Goal: Information Seeking & Learning: Learn about a topic

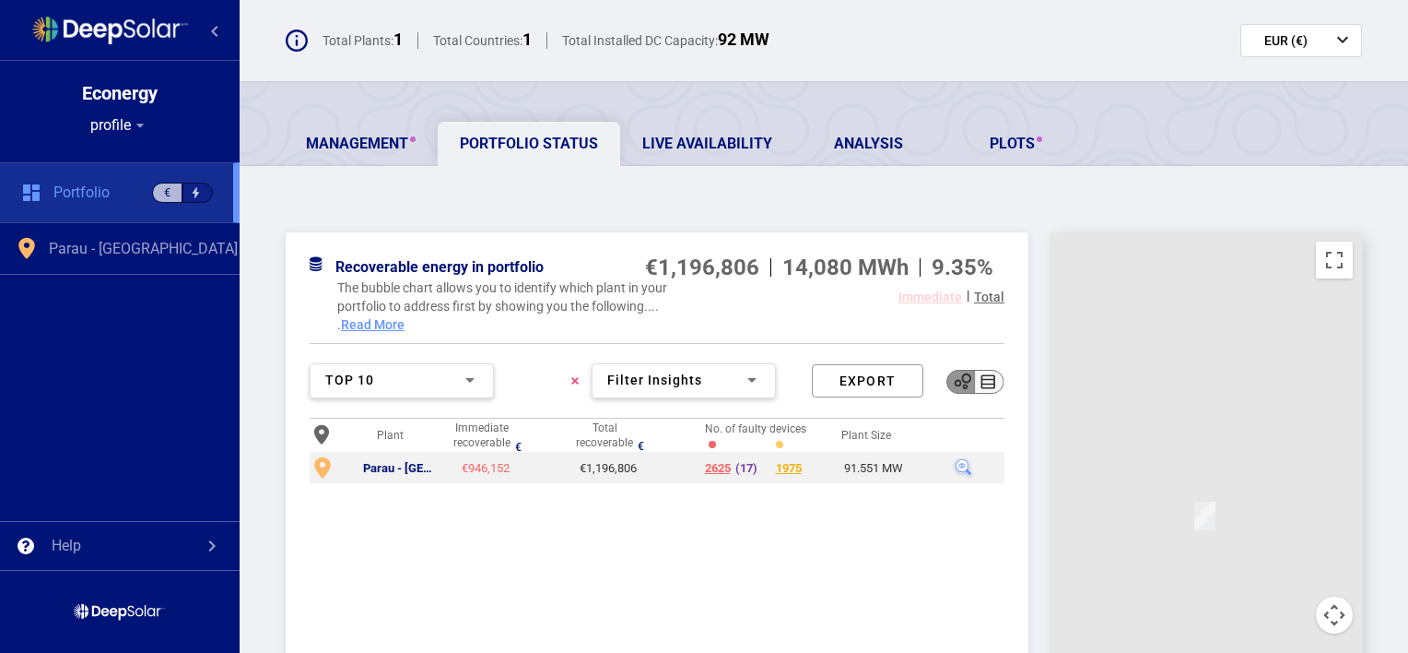
click at [657, 208] on div "Recoverable energy in portfolio €1,196,806 14,080 MWh 9.35% The bubble chart al…" at bounding box center [824, 559] width 1169 height 728
click at [729, 175] on div "Management Portfolio Status Live Availability Analysis Plots Recoverable energy…" at bounding box center [824, 502] width 1169 height 842
click at [693, 199] on div "Recoverable energy in portfolio €1,196,806 14,080 MWh 9.35% The bubble chart al…" at bounding box center [824, 559] width 1169 height 728
click at [693, 216] on div "Recoverable energy in portfolio €1,196,806 14,080 MWh 9.35% The bubble chart al…" at bounding box center [824, 559] width 1169 height 728
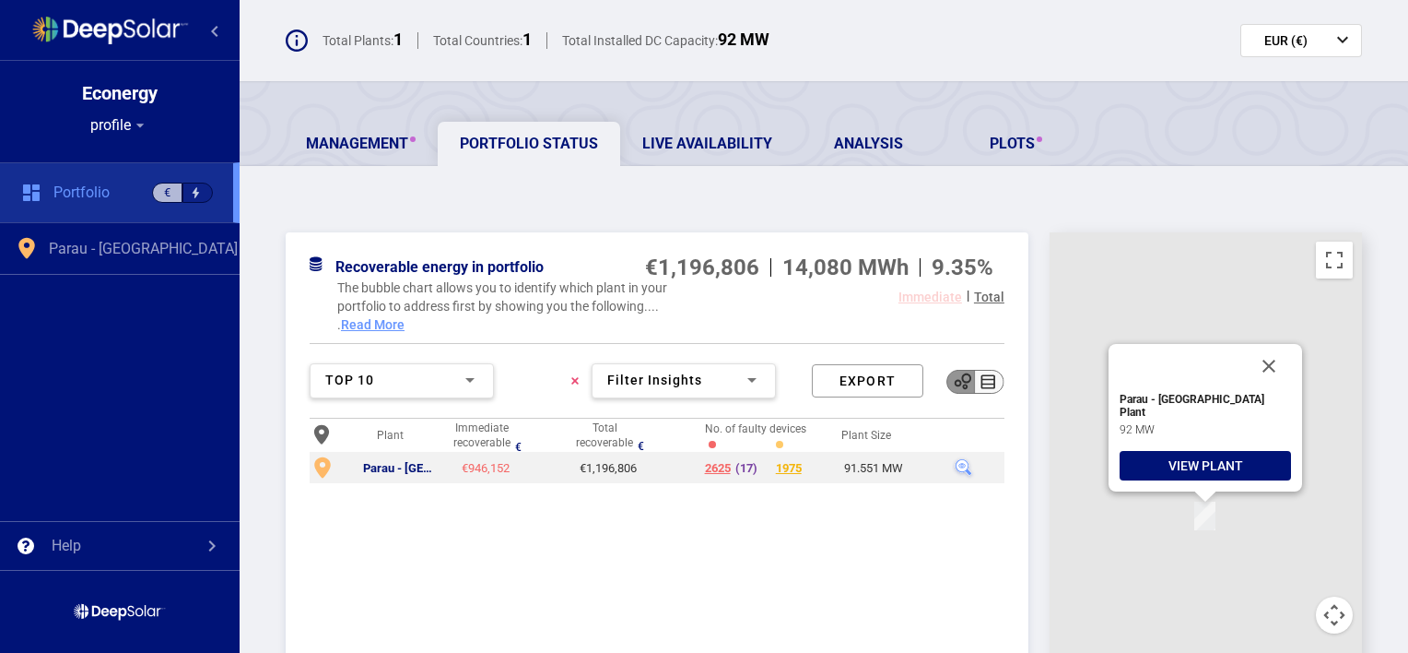
click at [1183, 470] on div "View plant" at bounding box center [1205, 465] width 171 height 29
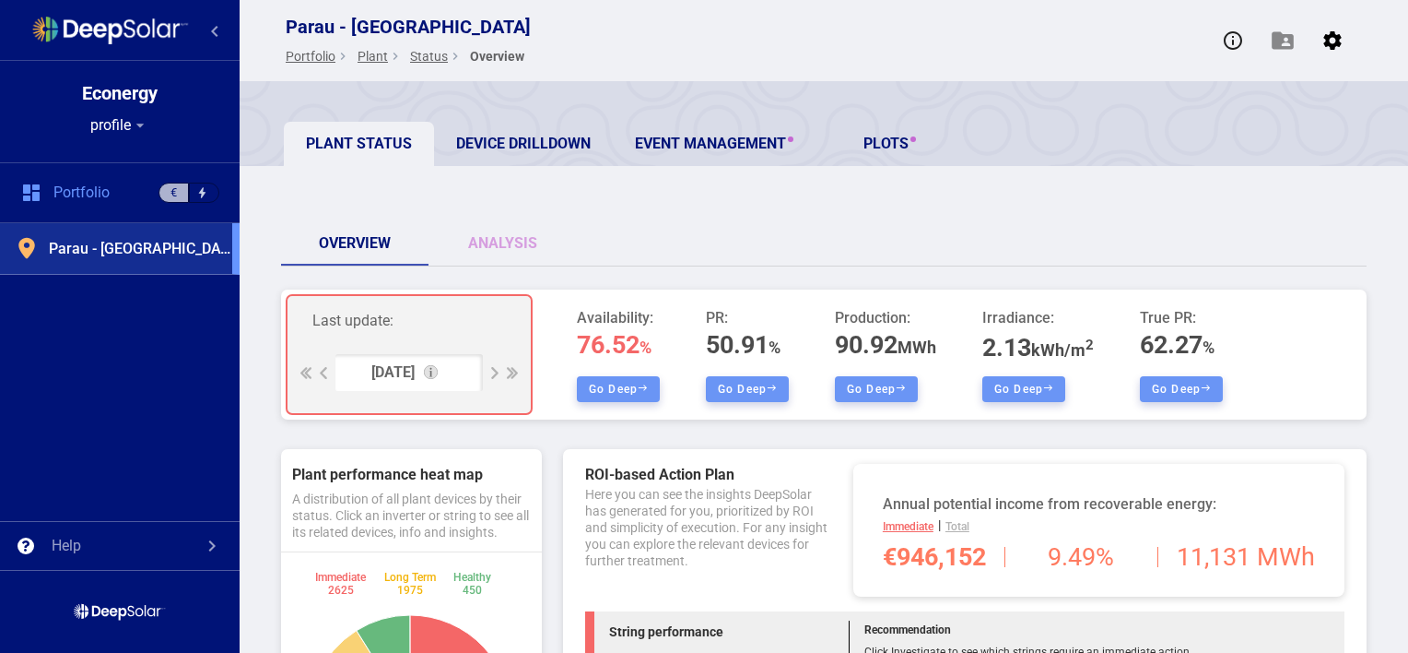
click at [851, 240] on div "Overview Analysis" at bounding box center [824, 243] width 1086 height 44
click at [858, 265] on div "Overview Analysis" at bounding box center [824, 243] width 1086 height 44
click at [863, 245] on div "Overview Analysis" at bounding box center [824, 243] width 1086 height 44
click at [511, 373] on div at bounding box center [512, 373] width 12 height 12
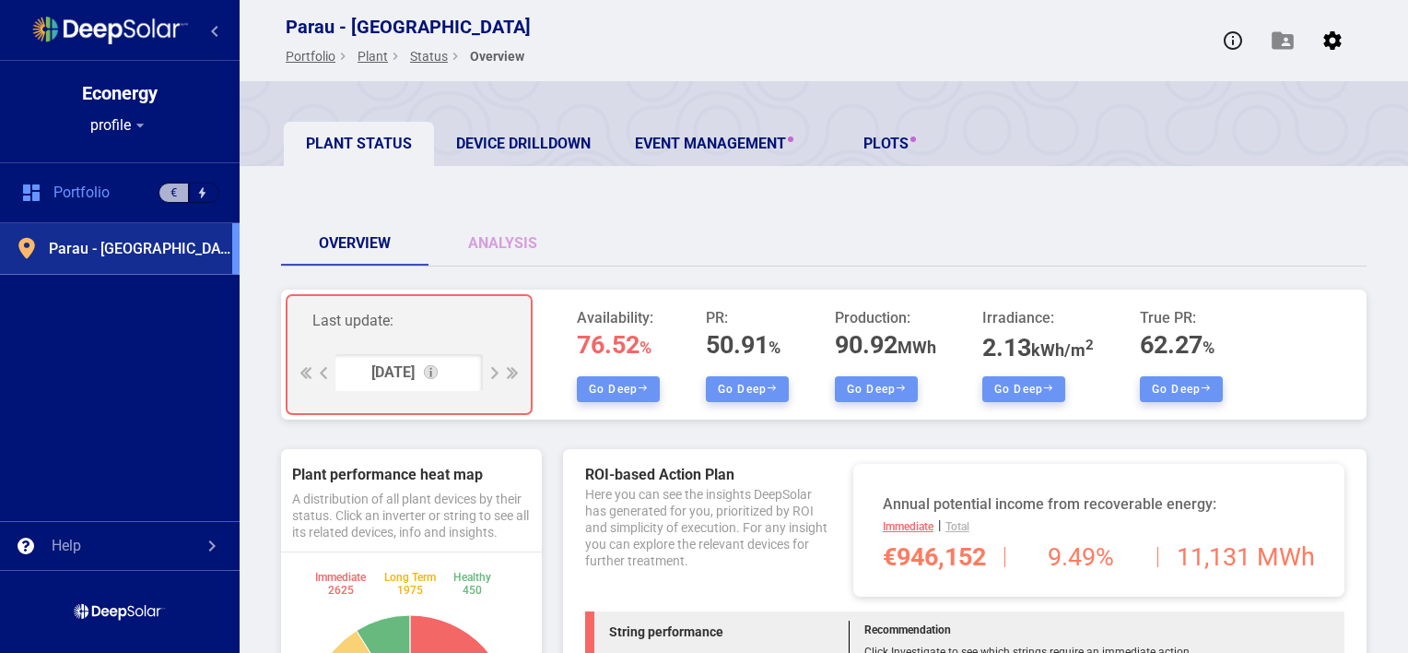
click at [511, 373] on div at bounding box center [512, 373] width 12 height 12
click at [96, 423] on div at bounding box center [120, 398] width 240 height 246
click at [622, 22] on div "Parau - Romania Portfolio keyboard_arrow_right Plant keyboard_arrow_right statu…" at bounding box center [824, 40] width 1169 height 81
click at [734, 222] on div "Overview Analysis" at bounding box center [824, 243] width 1086 height 44
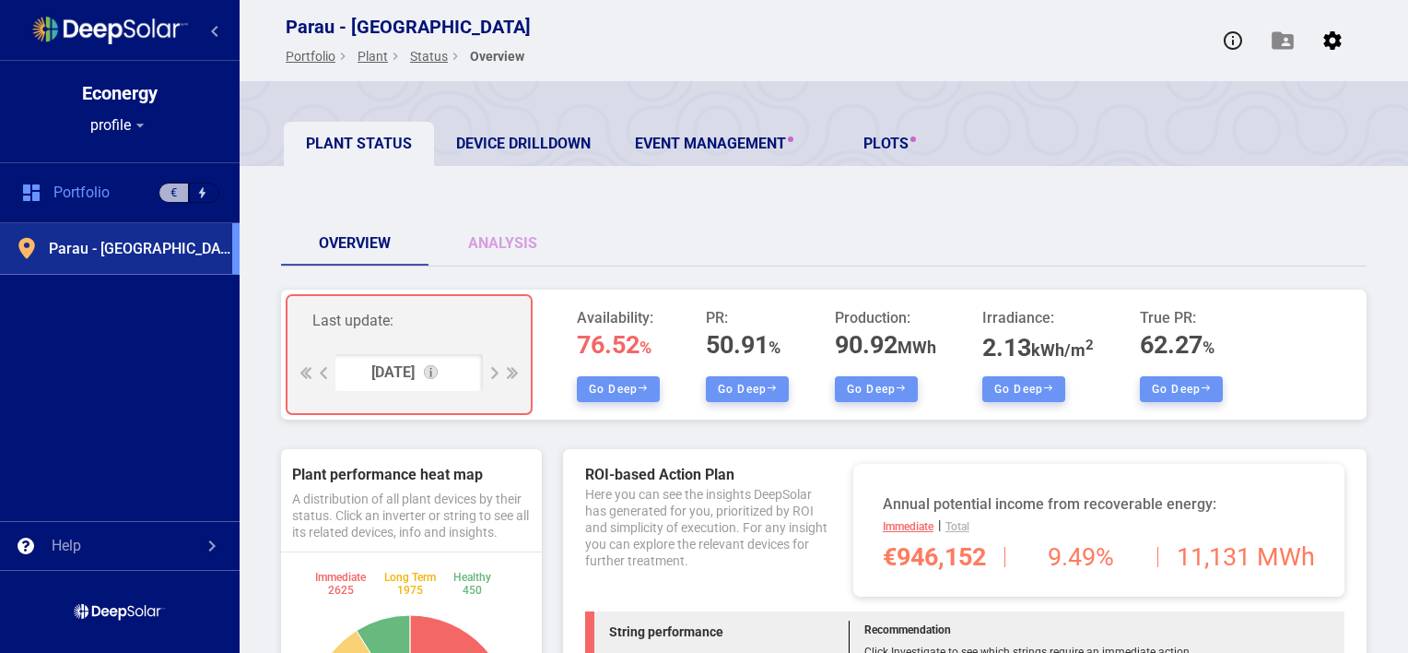
click at [545, 88] on div "Plant Status Device Drilldown Event Management PLOTS" at bounding box center [824, 123] width 1169 height 85
click at [509, 151] on link "Device Drilldown" at bounding box center [523, 144] width 179 height 44
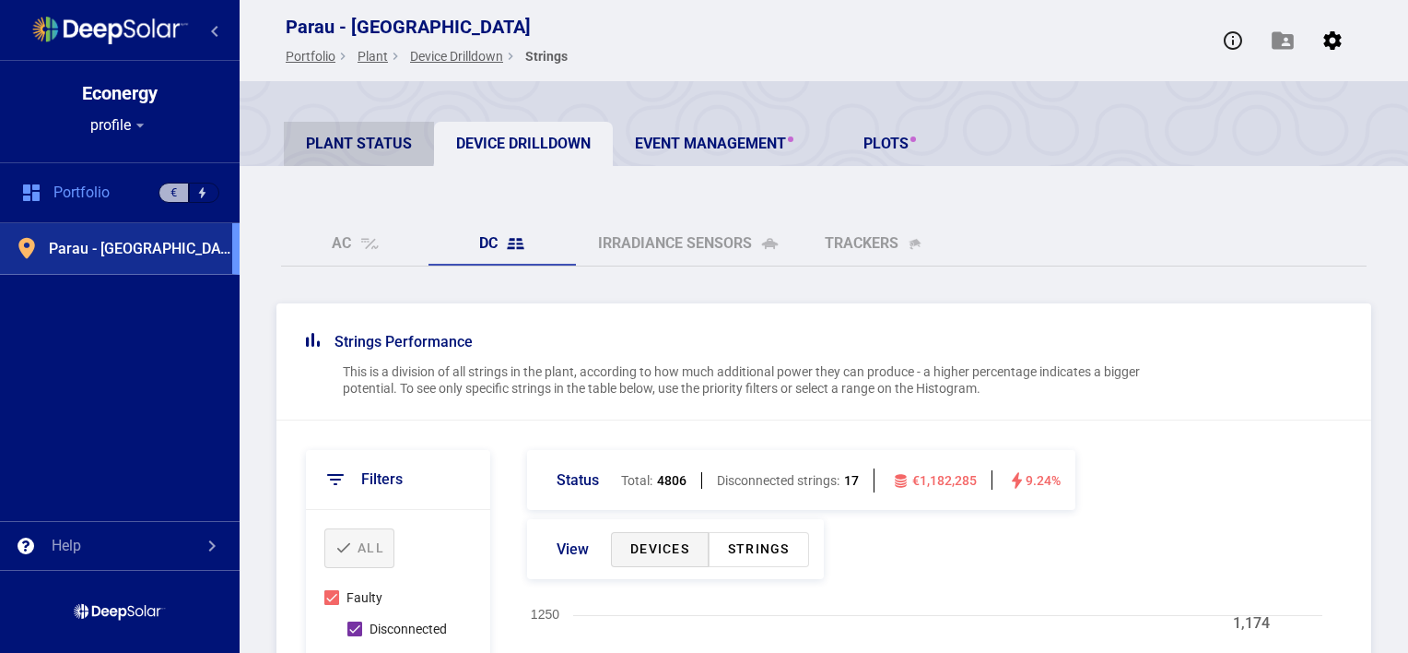
click at [349, 137] on link "Plant Status" at bounding box center [359, 144] width 150 height 44
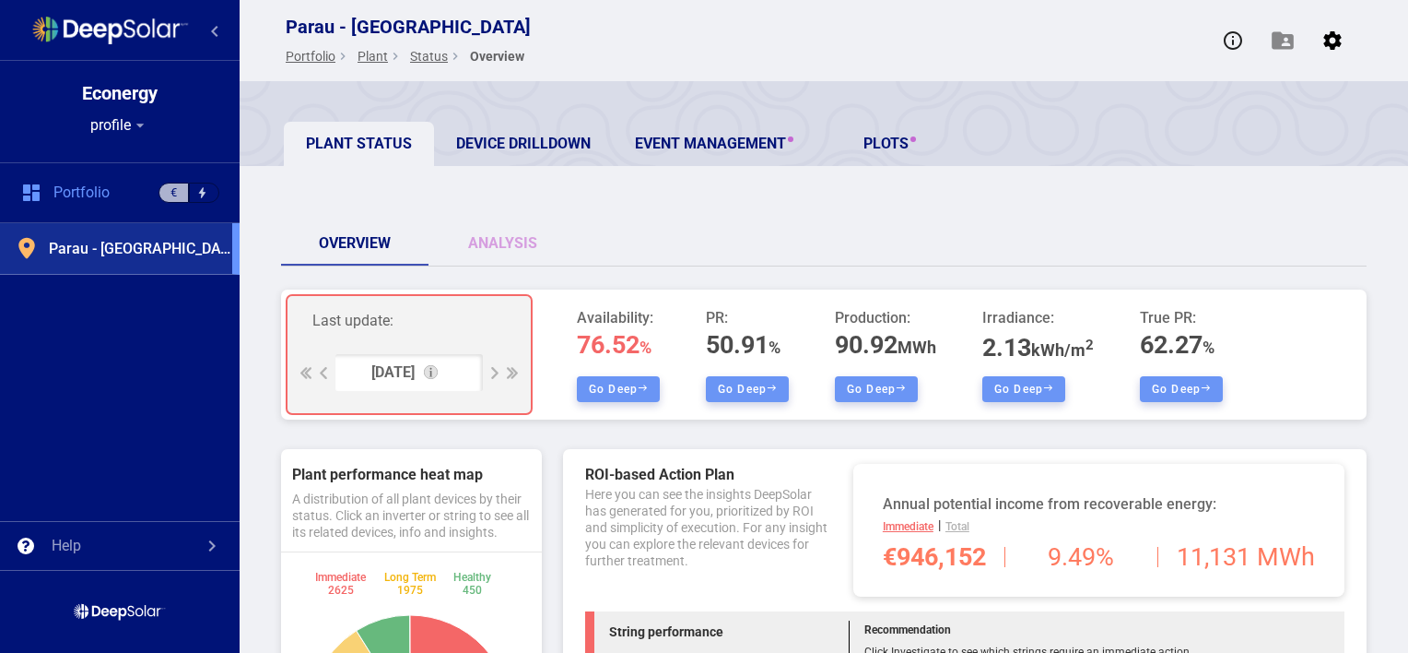
click at [750, 49] on div "Parau - Romania Portfolio keyboard_arrow_right Plant keyboard_arrow_right statu…" at bounding box center [824, 40] width 1169 height 81
click at [695, 14] on div "Parau - Romania Portfolio keyboard_arrow_right Plant keyboard_arrow_right statu…" at bounding box center [824, 40] width 1169 height 81
click at [537, 135] on link "Device Drilldown" at bounding box center [523, 144] width 179 height 44
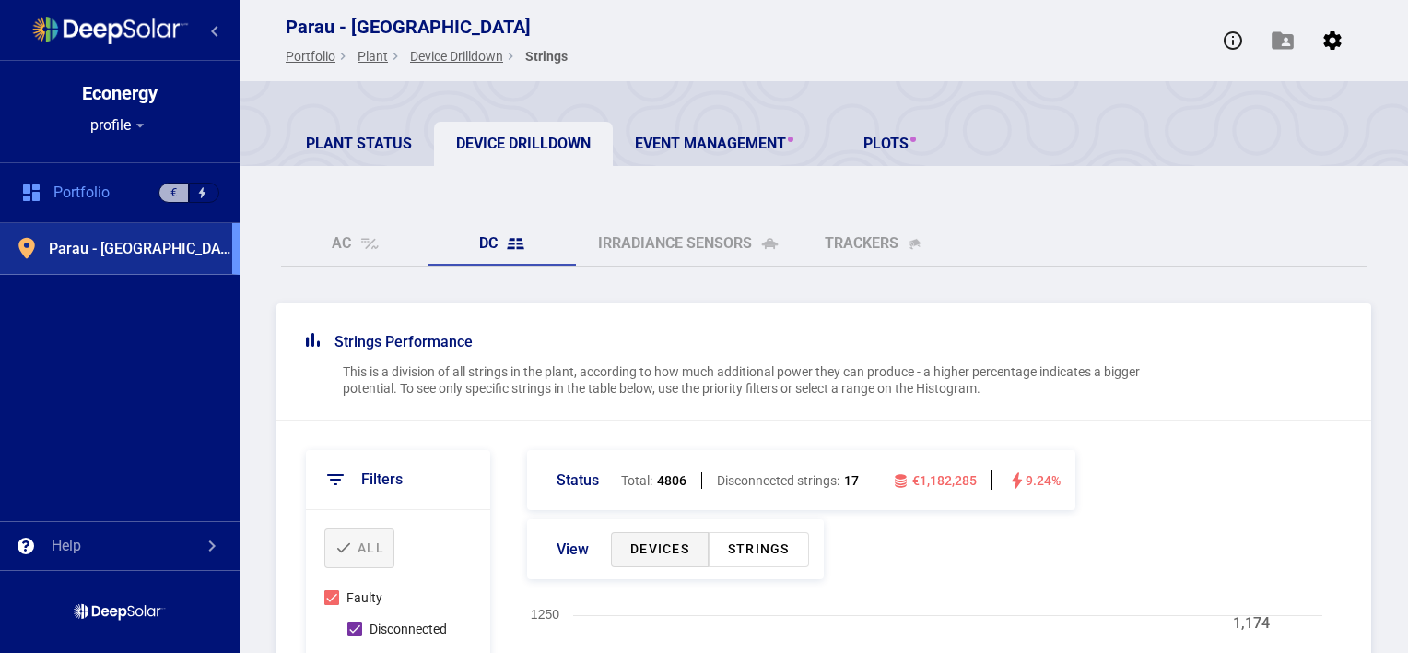
click at [793, 49] on div "Parau - Romania Portfolio keyboard_arrow_right Plant keyboard_arrow_right Devic…" at bounding box center [824, 40] width 1169 height 81
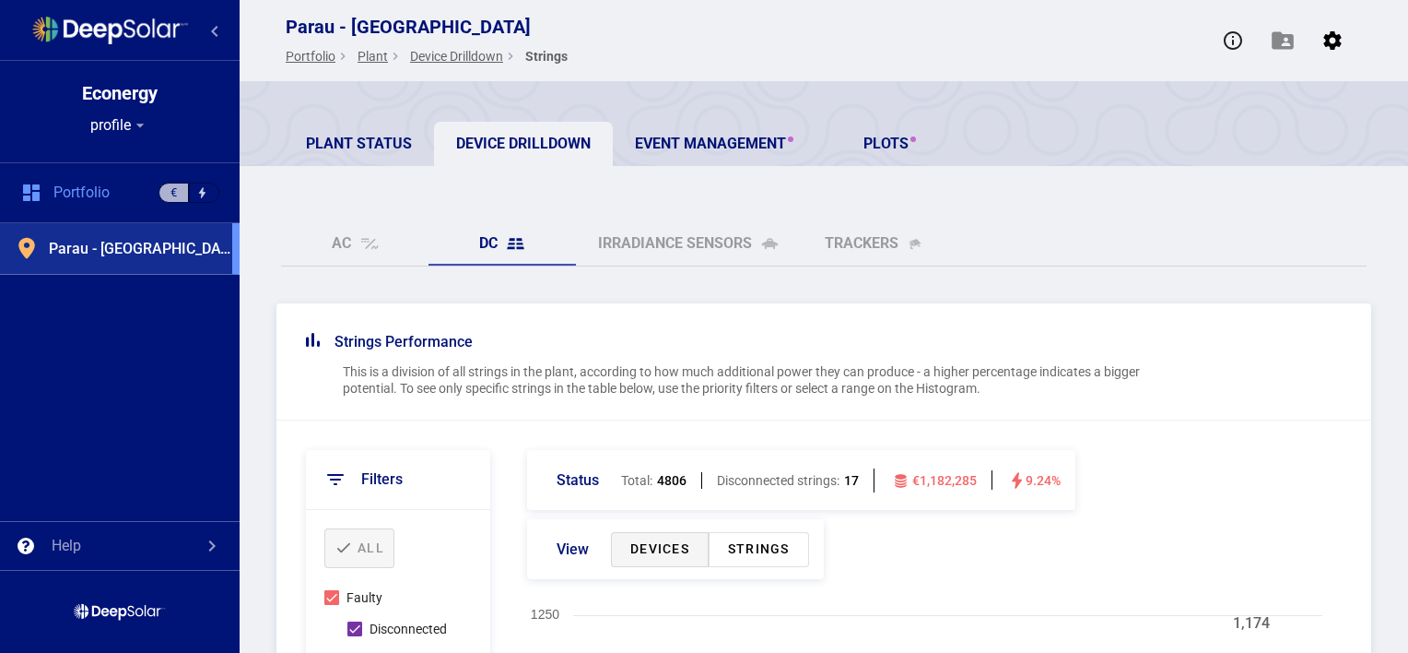
click at [752, 17] on div "Parau - Romania Portfolio keyboard_arrow_right Plant keyboard_arrow_right Devic…" at bounding box center [824, 40] width 1169 height 81
click at [769, 67] on div "Parau - Romania Portfolio keyboard_arrow_right Plant keyboard_arrow_right Devic…" at bounding box center [824, 40] width 1169 height 81
click at [940, 63] on div "Parau - Romania Portfolio keyboard_arrow_right Plant keyboard_arrow_right Devic…" at bounding box center [824, 40] width 1169 height 81
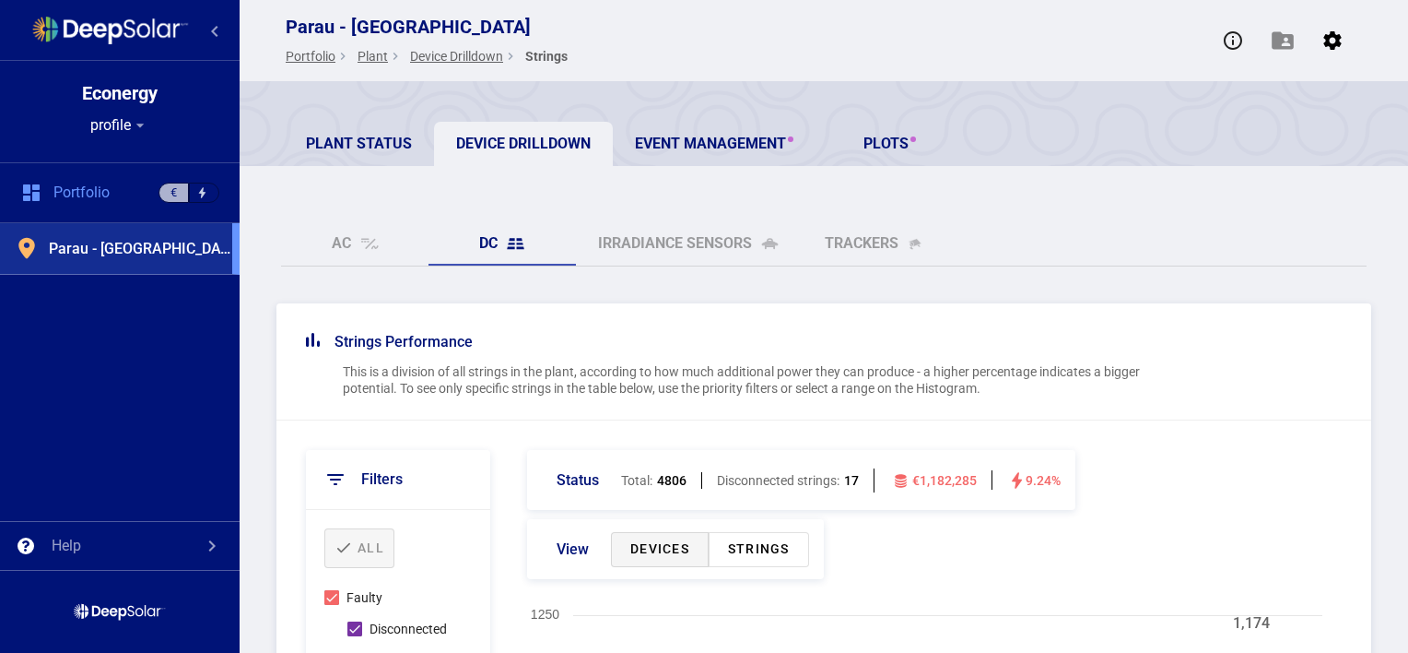
click at [766, 47] on div "Parau - Romania Portfolio keyboard_arrow_right Plant keyboard_arrow_right Devic…" at bounding box center [824, 40] width 1169 height 81
click at [745, 304] on div "Strings Performance This is a division of all strings in the plant, according t…" at bounding box center [824, 361] width 1095 height 117
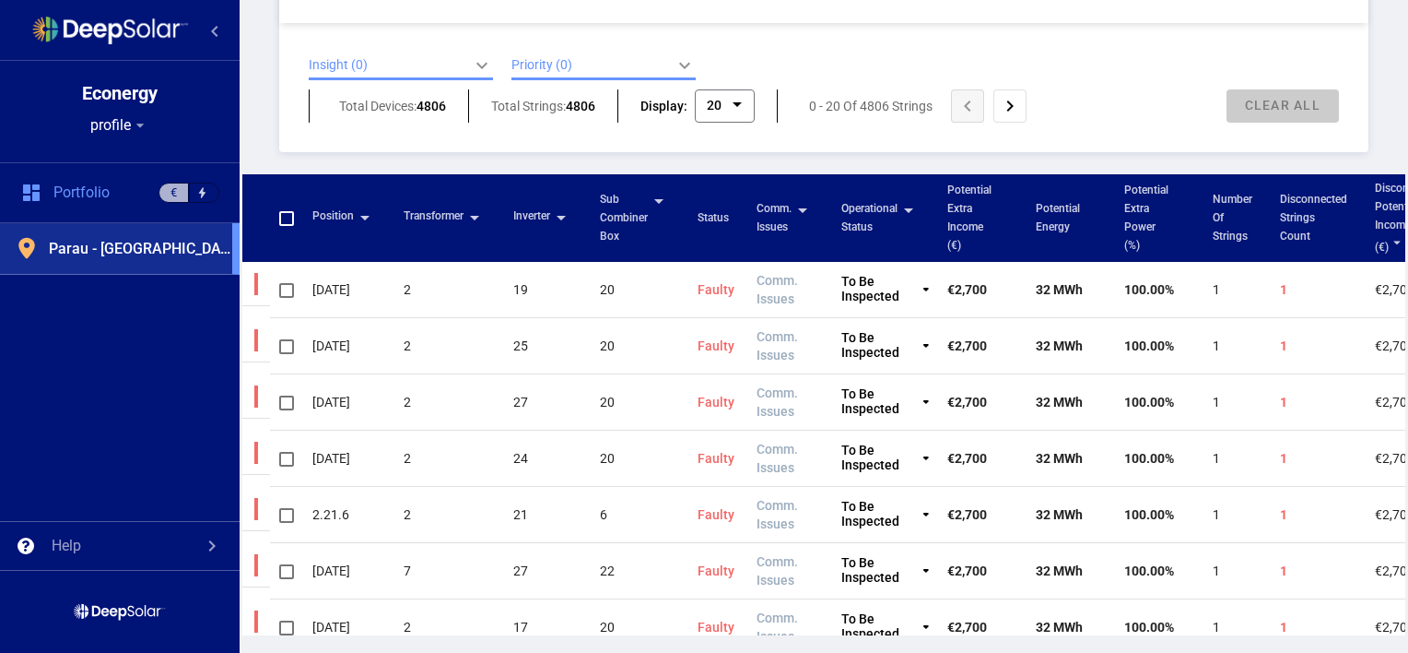
scroll to position [632, 0]
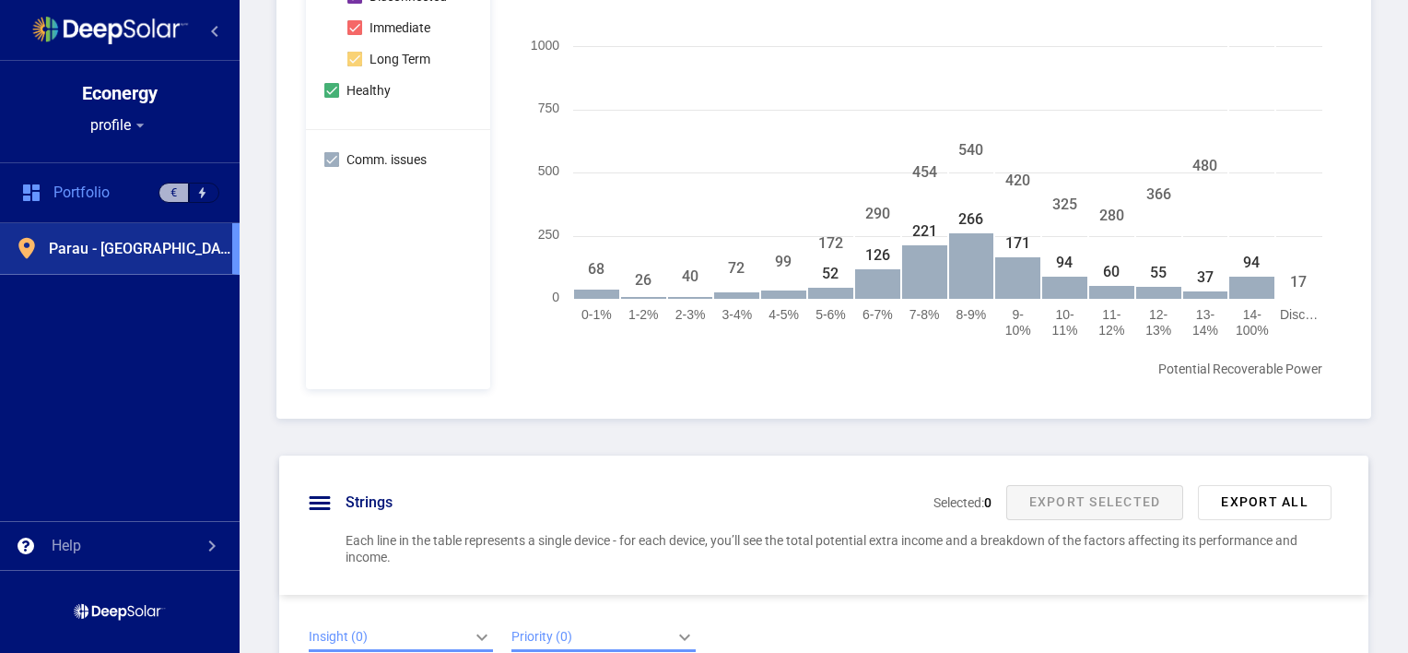
click at [1014, 422] on div "Strings Performance This is a division of all strings in the plant, according t…" at bounding box center [824, 448] width 1169 height 1554
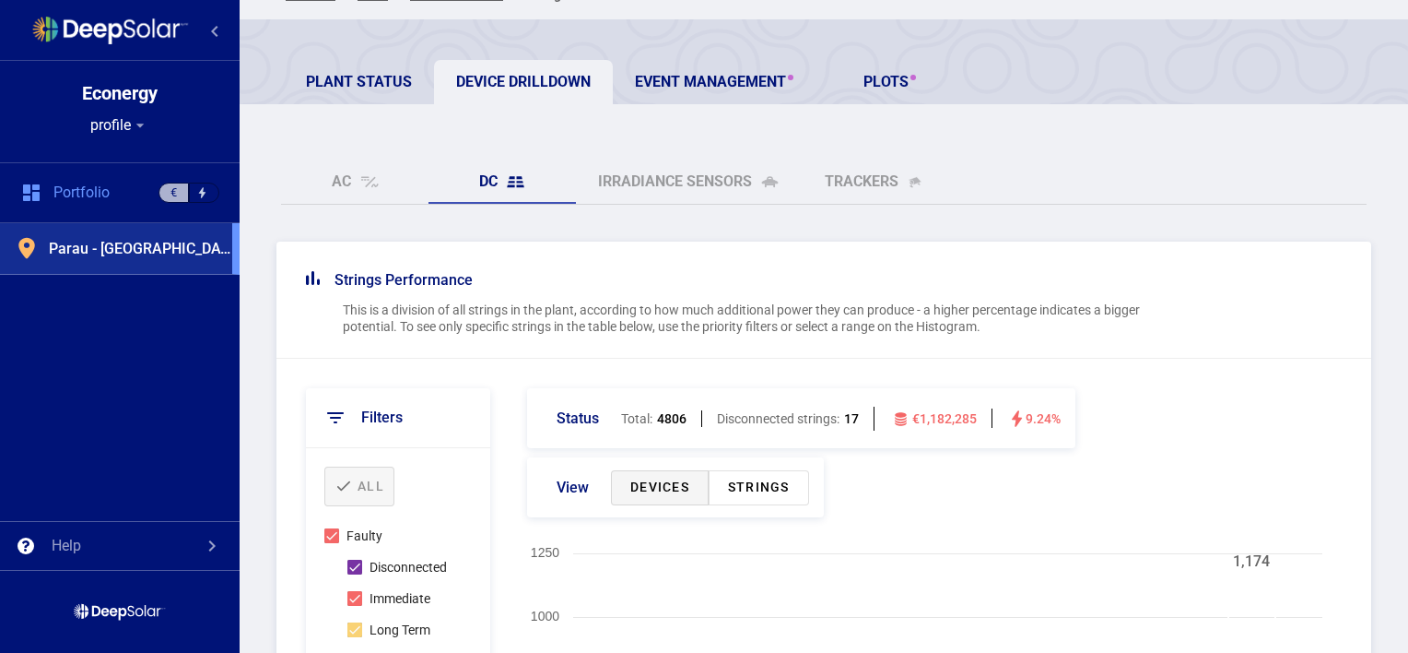
click at [1262, 85] on div "Plant Status Device Drilldown Event Management PLOTS" at bounding box center [846, 82] width 1124 height 44
click at [1243, 79] on div "Plant Status Device Drilldown Event Management PLOTS" at bounding box center [846, 82] width 1124 height 44
drag, startPoint x: 1401, startPoint y: 162, endPoint x: 1317, endPoint y: 131, distance: 89.5
click at [1351, 171] on div "AC DC Irradiance Sensors trackers" at bounding box center [824, 181] width 1086 height 44
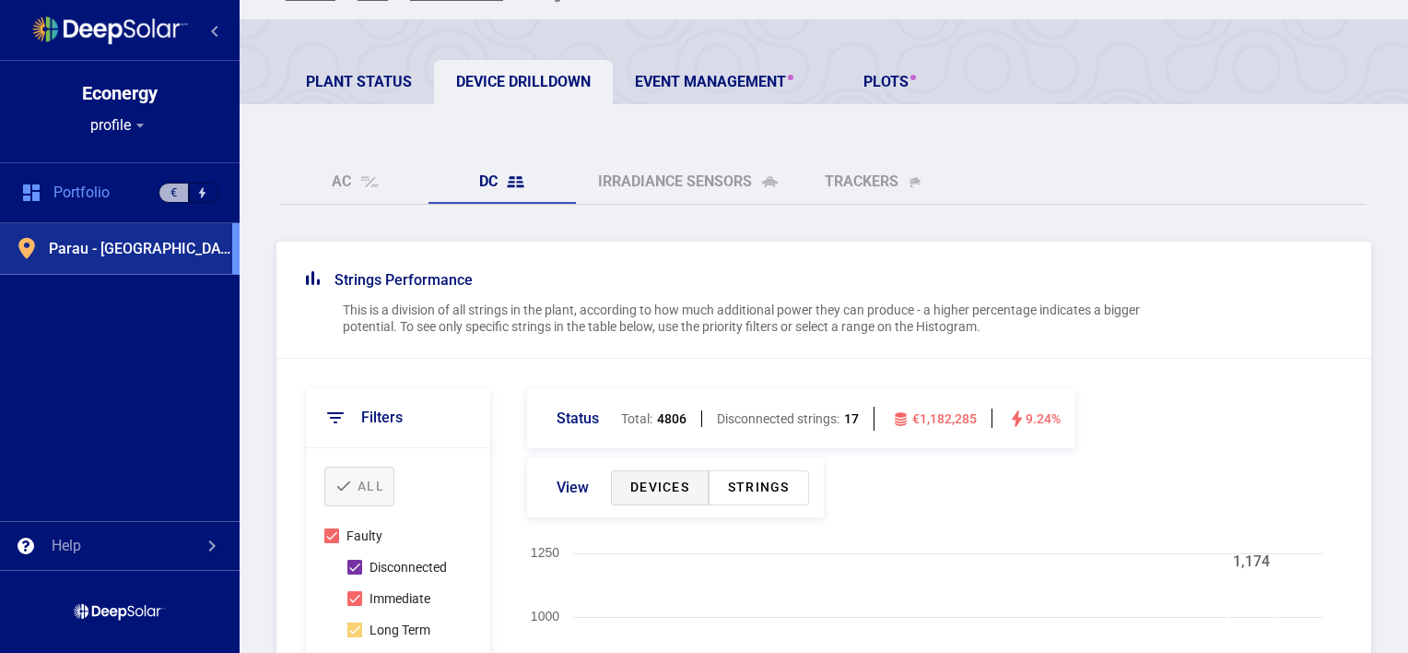
click at [316, 67] on link "Plant Status" at bounding box center [359, 82] width 150 height 44
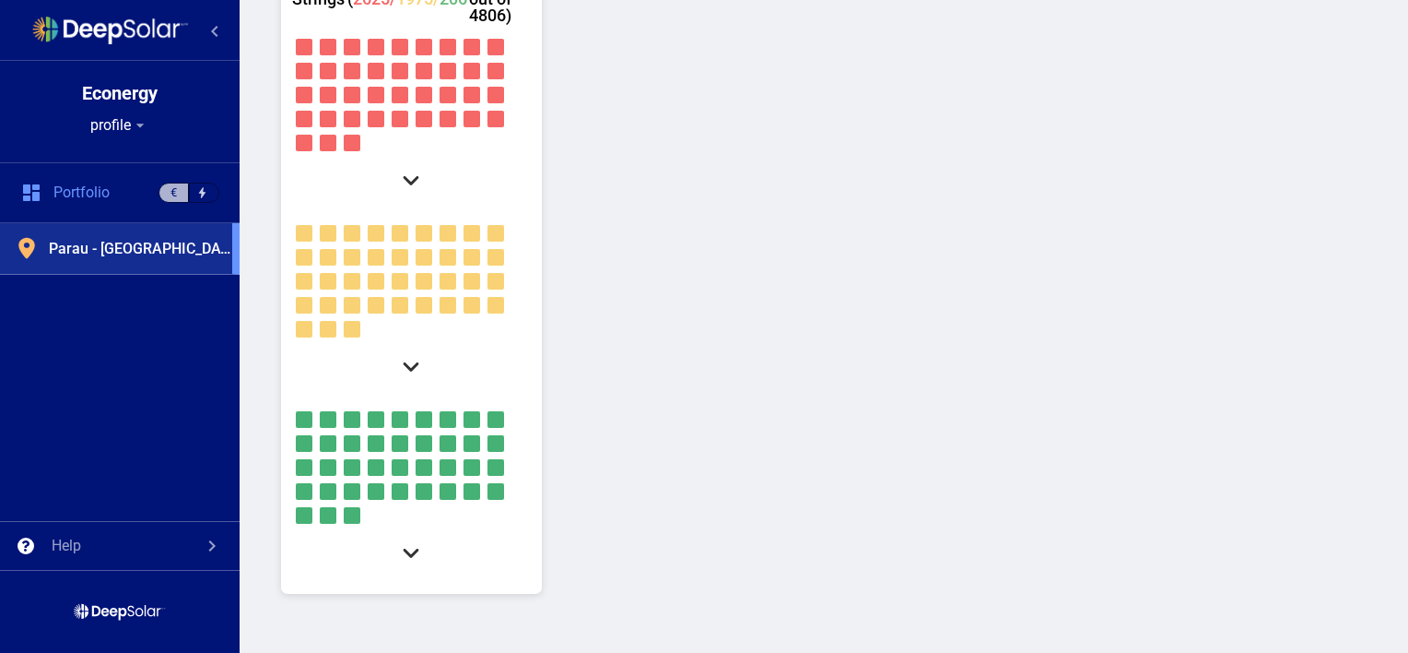
scroll to position [527, 0]
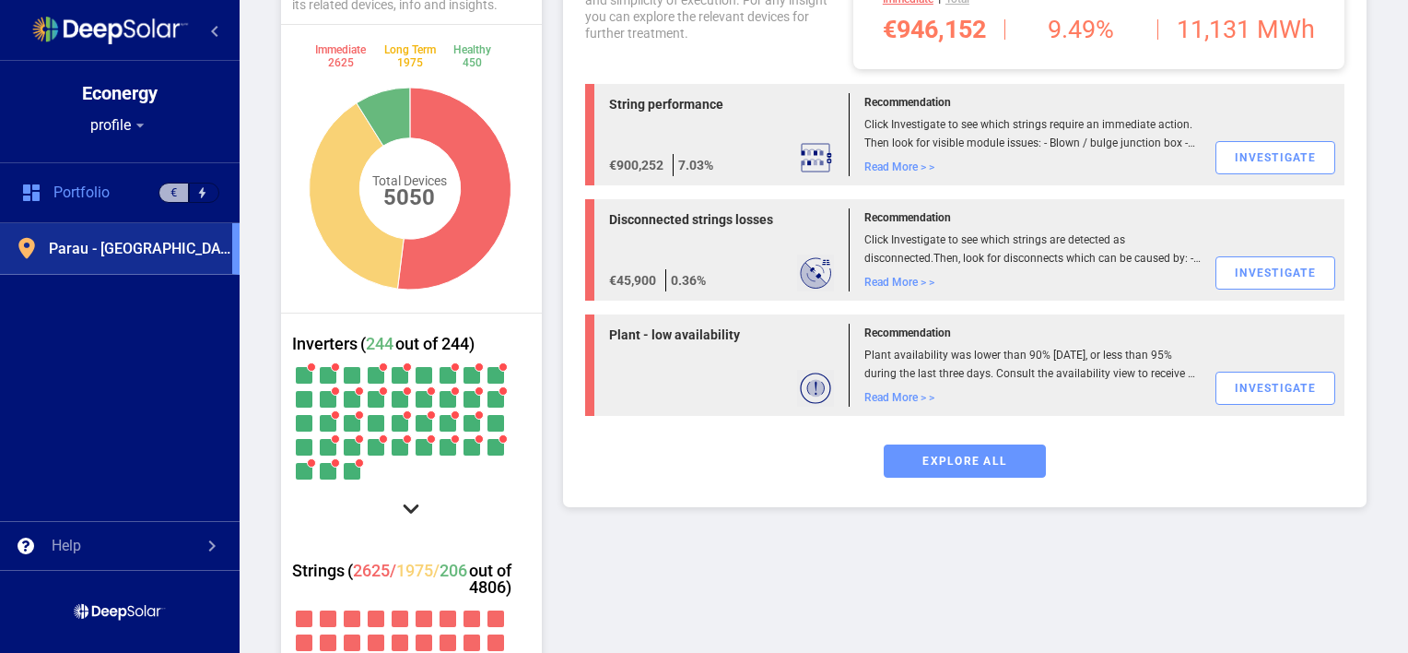
click at [443, 338] on div "out of 244)" at bounding box center [434, 344] width 81 height 17
click at [558, 275] on div "Plant performance heat map A distribution of all plant devices by their status.…" at bounding box center [824, 553] width 1086 height 1262
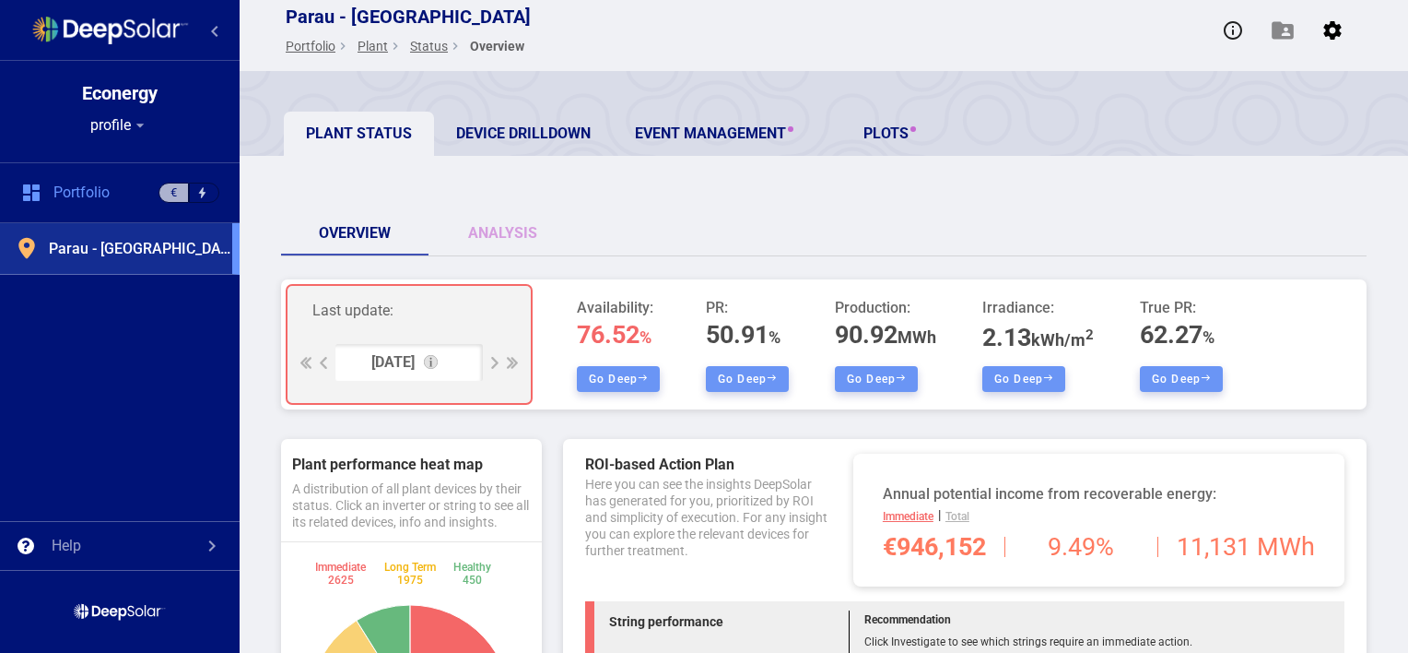
scroll to position [0, 0]
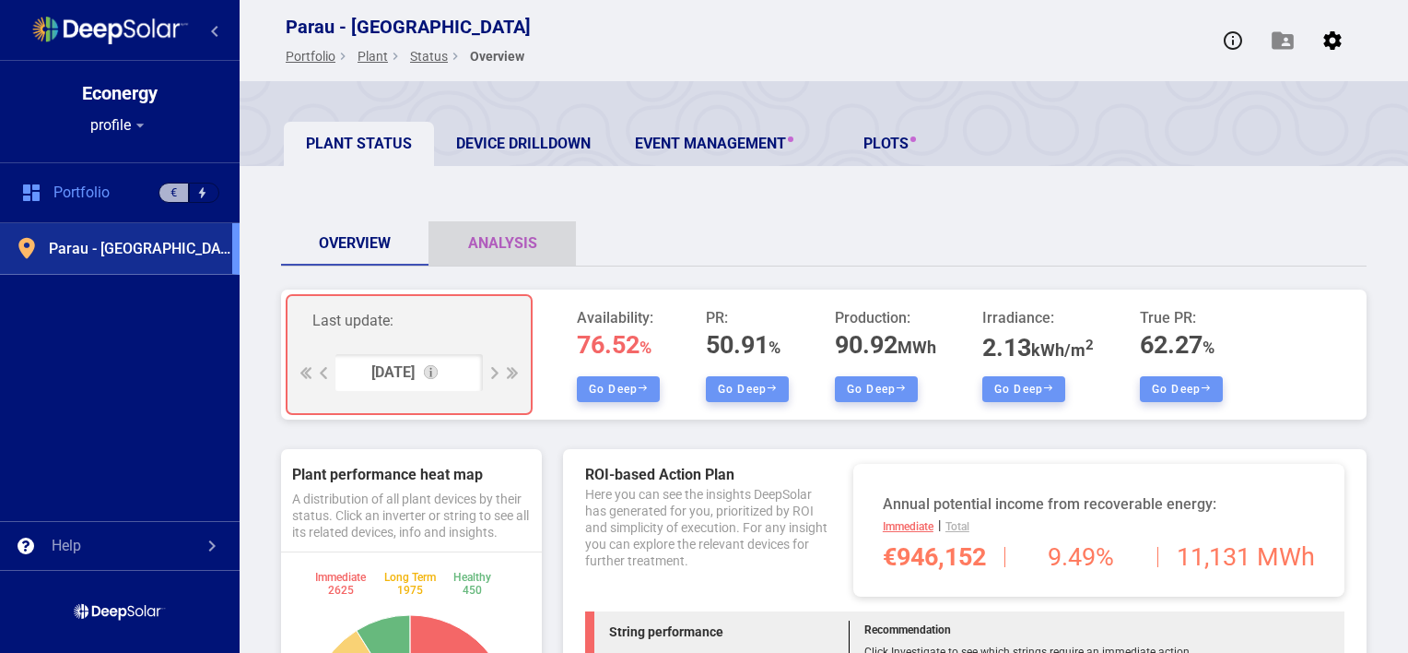
click at [519, 229] on link "Analysis" at bounding box center [502, 243] width 147 height 44
click at [731, 229] on div "Overview Analysis" at bounding box center [824, 243] width 1086 height 44
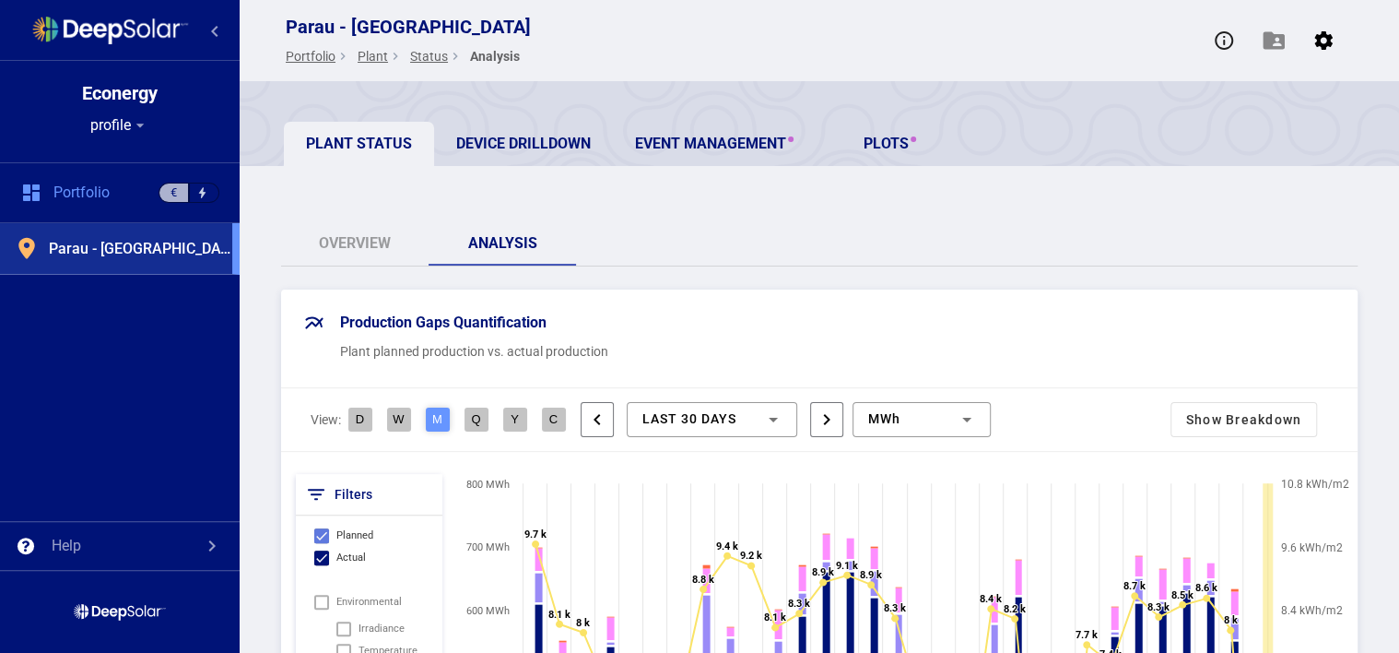
click at [904, 145] on link "PLOTS" at bounding box center [889, 144] width 147 height 44
click at [1073, 121] on div "Plant Status Device Drilldown Event Management PLOTS" at bounding box center [820, 123] width 1160 height 85
click at [1113, 138] on div "Plant Status Device Drilldown Event Management PLOTS" at bounding box center [841, 144] width 1115 height 44
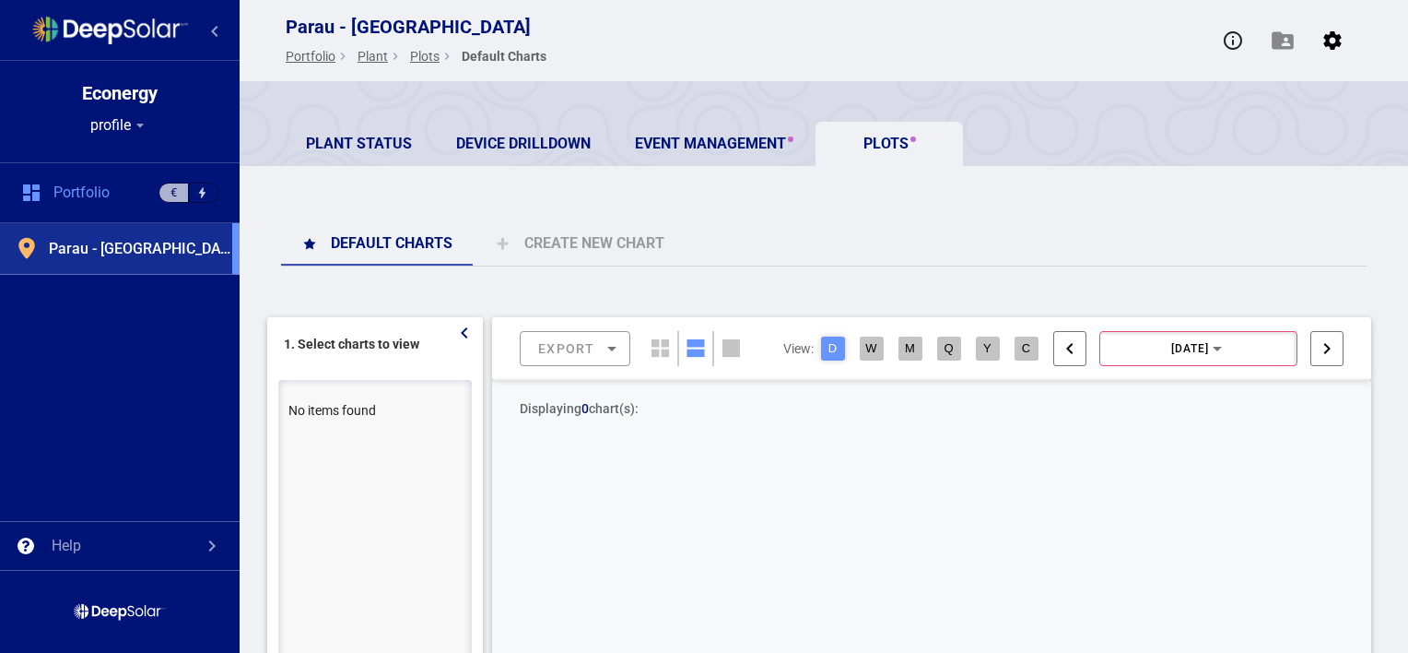
click at [1312, 113] on div "Plant Status Device Drilldown Event Management PLOTS" at bounding box center [824, 123] width 1169 height 85
click at [721, 139] on link "Event Management" at bounding box center [714, 144] width 203 height 44
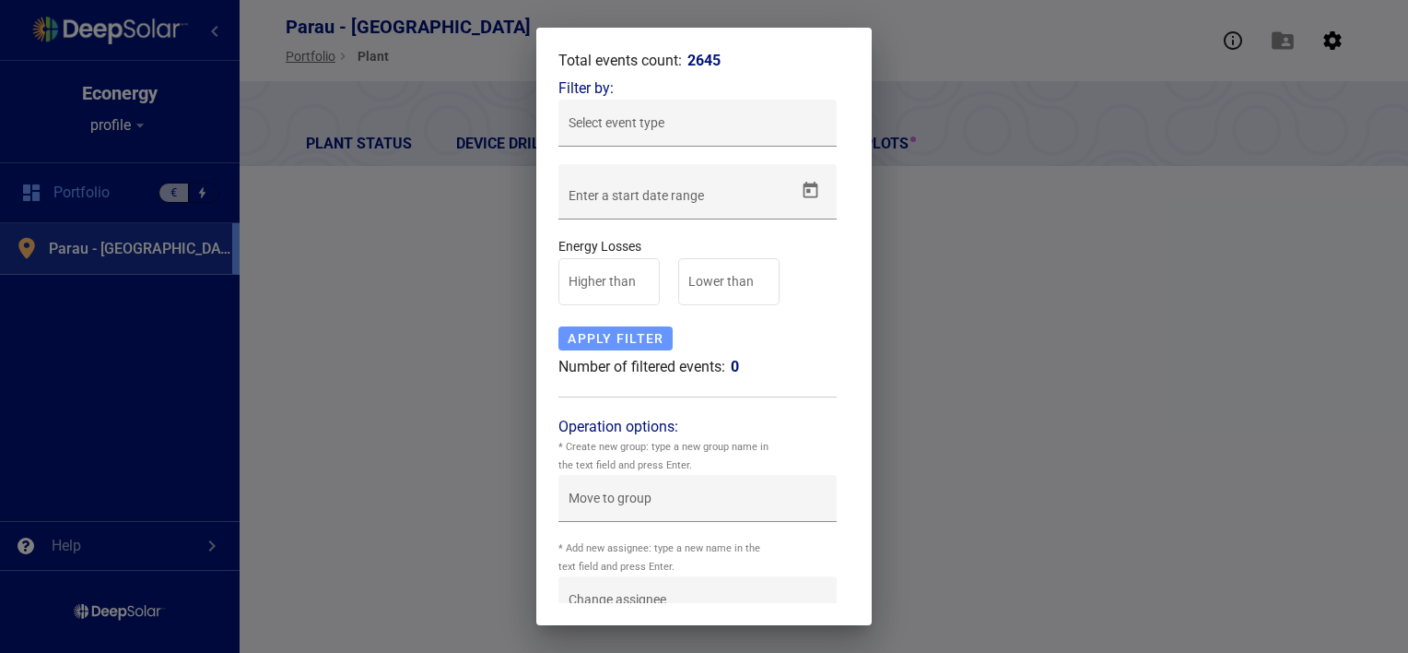
click at [706, 337] on div "APPLY FILTER Number of filtered events: 0" at bounding box center [698, 352] width 278 height 52
click at [679, 475] on div "Move to group" at bounding box center [698, 498] width 278 height 47
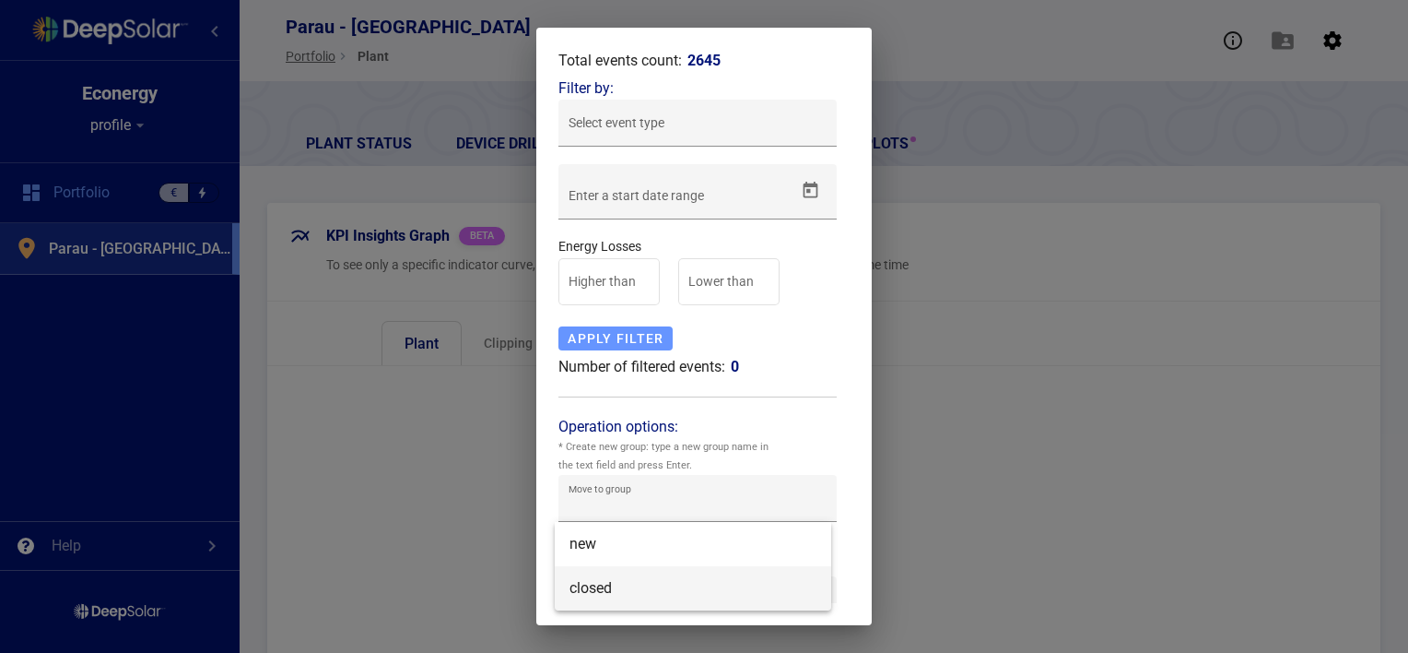
click at [599, 592] on span "closed" at bounding box center [693, 588] width 247 height 44
type input "closed"
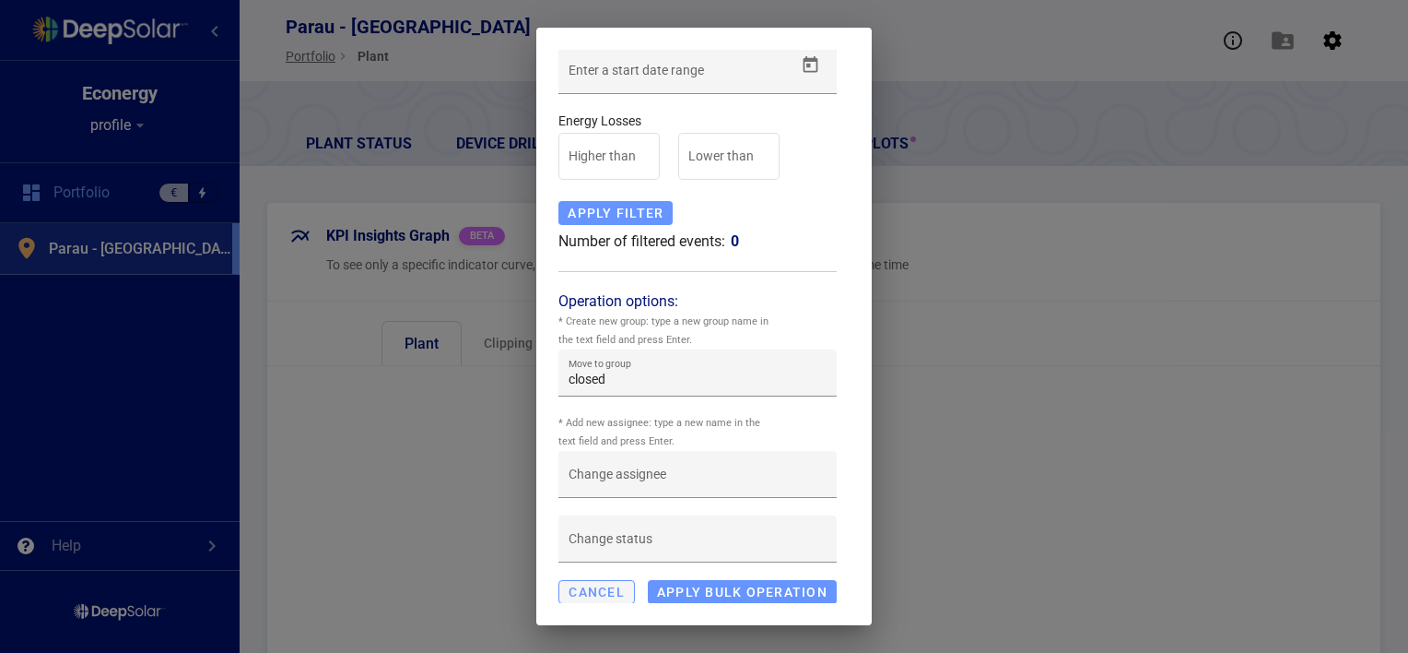
click at [599, 592] on div "CANCEL" at bounding box center [597, 592] width 77 height 24
click at [997, 100] on div at bounding box center [704, 326] width 1408 height 653
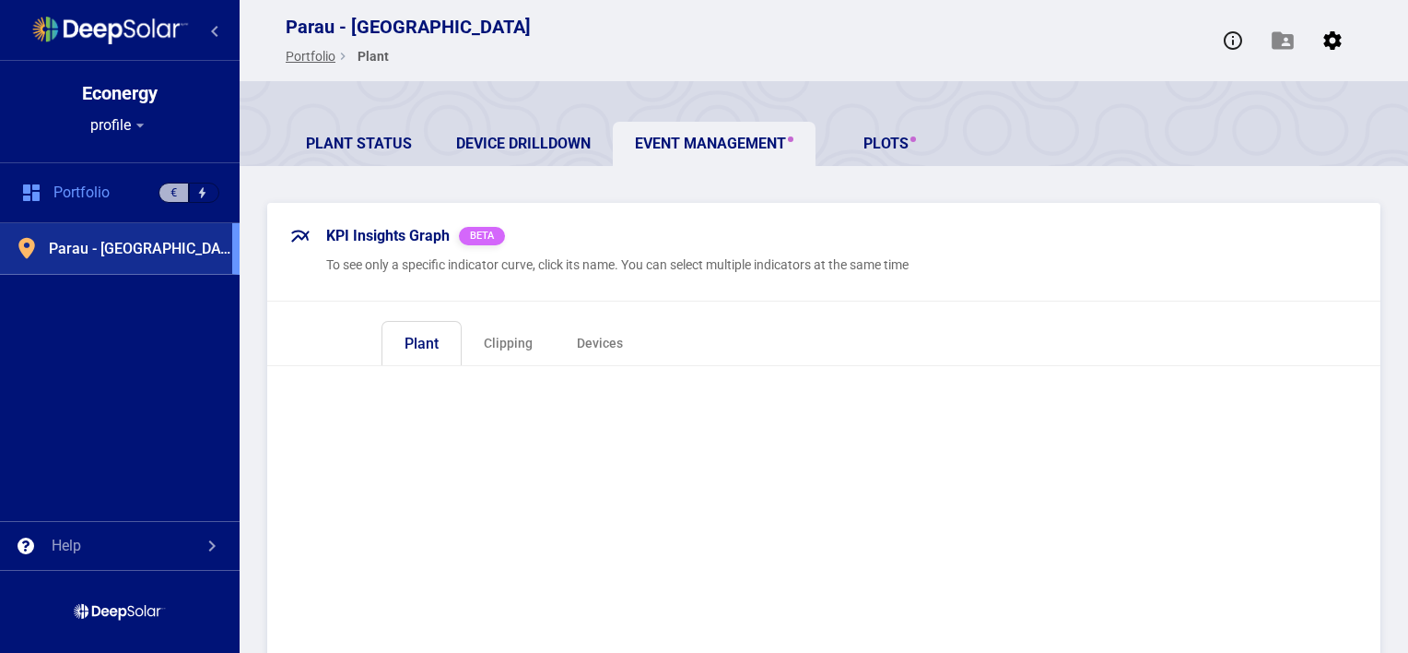
click at [534, 80] on div "Parau - Romania Portfolio keyboard_arrow_right Plant" at bounding box center [824, 40] width 1169 height 81
click at [371, 133] on link "Plant Status" at bounding box center [359, 144] width 150 height 44
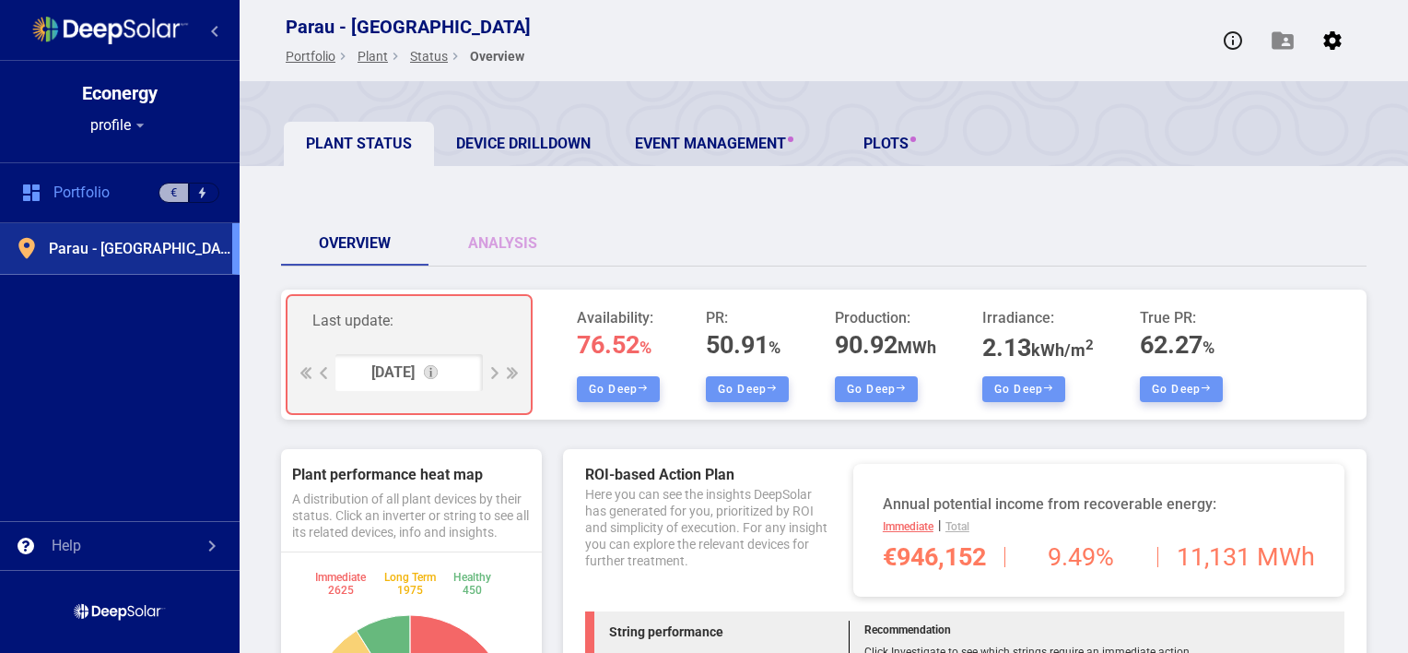
click at [1113, 140] on div "Plant Status Device Drilldown Event Management PLOTS" at bounding box center [846, 144] width 1124 height 44
click at [383, 336] on span "Last update:" at bounding box center [409, 330] width 194 height 48
click at [507, 240] on link "Analysis" at bounding box center [502, 243] width 147 height 44
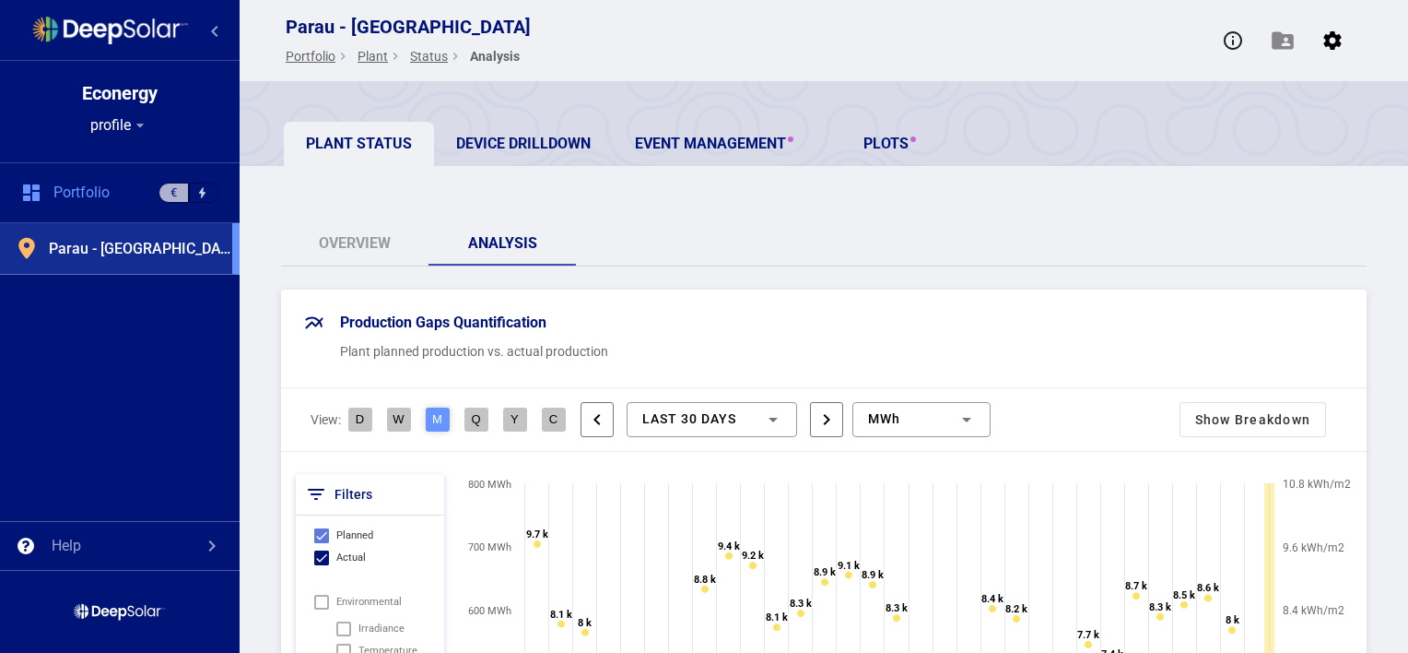
click at [938, 349] on div "Plant planned production vs. actual production" at bounding box center [704, 351] width 729 height 17
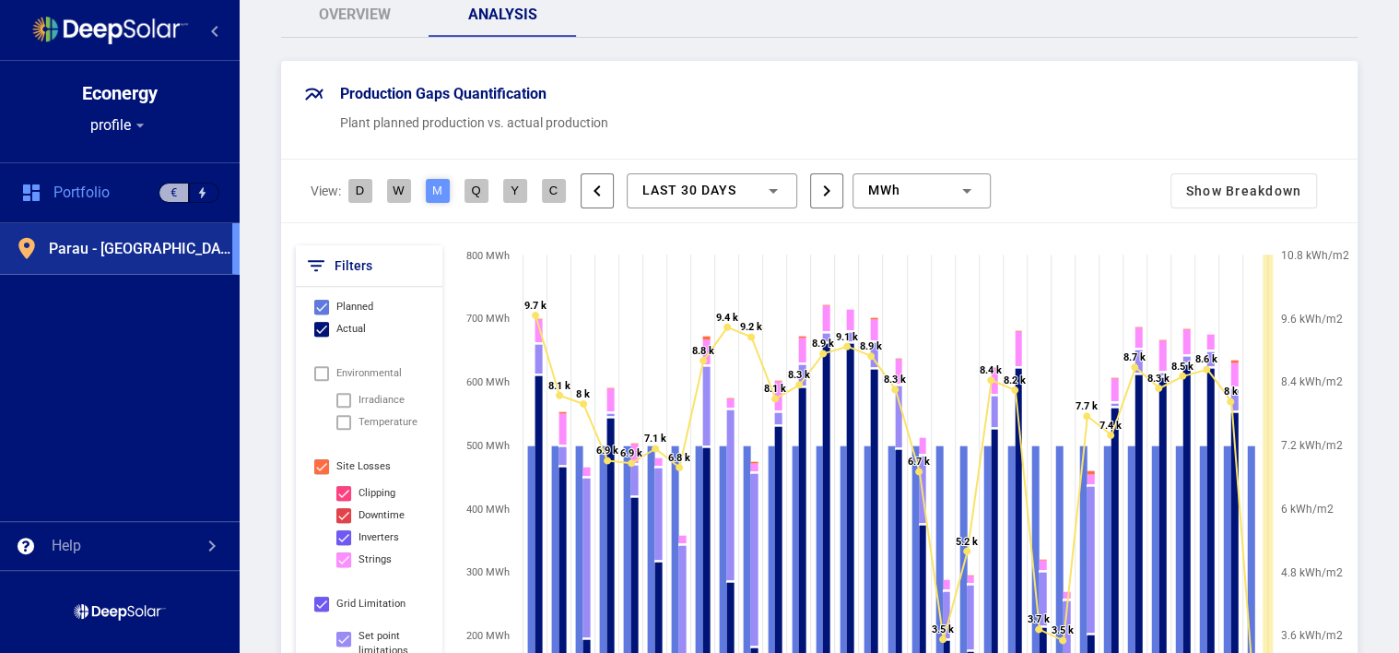
scroll to position [238, 0]
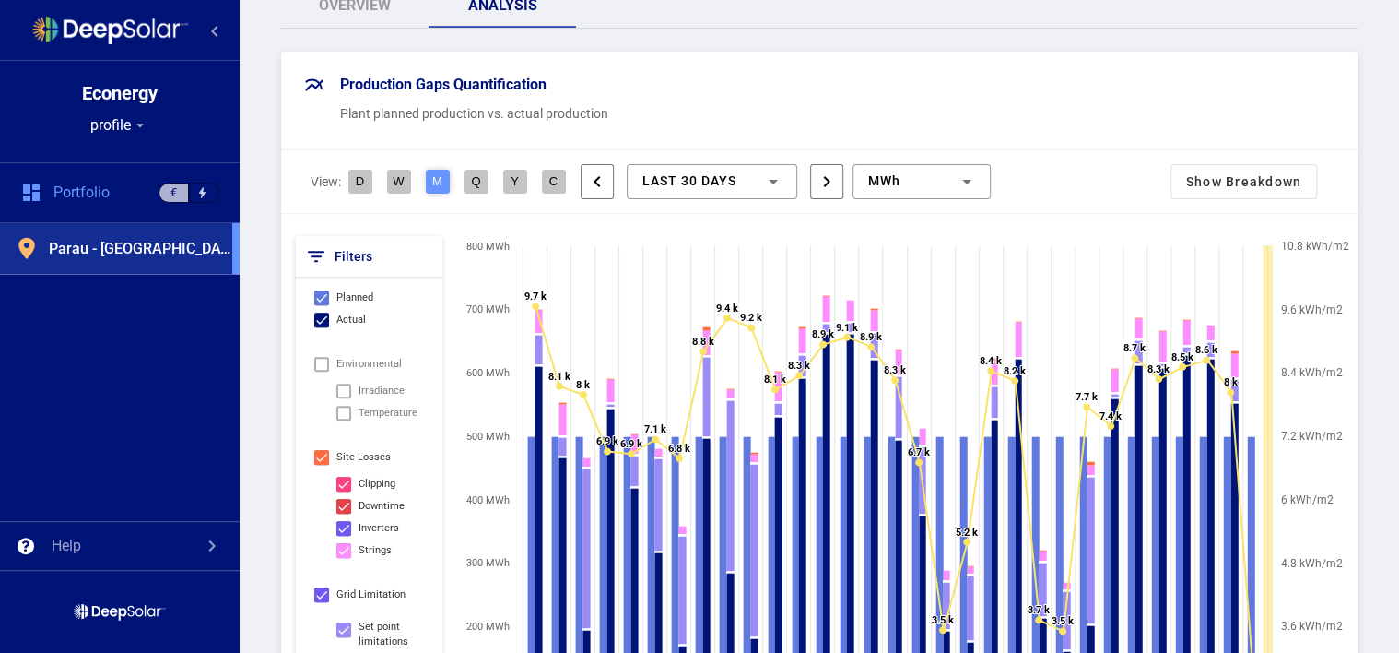
click at [741, 183] on div "last 30 Days" at bounding box center [703, 181] width 123 height 15
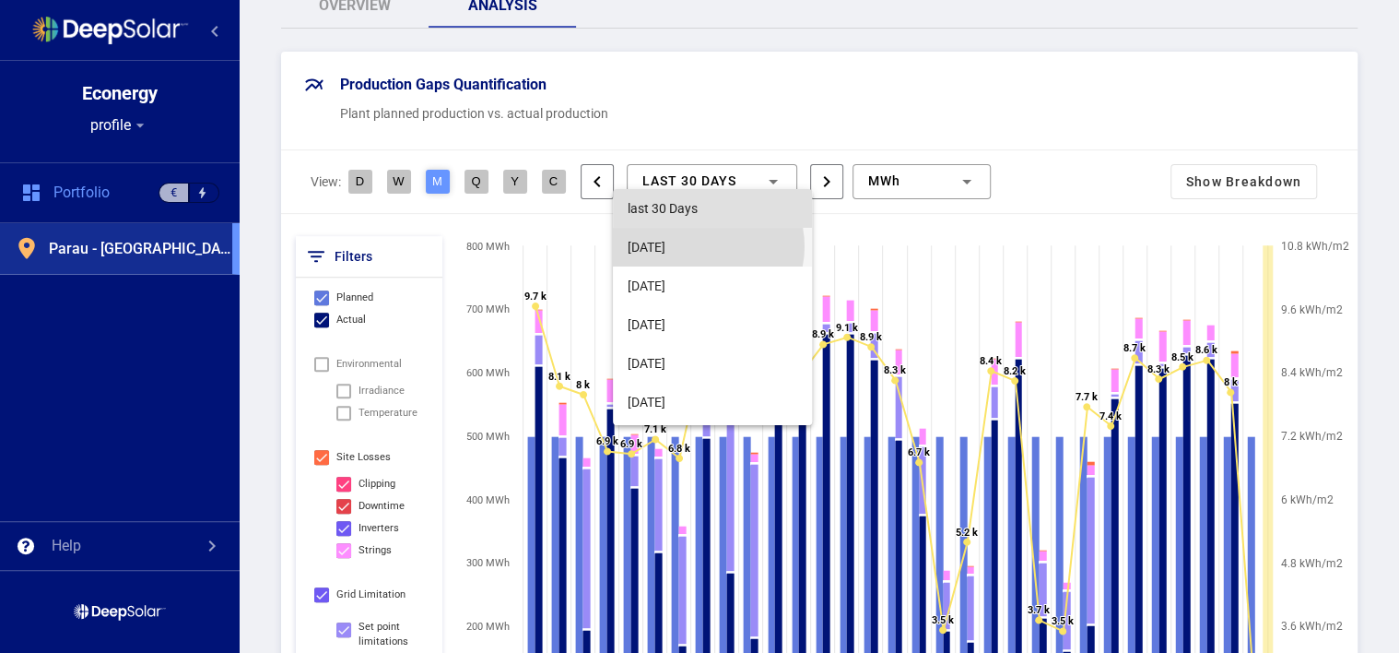
click at [705, 246] on span "[DATE]" at bounding box center [712, 247] width 169 height 39
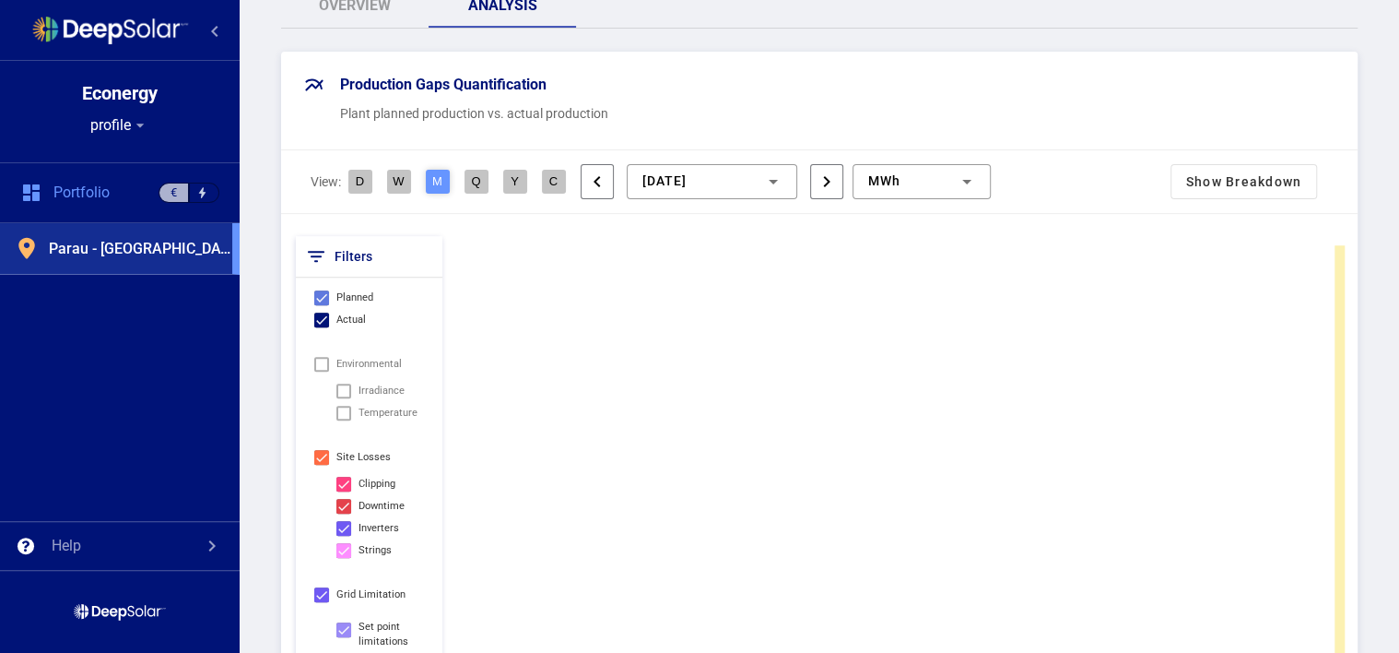
click at [1022, 121] on div "Plant planned production vs. actual production" at bounding box center [701, 113] width 723 height 17
click at [789, 100] on div "Production Gaps Quantification Plant planned production vs. actual production" at bounding box center [819, 101] width 1077 height 99
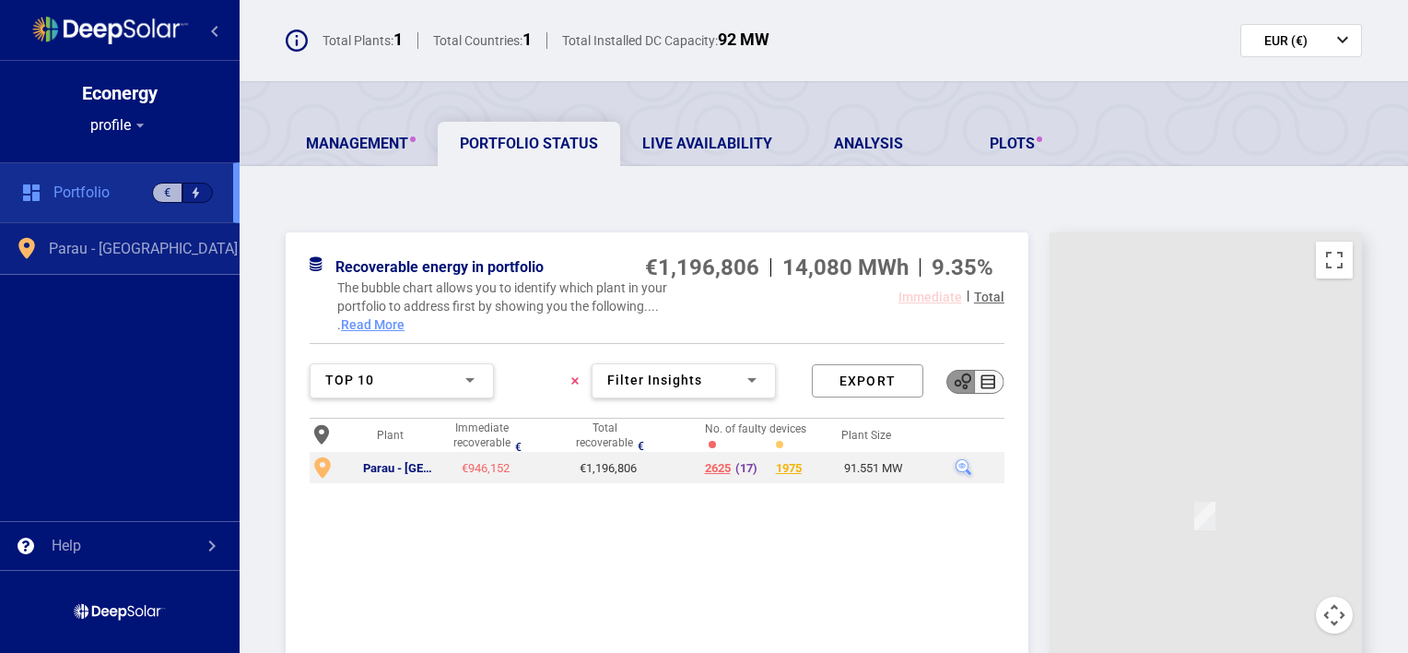
click at [145, 240] on span "Parau - [GEOGRAPHIC_DATA]" at bounding box center [143, 249] width 189 height 18
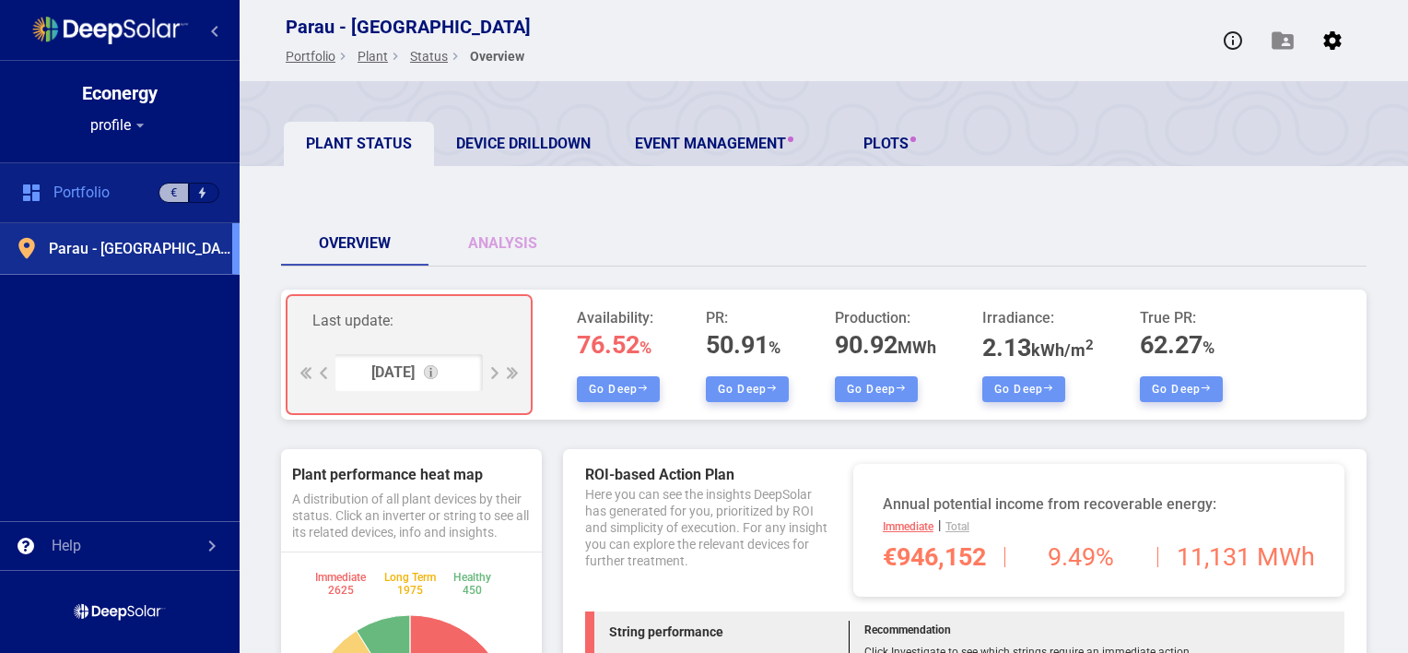
click at [126, 197] on div "Portfolio €" at bounding box center [120, 192] width 240 height 61
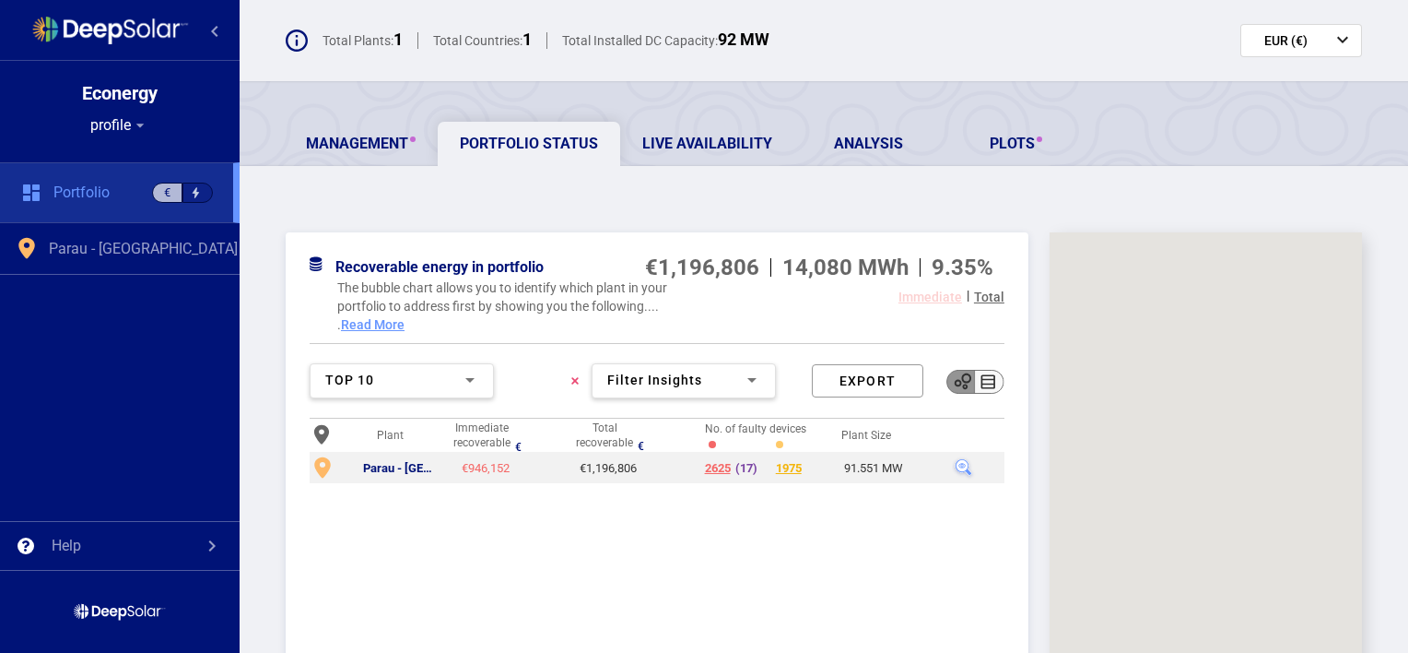
click at [126, 119] on span "profile" at bounding box center [110, 125] width 41 height 18
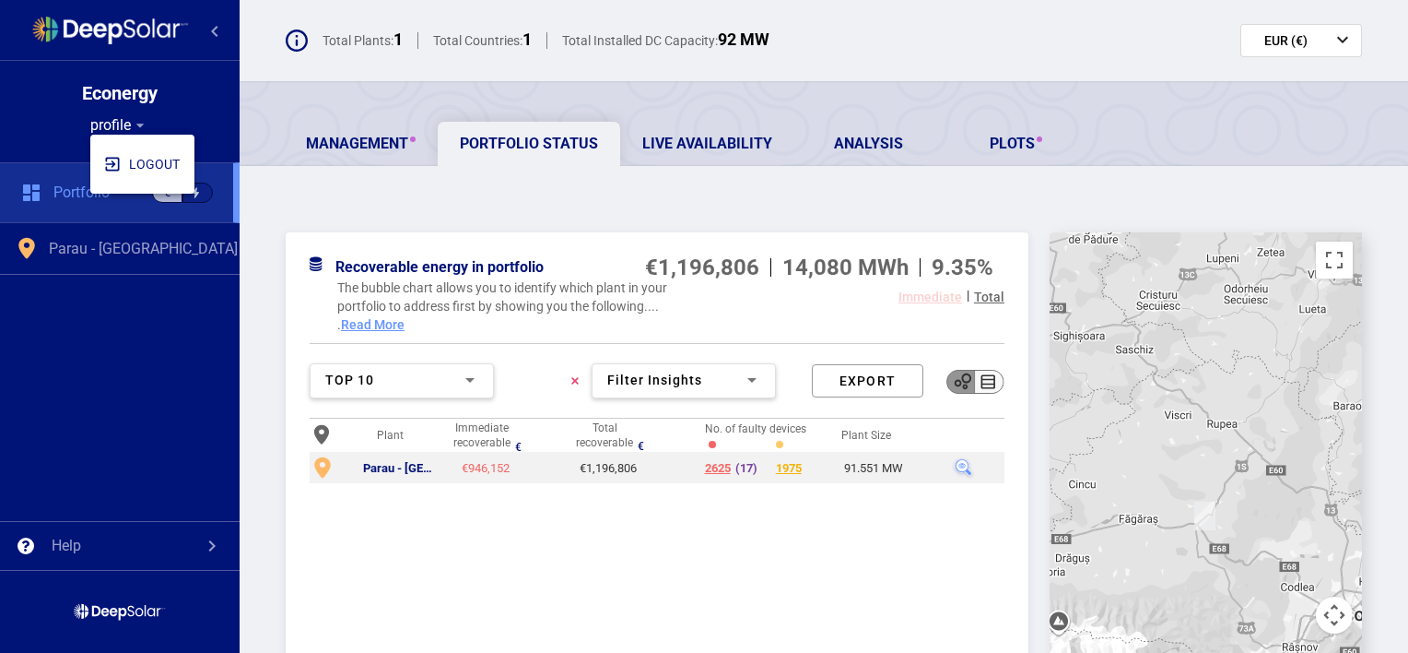
click at [128, 317] on div at bounding box center [704, 326] width 1408 height 653
click at [666, 512] on div "Plant Immediate recoverable € Total recoverable € No. of faulty devices Plant S…" at bounding box center [657, 566] width 695 height 297
click at [743, 374] on div "Filter Insights" at bounding box center [675, 380] width 136 height 15
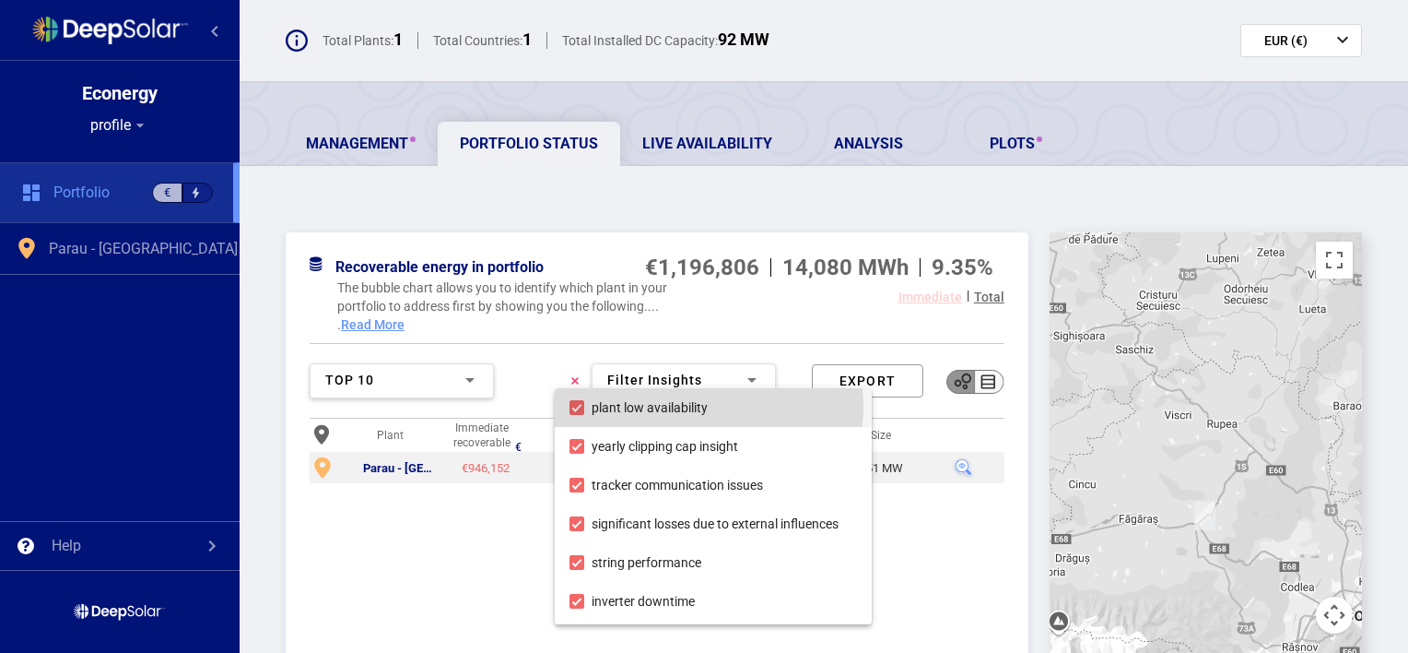
click at [700, 406] on span "plant low availability" at bounding box center [724, 407] width 265 height 39
click at [577, 400] on mat-pseudo-checkbox at bounding box center [577, 407] width 15 height 15
click at [596, 395] on span "plant low availability" at bounding box center [724, 407] width 265 height 39
click at [907, 571] on div at bounding box center [704, 326] width 1408 height 653
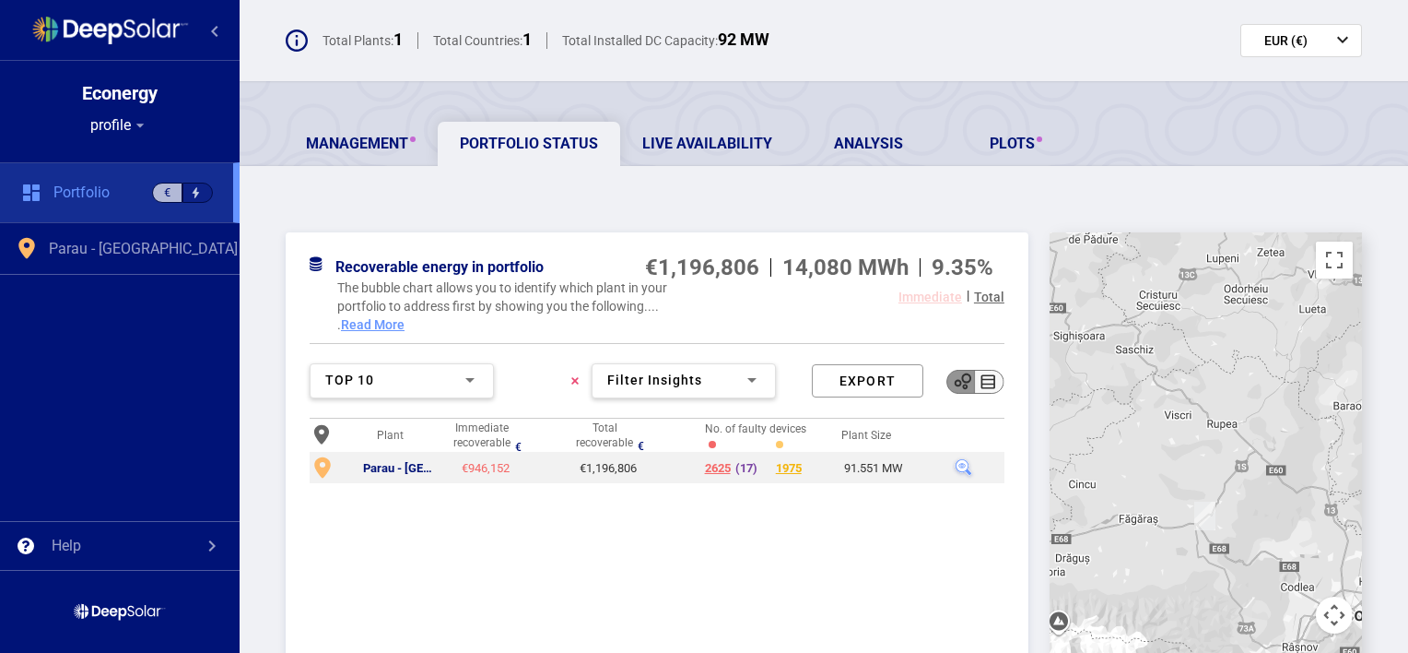
click at [981, 385] on div at bounding box center [988, 381] width 31 height 25
click at [981, 381] on div at bounding box center [988, 381] width 31 height 25
click at [981, 375] on div at bounding box center [988, 381] width 31 height 25
click at [947, 382] on div at bounding box center [962, 381] width 30 height 25
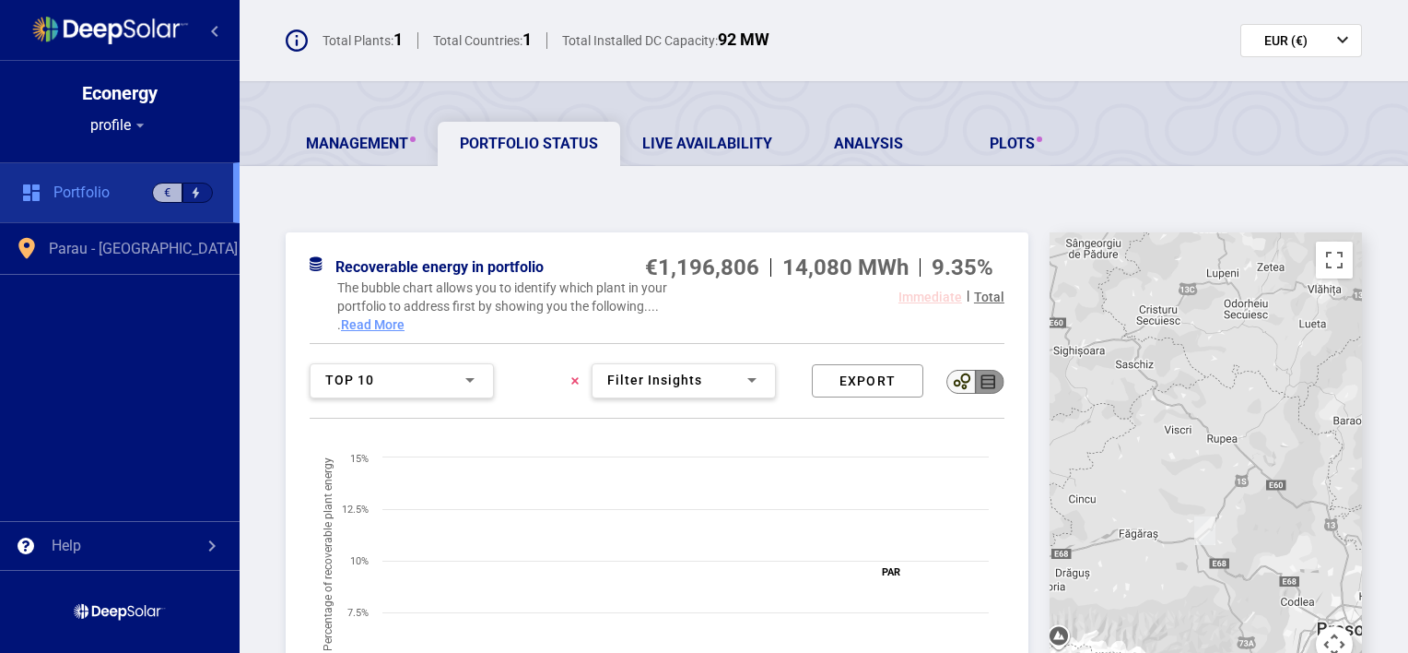
scroll to position [299, 0]
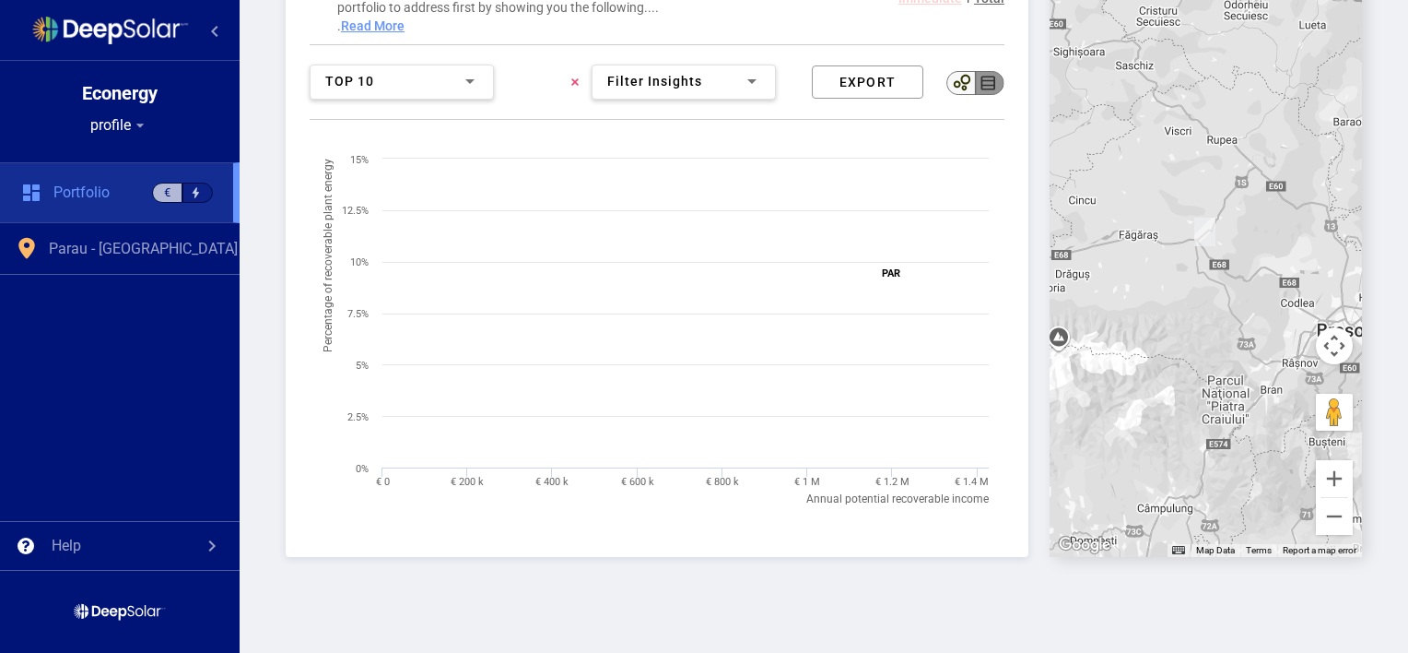
click at [725, 88] on div "Filter Insights" at bounding box center [675, 82] width 136 height 15
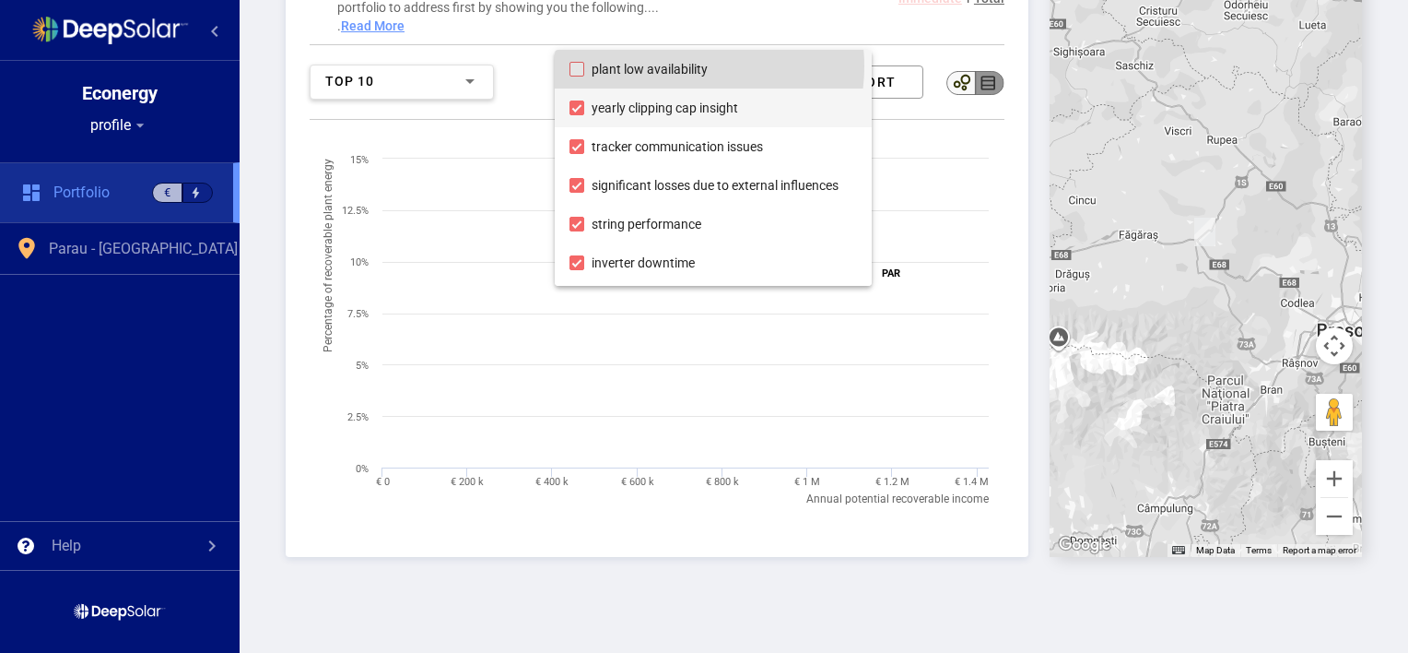
click at [685, 66] on span "plant low availability" at bounding box center [724, 69] width 265 height 39
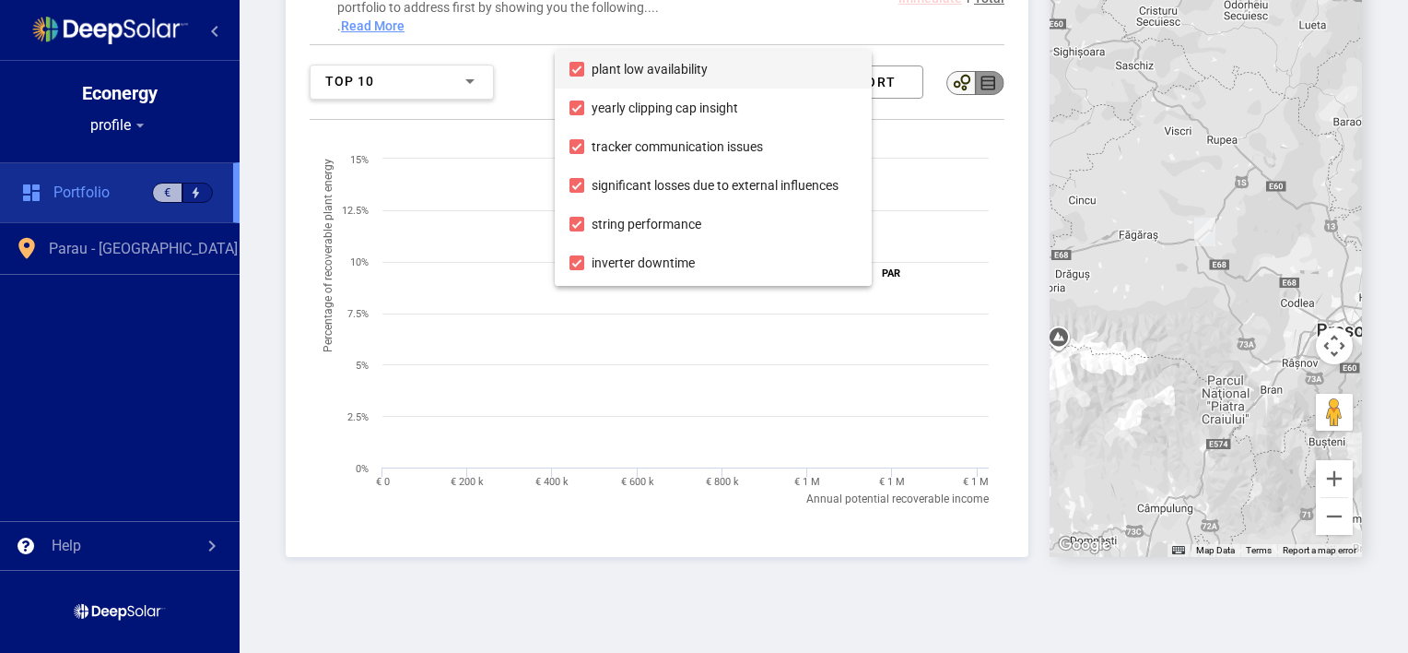
click at [1014, 131] on div at bounding box center [704, 326] width 1408 height 653
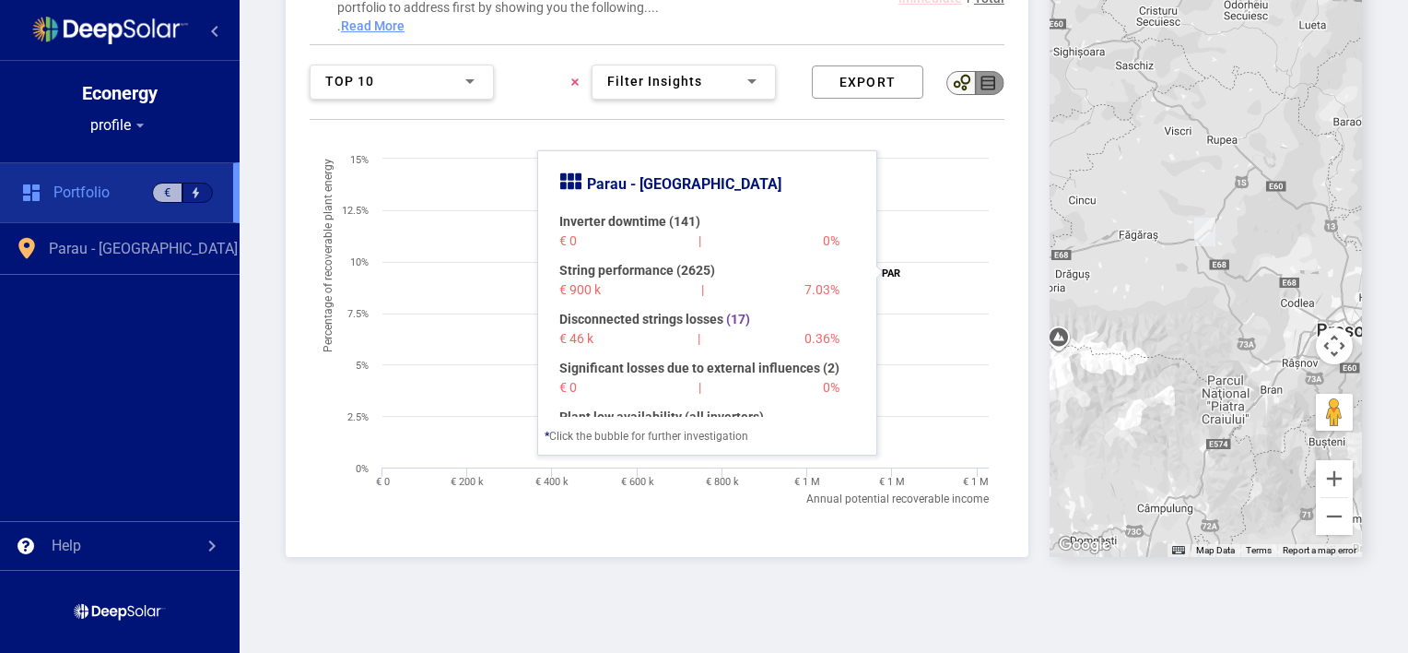
click at [917, 269] on icon at bounding box center [890, 271] width 185 height 185
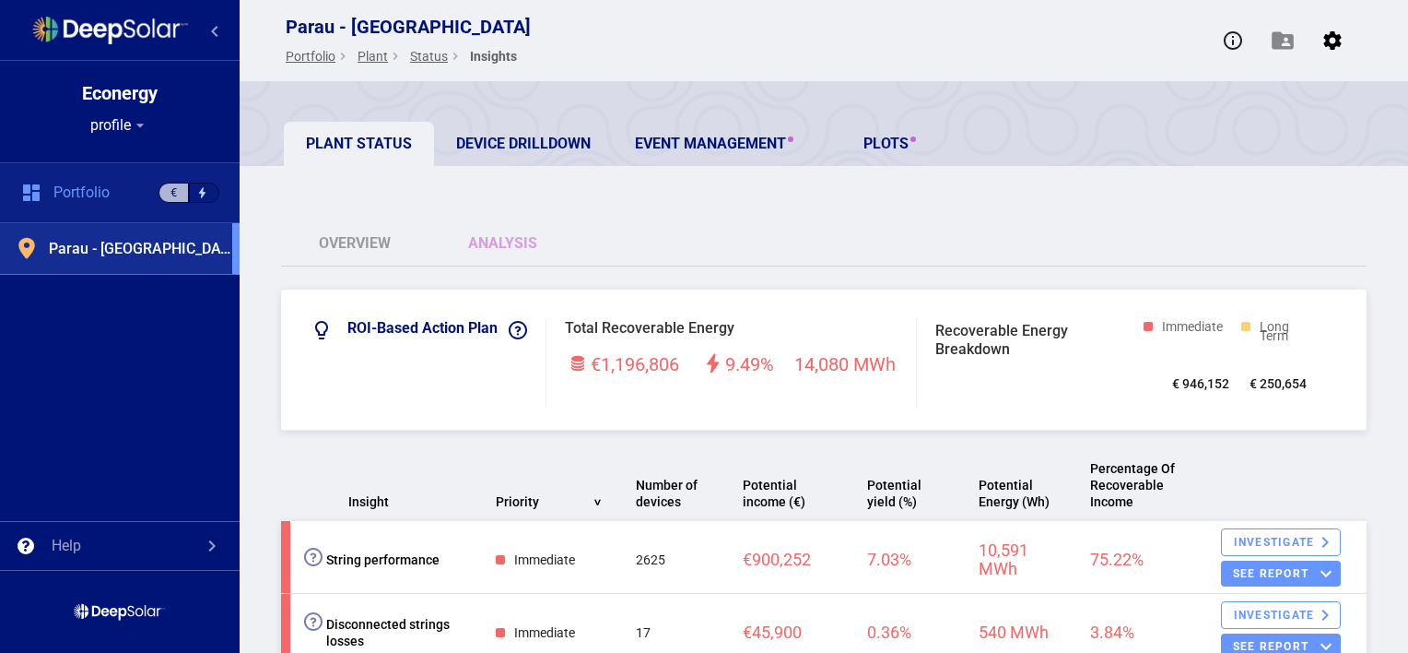
click at [107, 184] on span "Portfolio" at bounding box center [81, 192] width 56 height 18
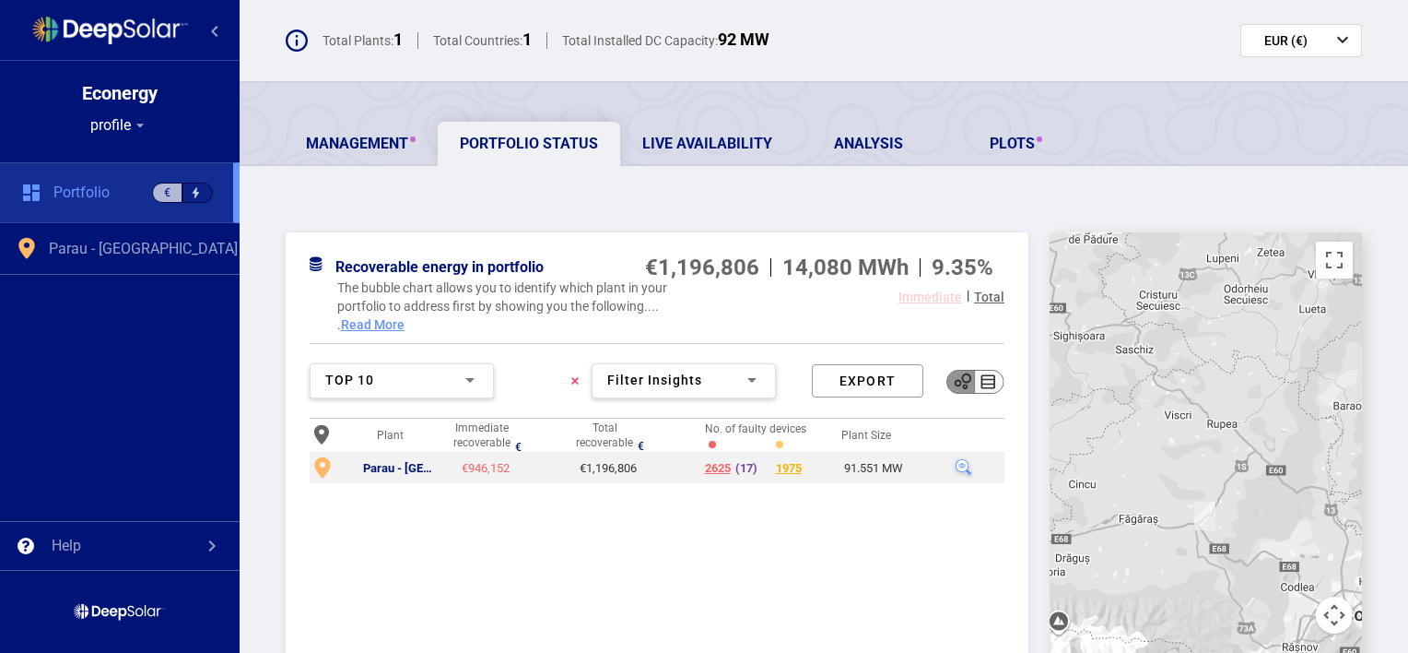
click at [861, 329] on div "The bubble chart allows you to identify which plant in your portfolio to addres…" at bounding box center [657, 305] width 695 height 55
click at [867, 374] on div "Export" at bounding box center [868, 380] width 112 height 33
click at [983, 294] on div "Total" at bounding box center [989, 310] width 30 height 48
click at [988, 294] on div "Total" at bounding box center [989, 310] width 30 height 48
click at [913, 289] on div "Immediate" at bounding box center [931, 310] width 64 height 48
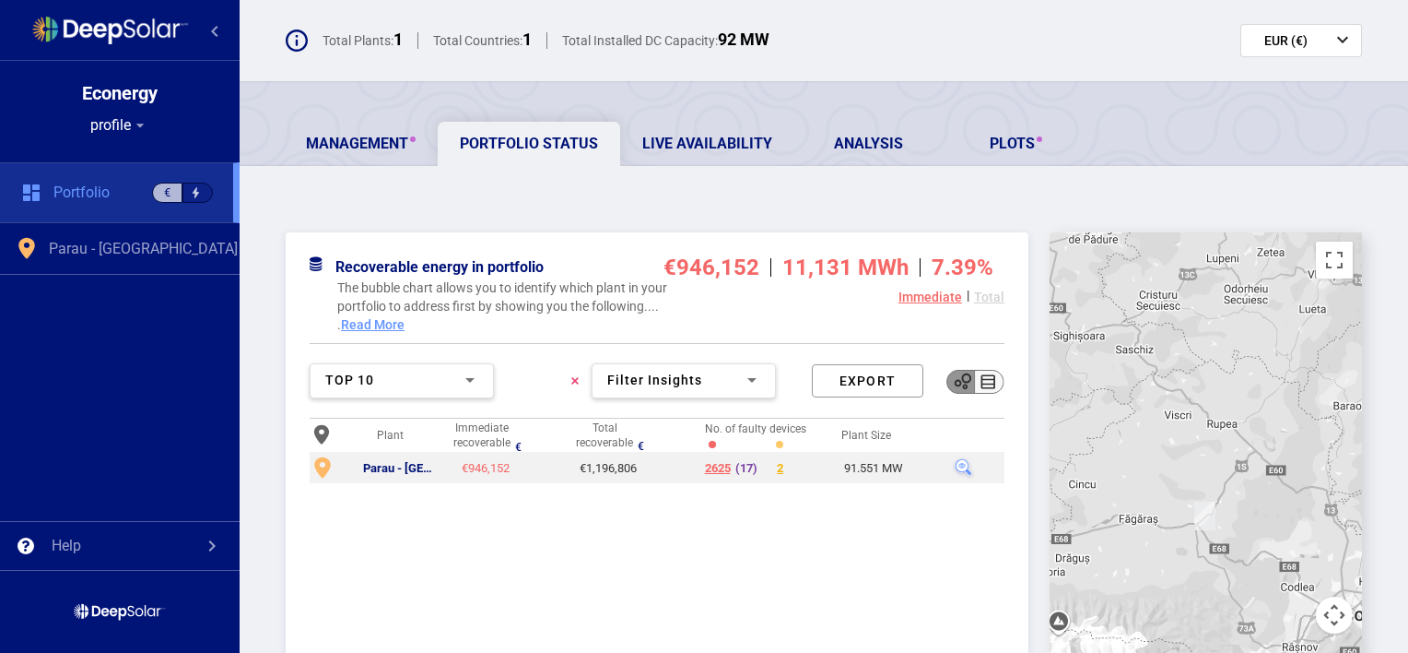
click at [987, 291] on div "Total" at bounding box center [989, 310] width 30 height 48
click at [777, 467] on div "1975" at bounding box center [780, 468] width 9 height 15
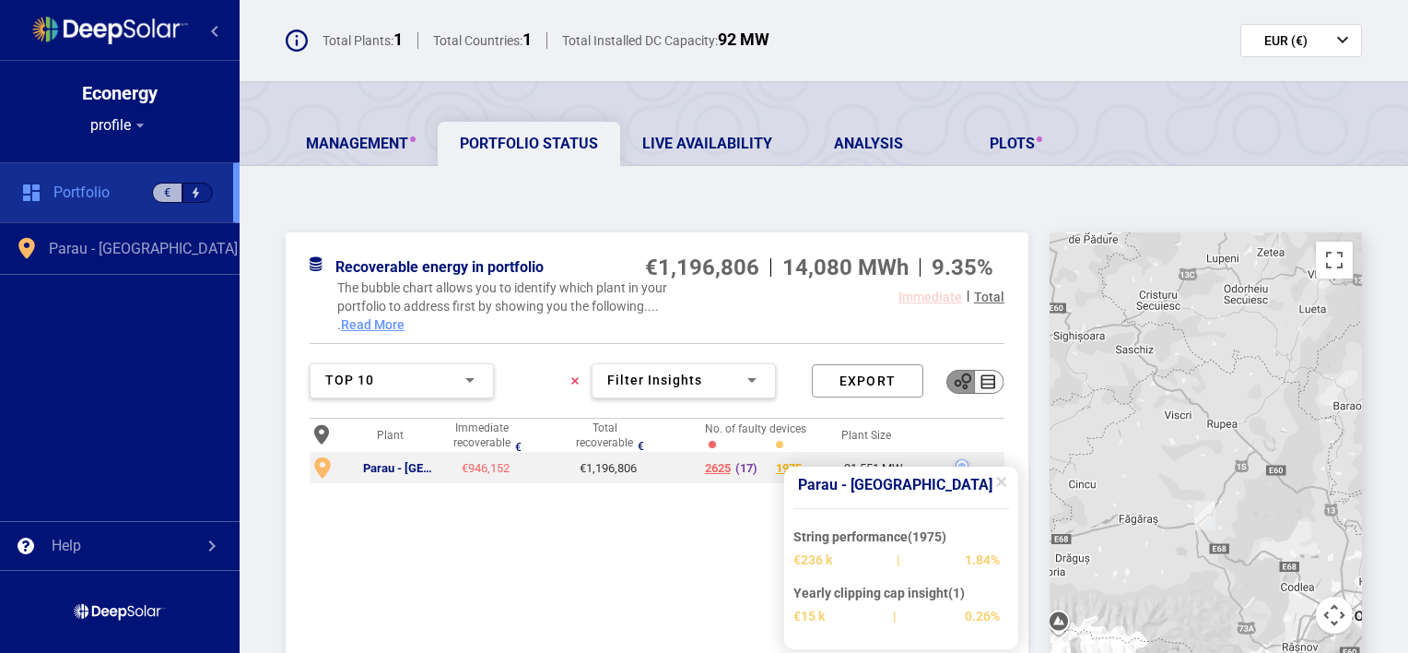
click at [746, 464] on div "(17)" at bounding box center [747, 468] width 22 height 15
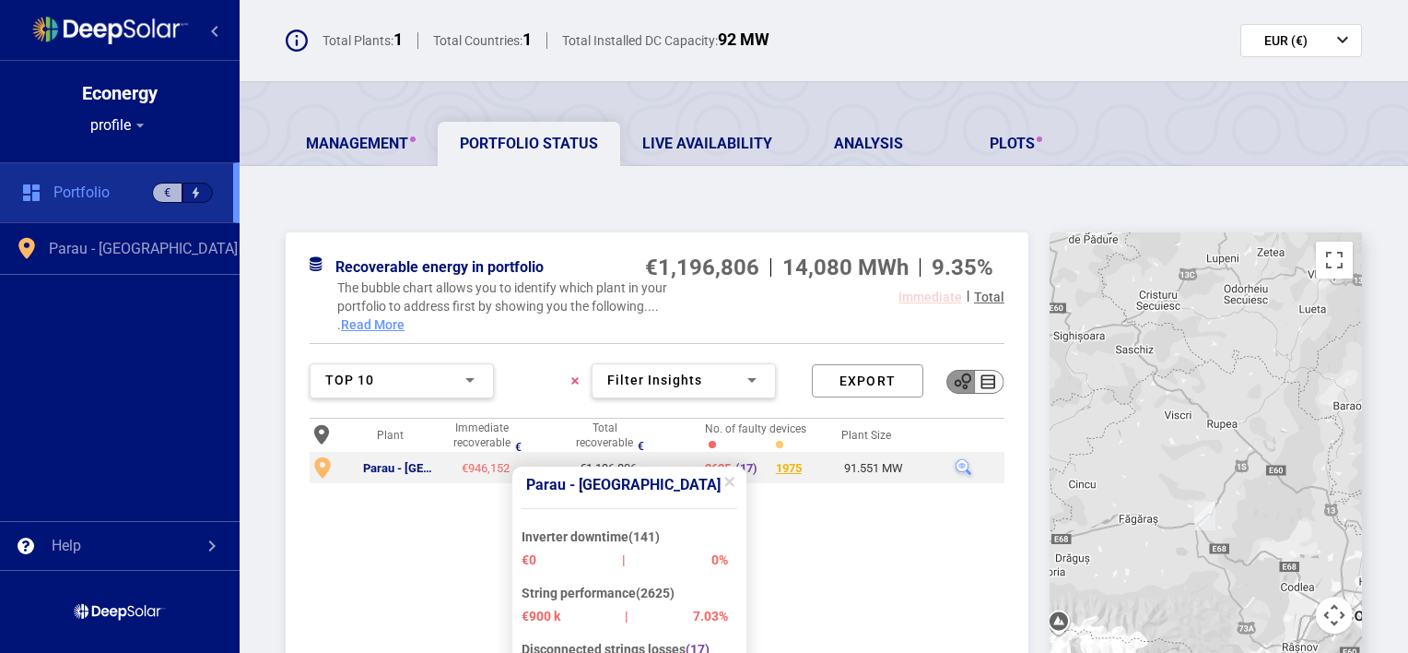
scroll to position [269, 0]
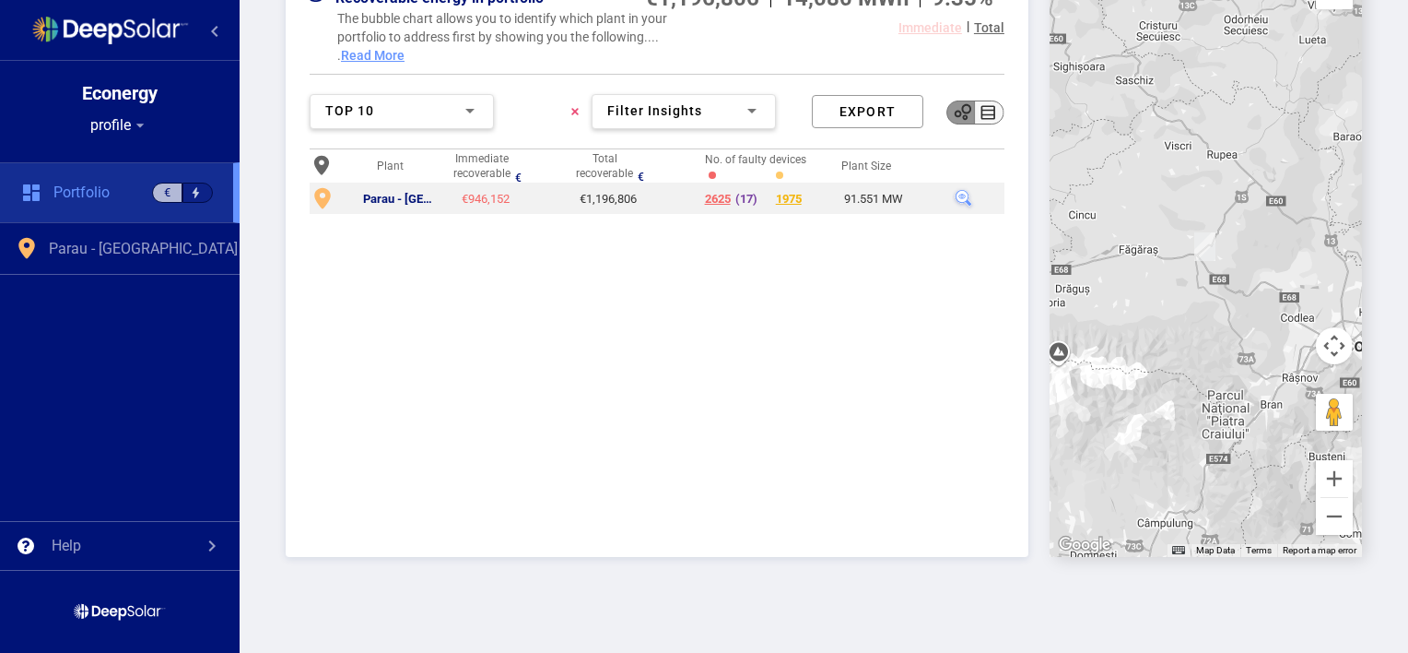
click at [726, 197] on div "2625" at bounding box center [718, 199] width 26 height 15
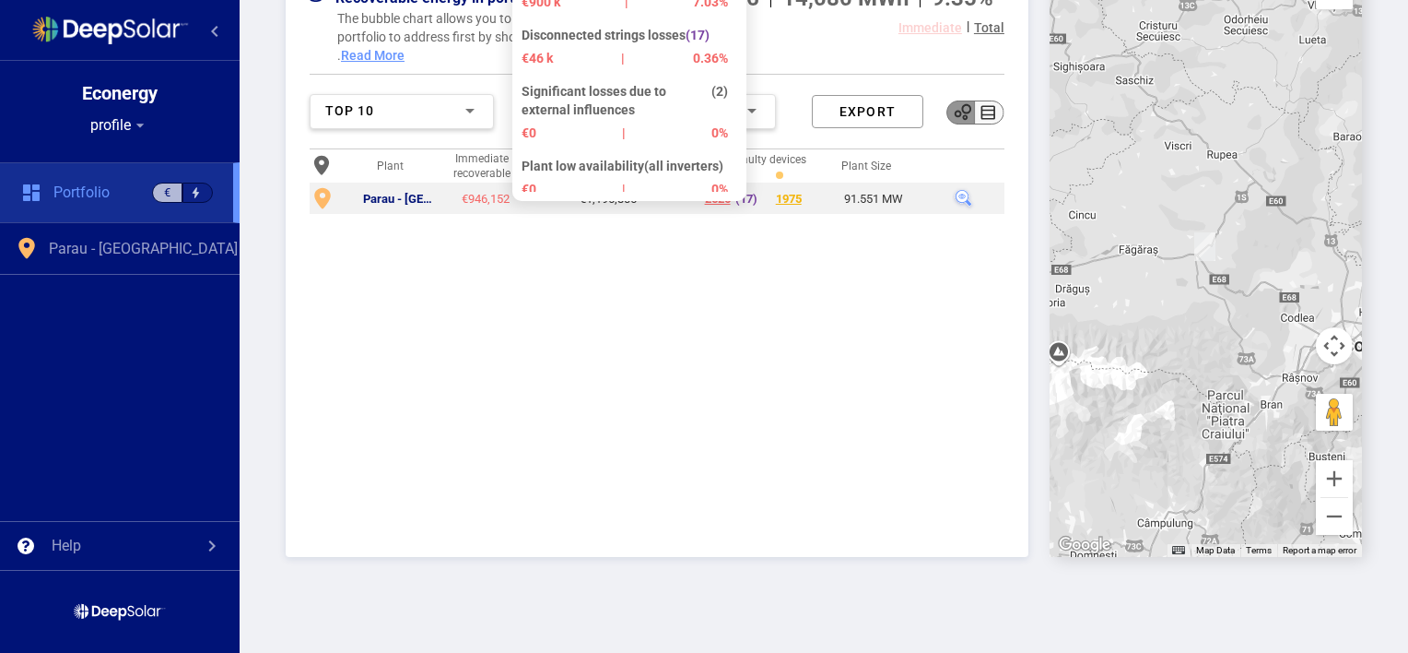
scroll to position [0, 0]
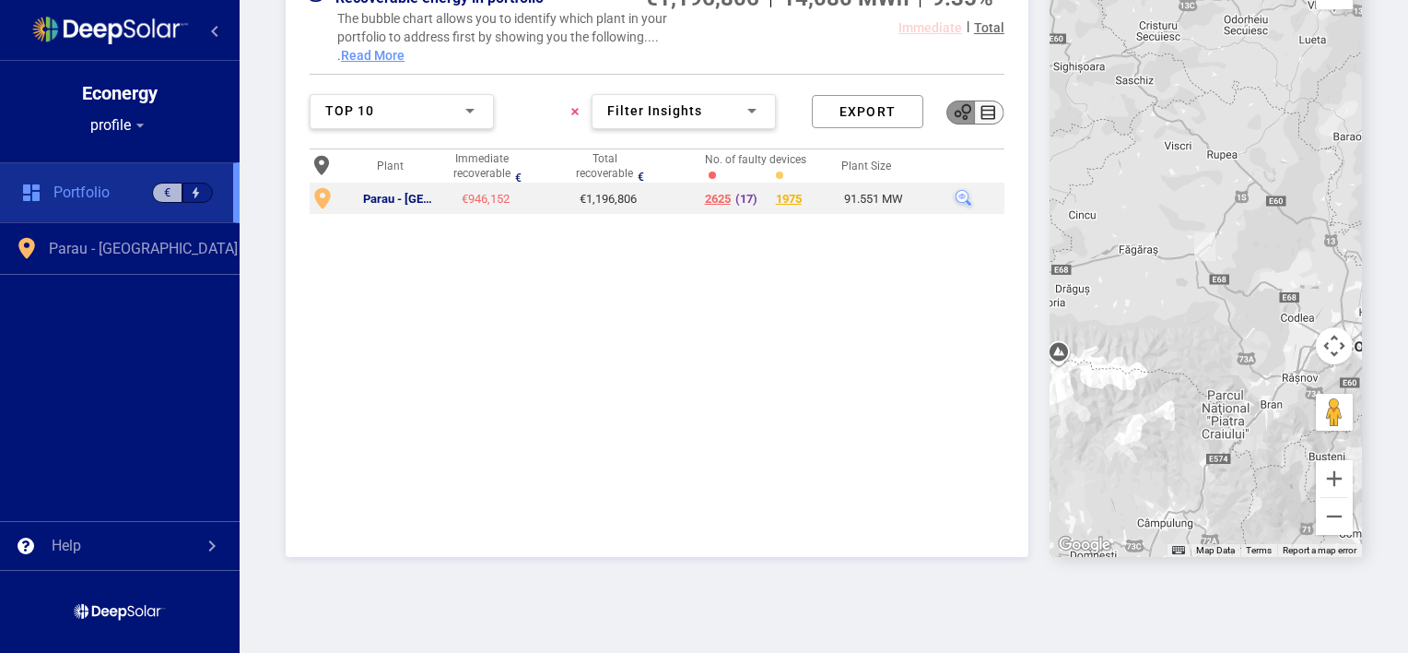
click at [714, 195] on div "2625" at bounding box center [718, 199] width 26 height 15
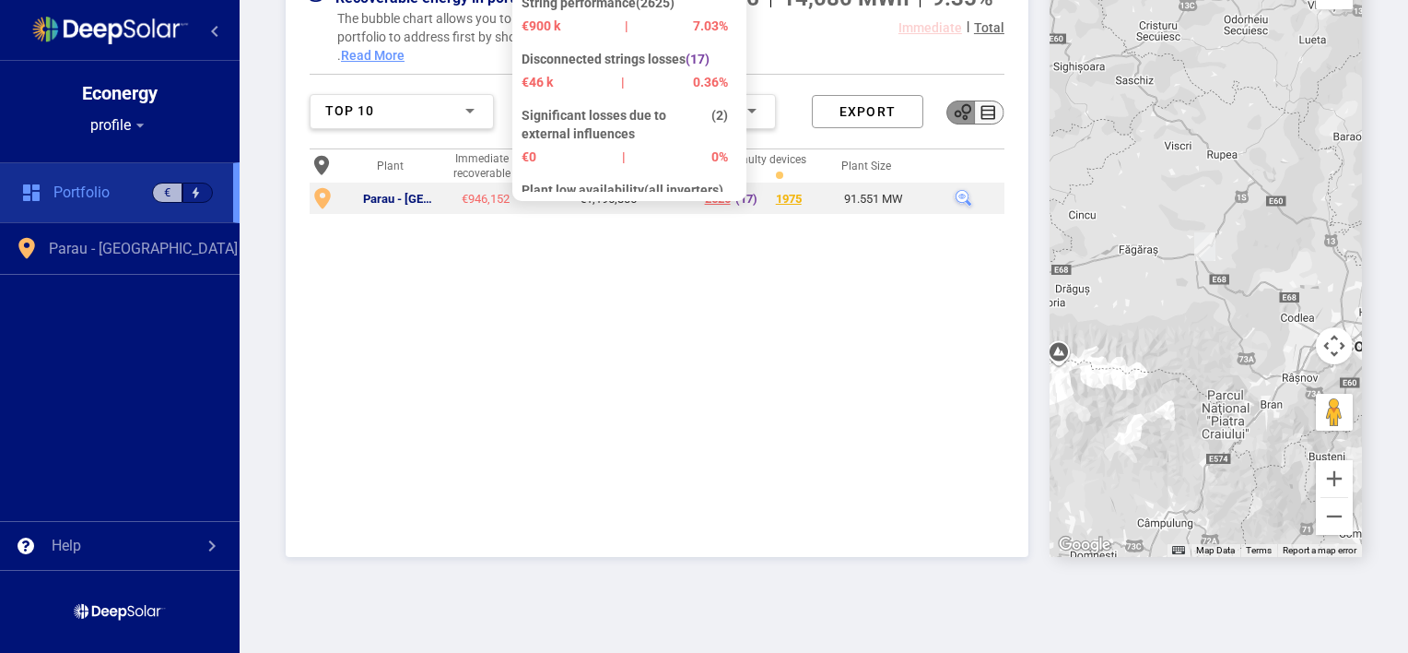
scroll to position [96, 0]
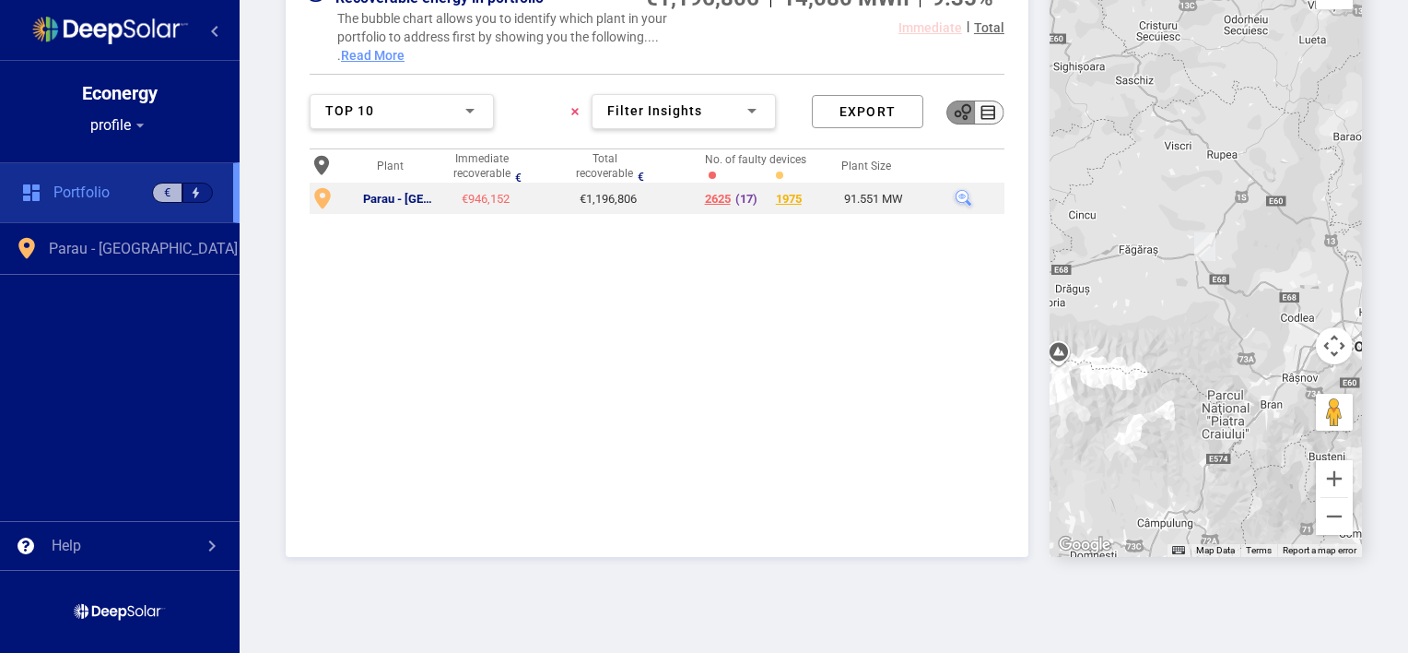
click at [736, 194] on div "(17)" at bounding box center [747, 199] width 22 height 15
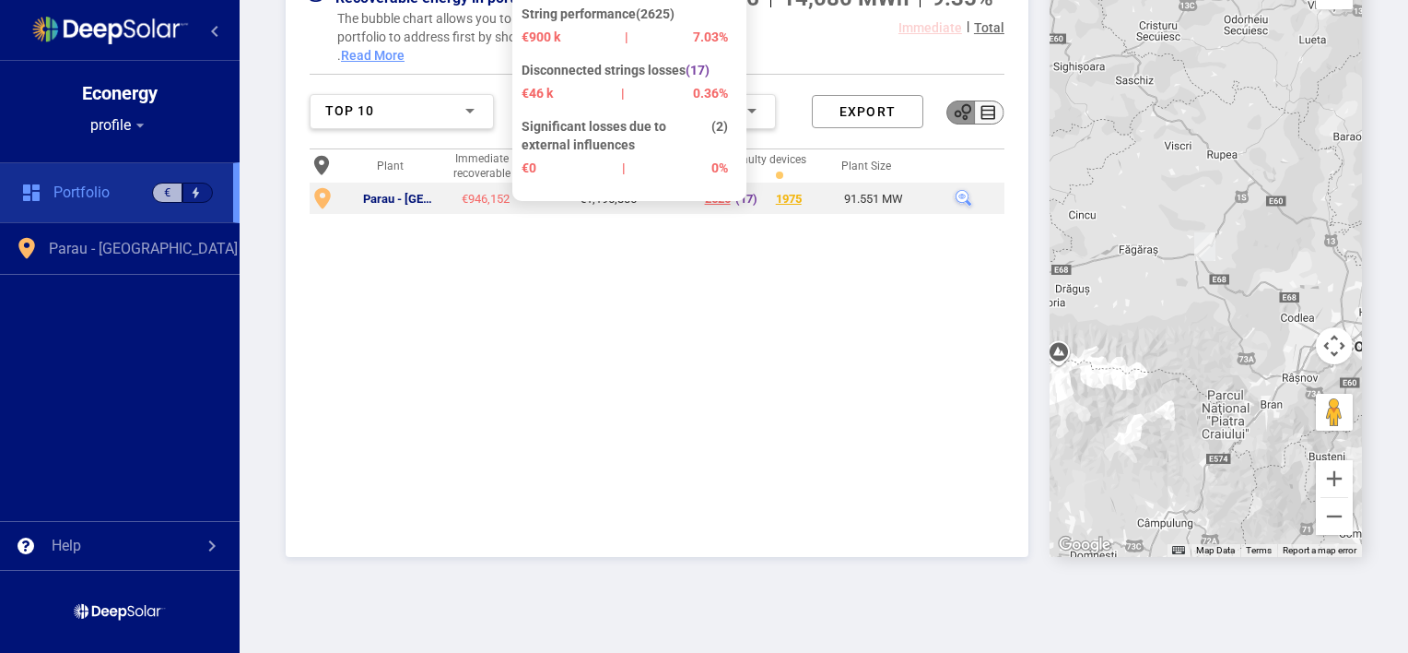
scroll to position [50, 0]
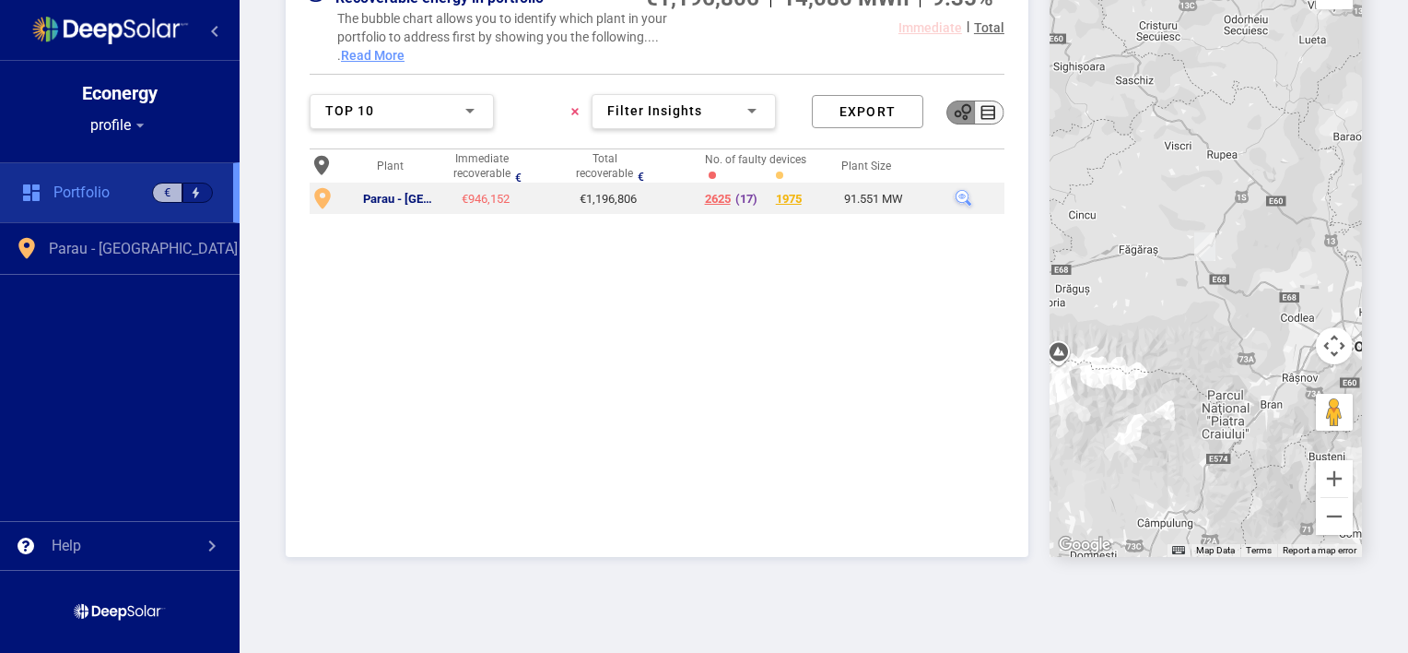
click at [736, 192] on div "(17)" at bounding box center [747, 199] width 22 height 15
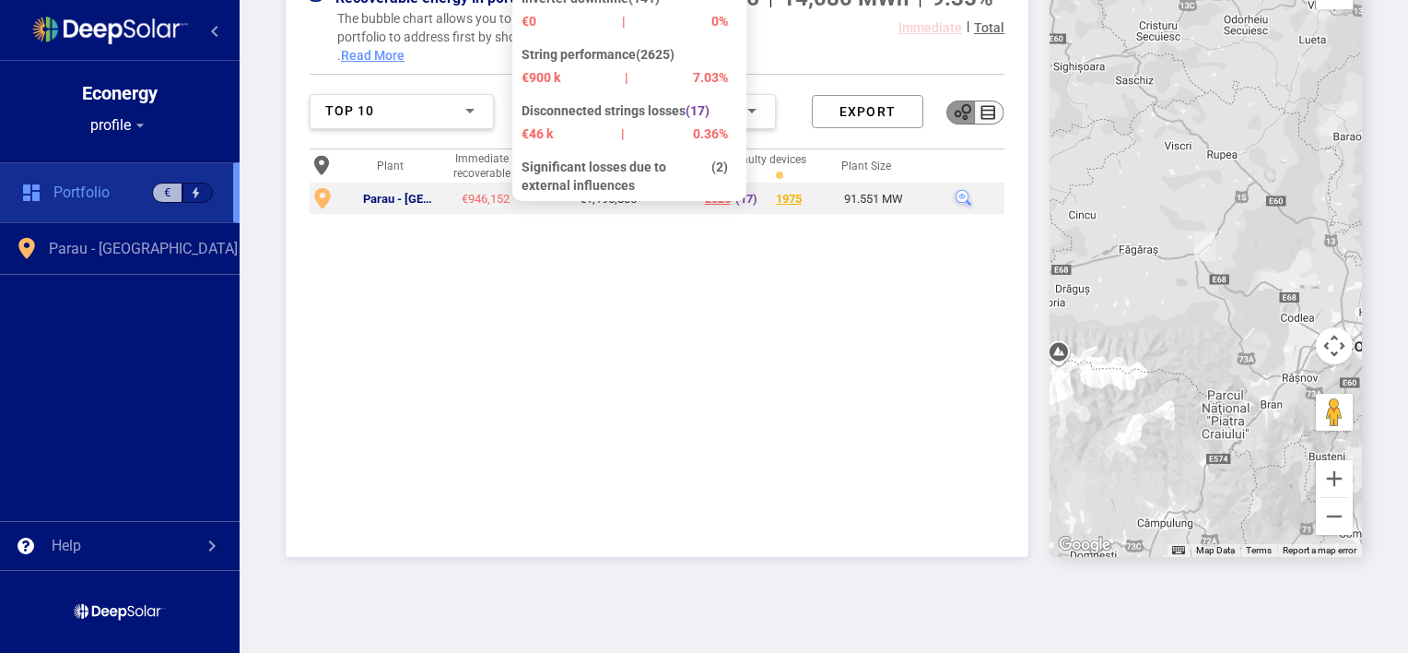
click at [630, 166] on div "Significant losses due to external influences (2)" at bounding box center [625, 178] width 206 height 41
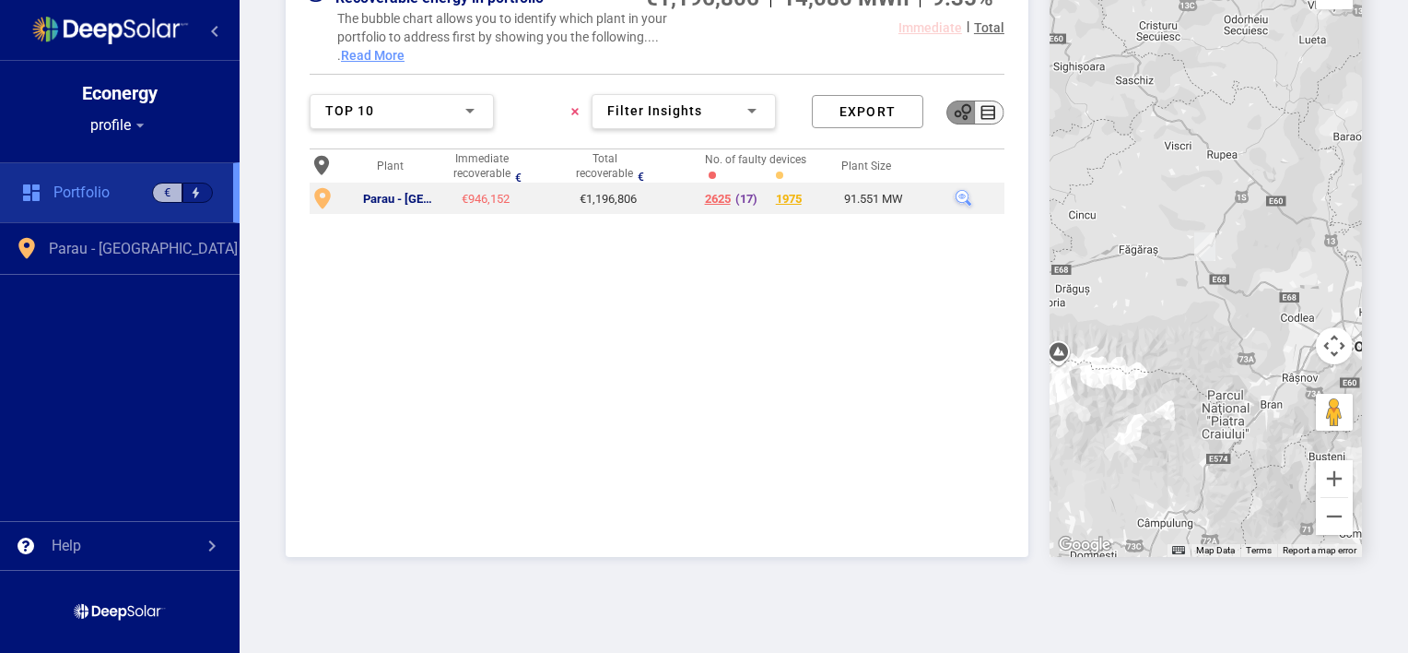
click at [596, 195] on div "€1,196,806" at bounding box center [608, 199] width 65 height 15
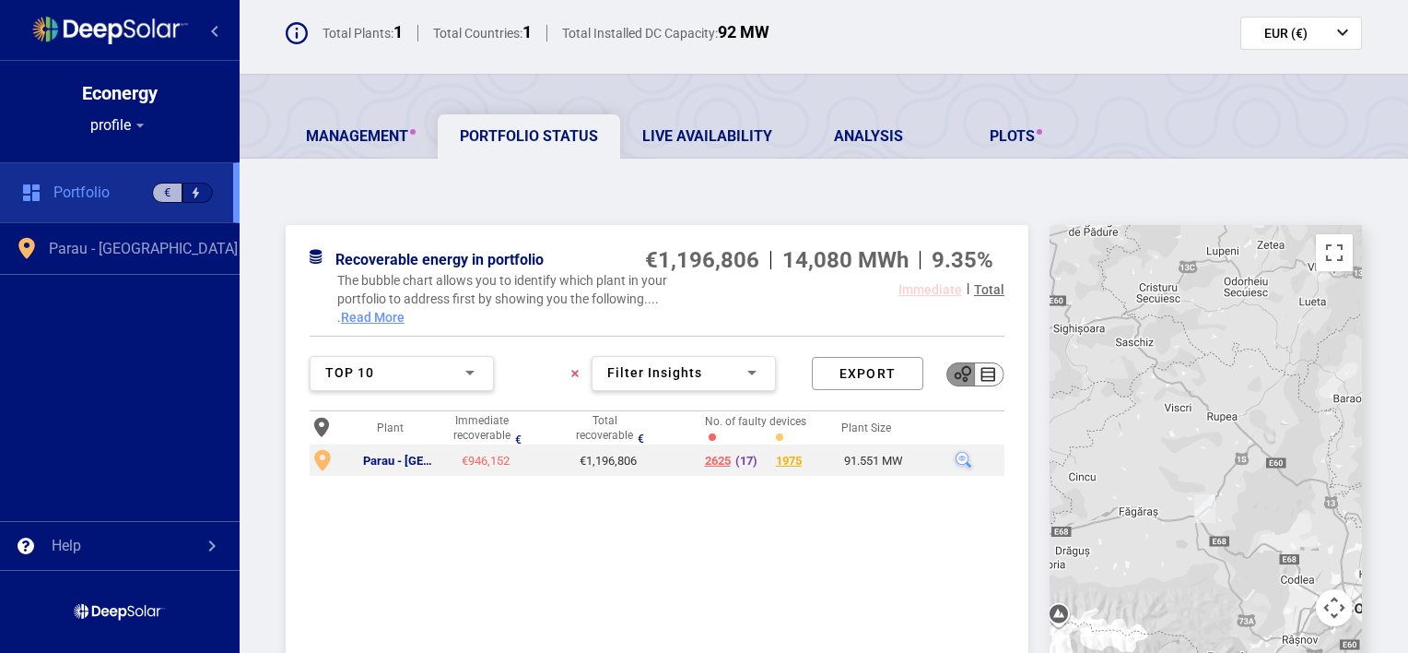
scroll to position [0, 0]
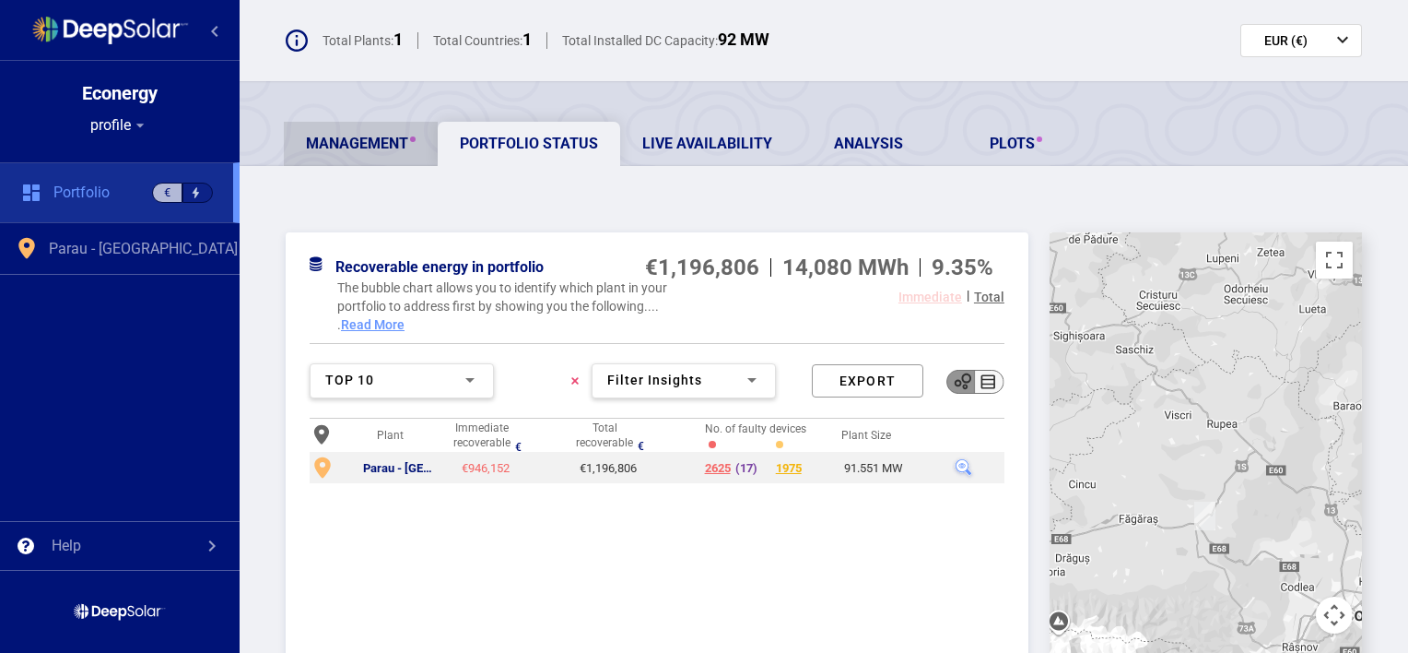
click at [341, 137] on link "Management" at bounding box center [361, 144] width 154 height 44
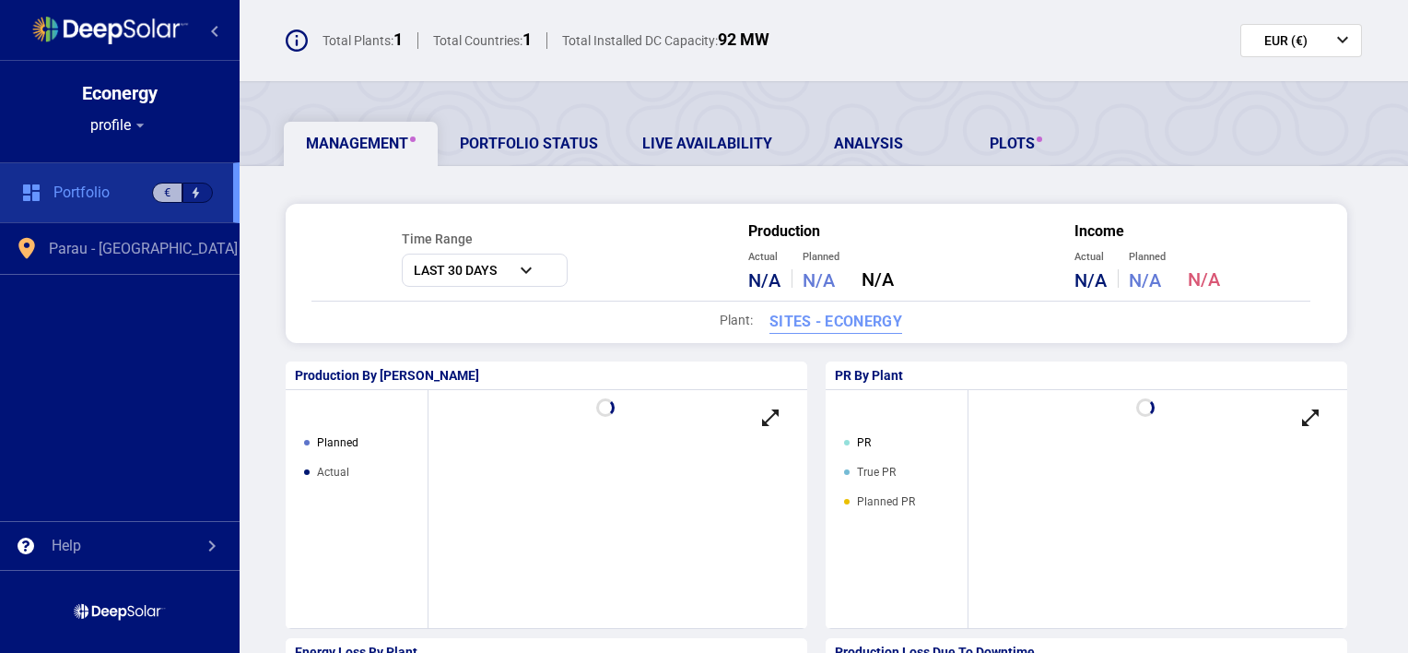
click at [1191, 162] on div "Management Portfolio Status Live Availability Analysis Plots" at bounding box center [846, 144] width 1124 height 44
click at [532, 135] on link "Portfolio Status" at bounding box center [529, 144] width 182 height 44
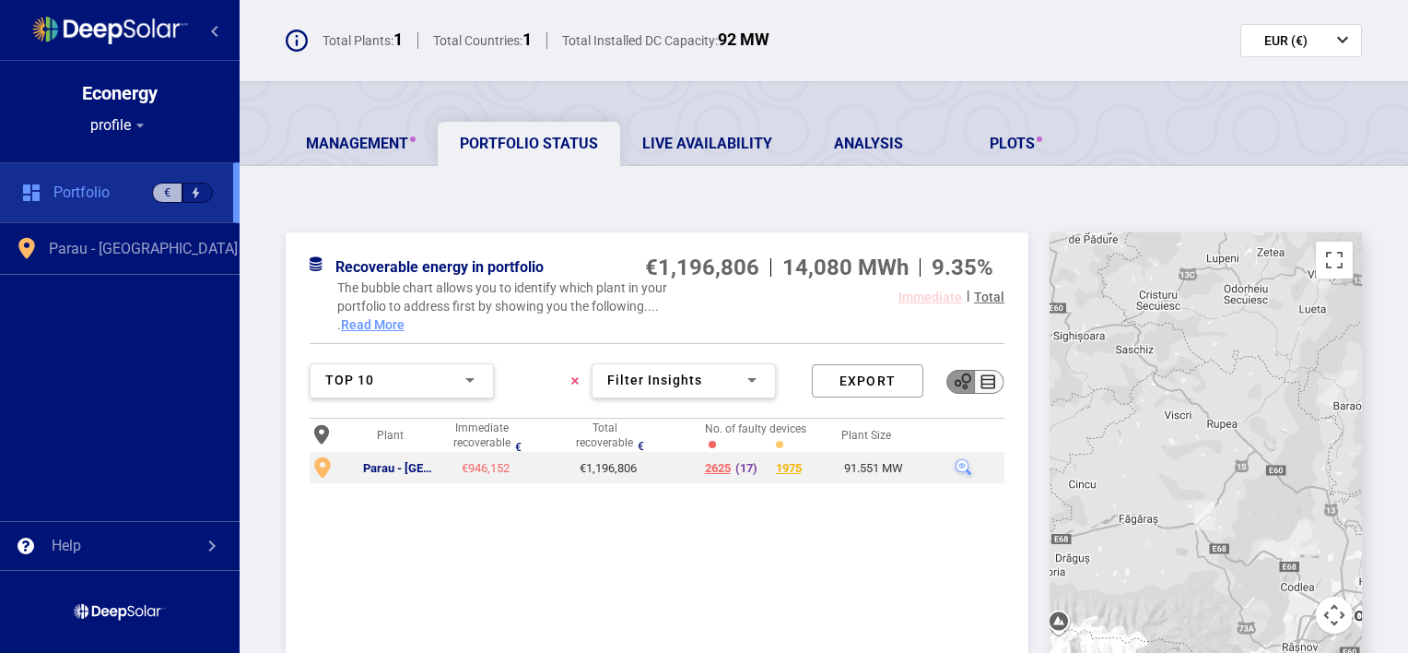
click at [657, 192] on div "Management Portfolio Status Live Availability Analysis Plots Recoverable energy…" at bounding box center [824, 502] width 1169 height 842
click at [959, 463] on div at bounding box center [964, 468] width 24 height 24
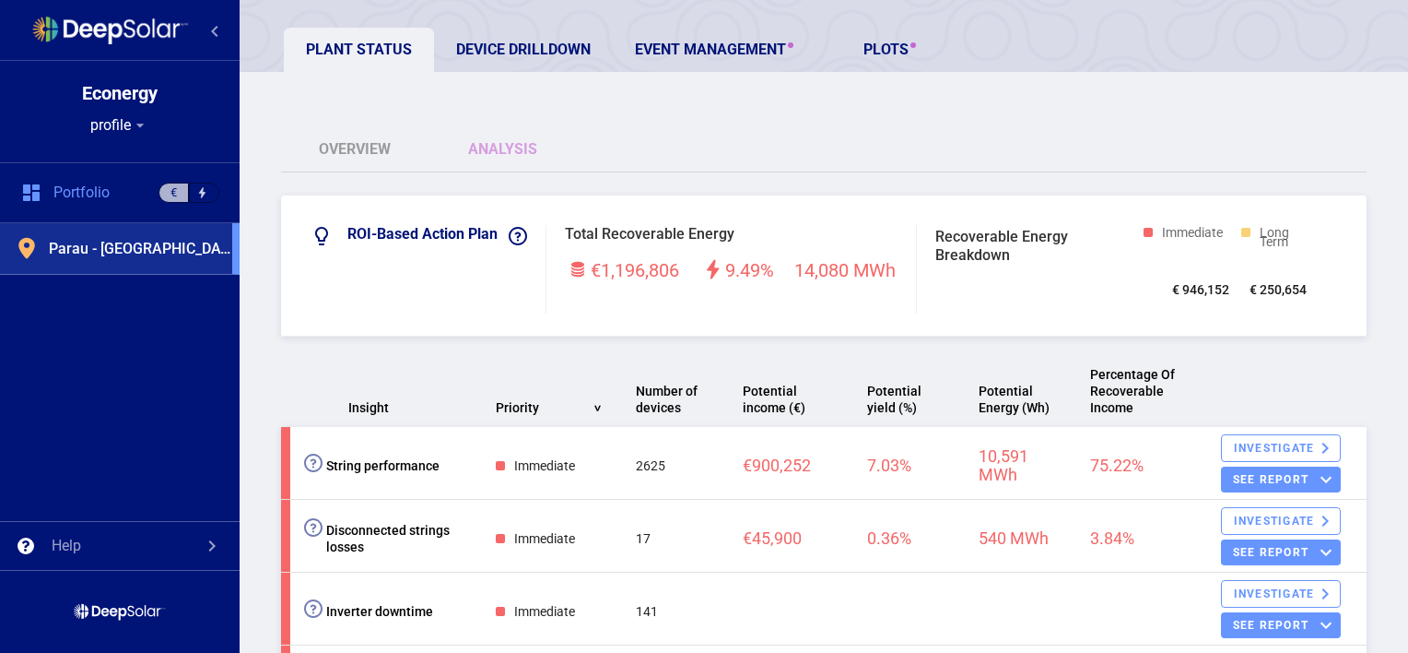
scroll to position [112, 0]
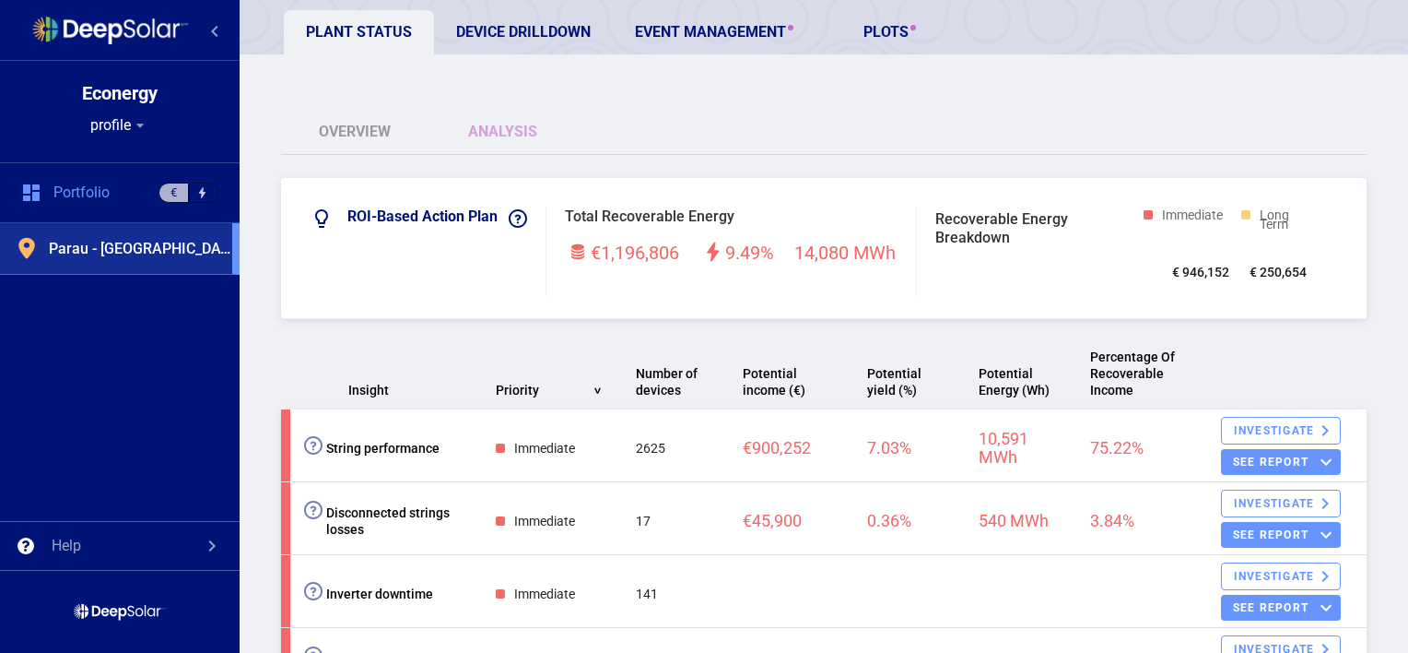
click at [520, 221] on div at bounding box center [518, 218] width 18 height 18
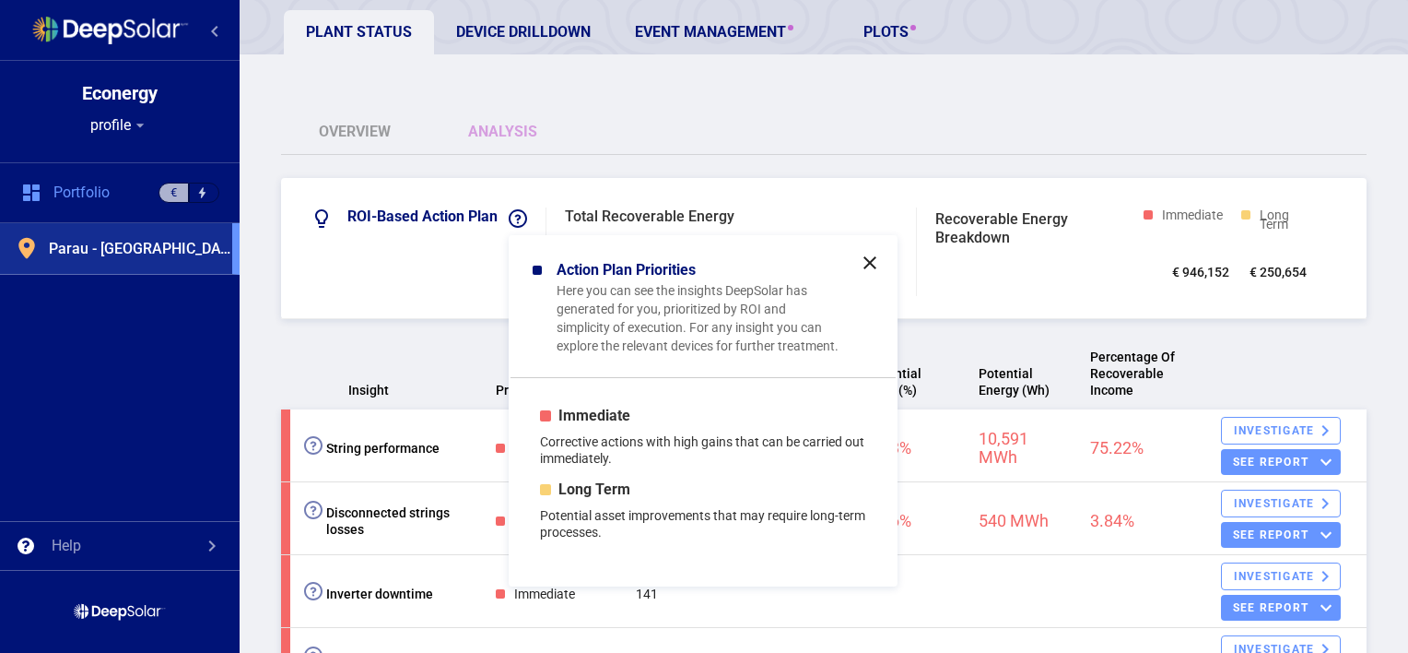
click at [619, 324] on div "Here you can see the insights DeepSolar has generated for you, prioritized by R…" at bounding box center [686, 318] width 307 height 74
click at [394, 246] on div "ROI-based Action Plan close Action Plan Priorities Here you can see the insight…" at bounding box center [429, 251] width 236 height 88
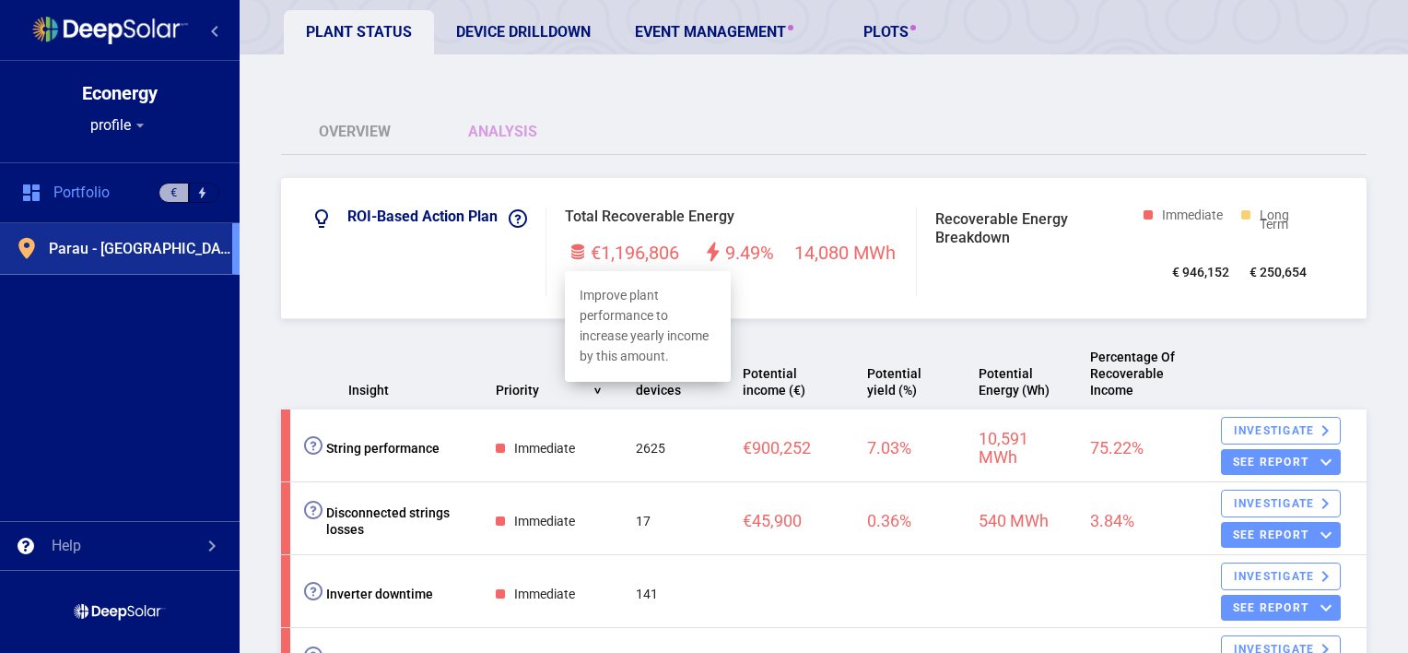
click at [631, 242] on span "€1,196,806" at bounding box center [635, 253] width 88 height 28
click at [733, 247] on span "9.49%" at bounding box center [749, 253] width 49 height 28
click at [855, 254] on span "14,080 MWh" at bounding box center [845, 253] width 101 height 28
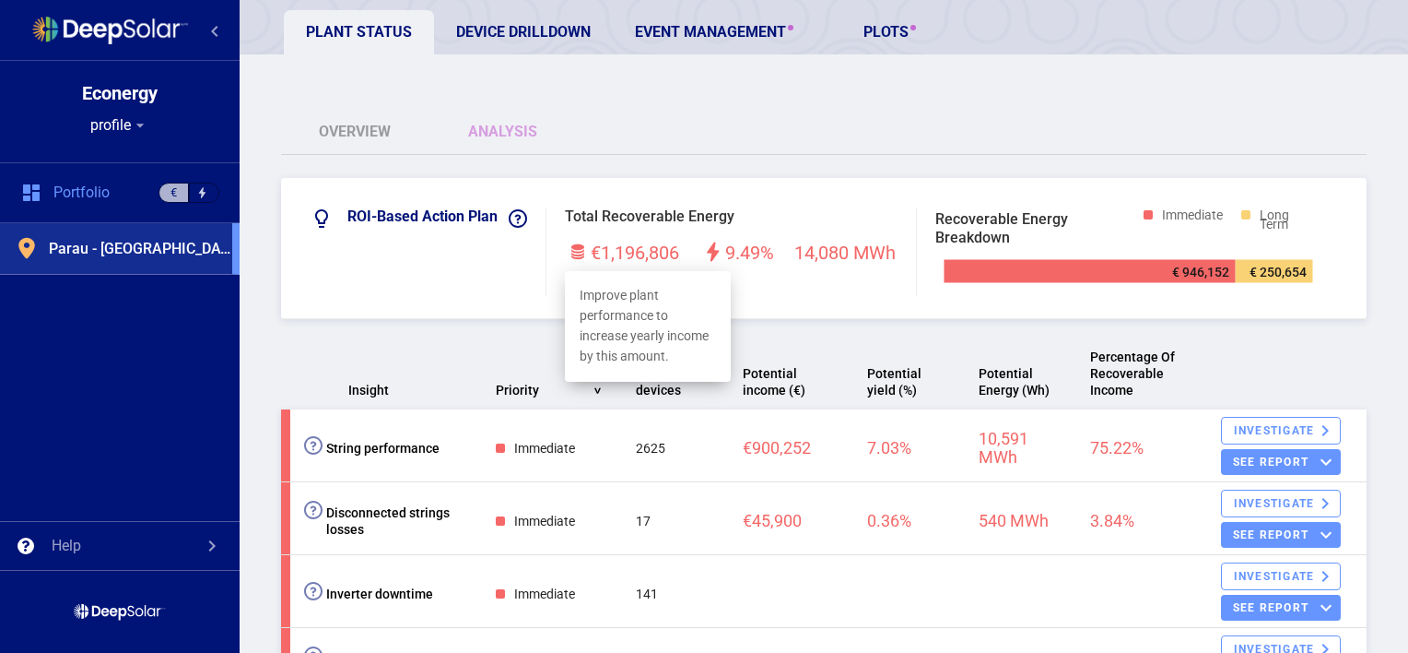
click at [855, 254] on span "14,080 MWh" at bounding box center [845, 253] width 101 height 28
click at [833, 258] on span "14,080 MWh" at bounding box center [845, 253] width 101 height 28
click at [749, 244] on span "9.49%" at bounding box center [749, 253] width 49 height 28
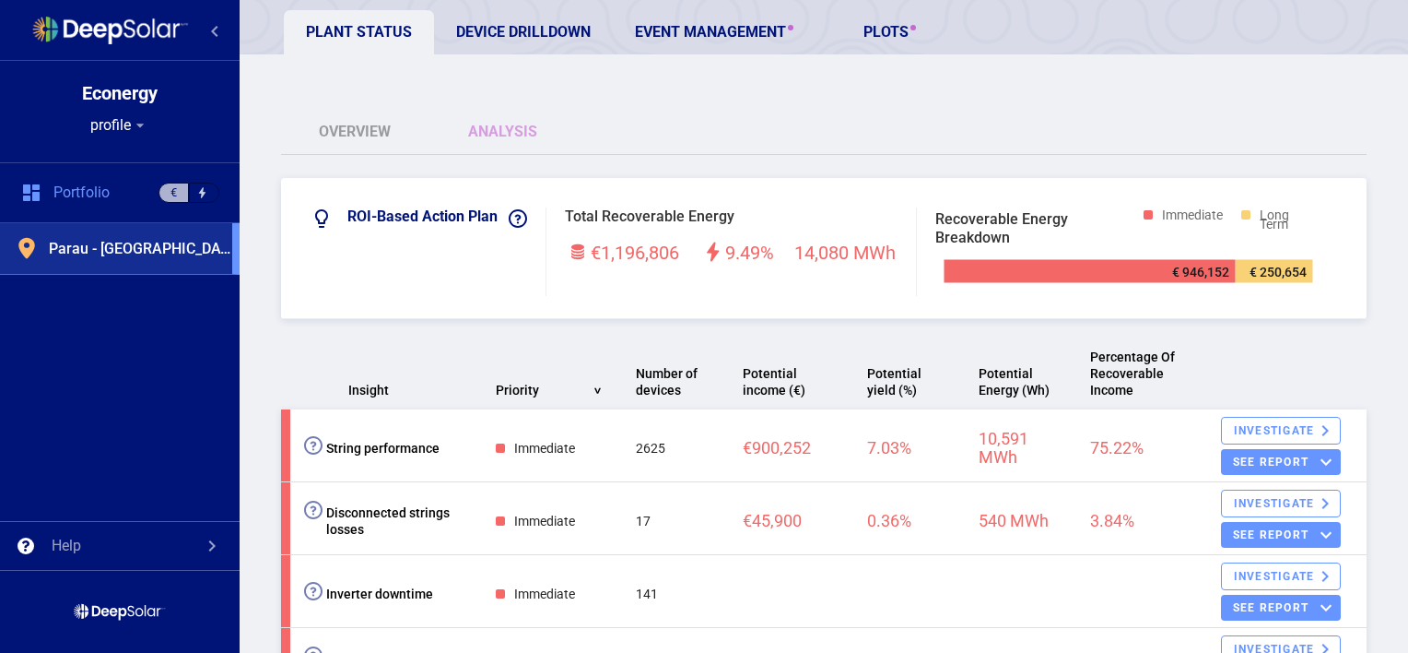
click at [817, 236] on div "Total Recoverable Energy €1,196,806 9.49% 14,080 MWh Improve plant performance …" at bounding box center [741, 251] width 352 height 88
click at [825, 248] on span "14,080 MWh" at bounding box center [845, 253] width 101 height 28
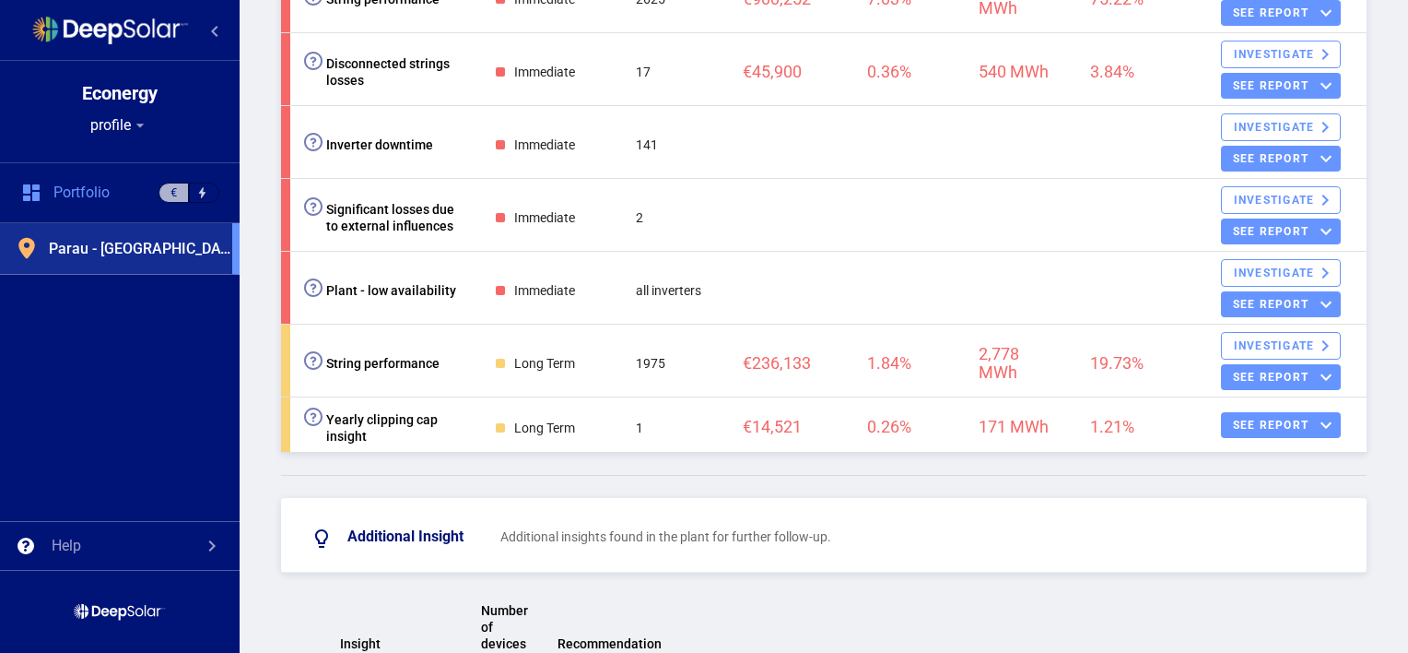
scroll to position [918, 0]
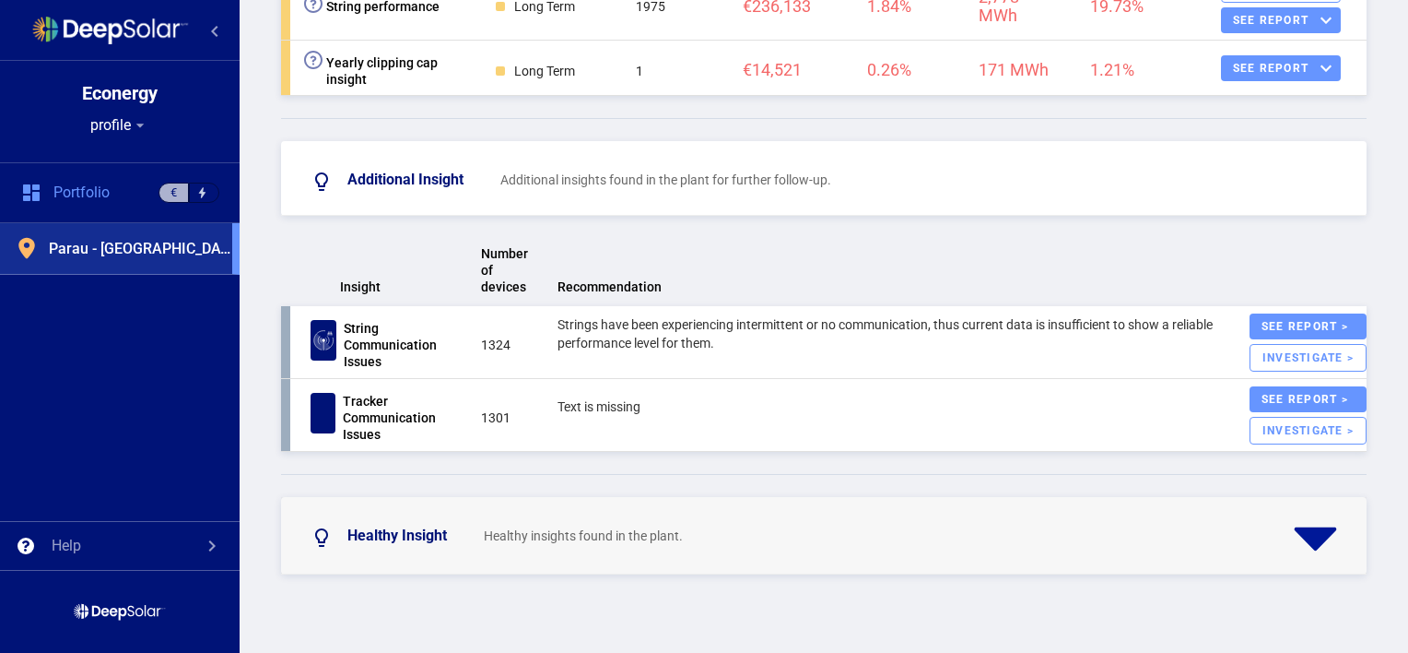
click at [1304, 536] on icon at bounding box center [1316, 538] width 42 height 23
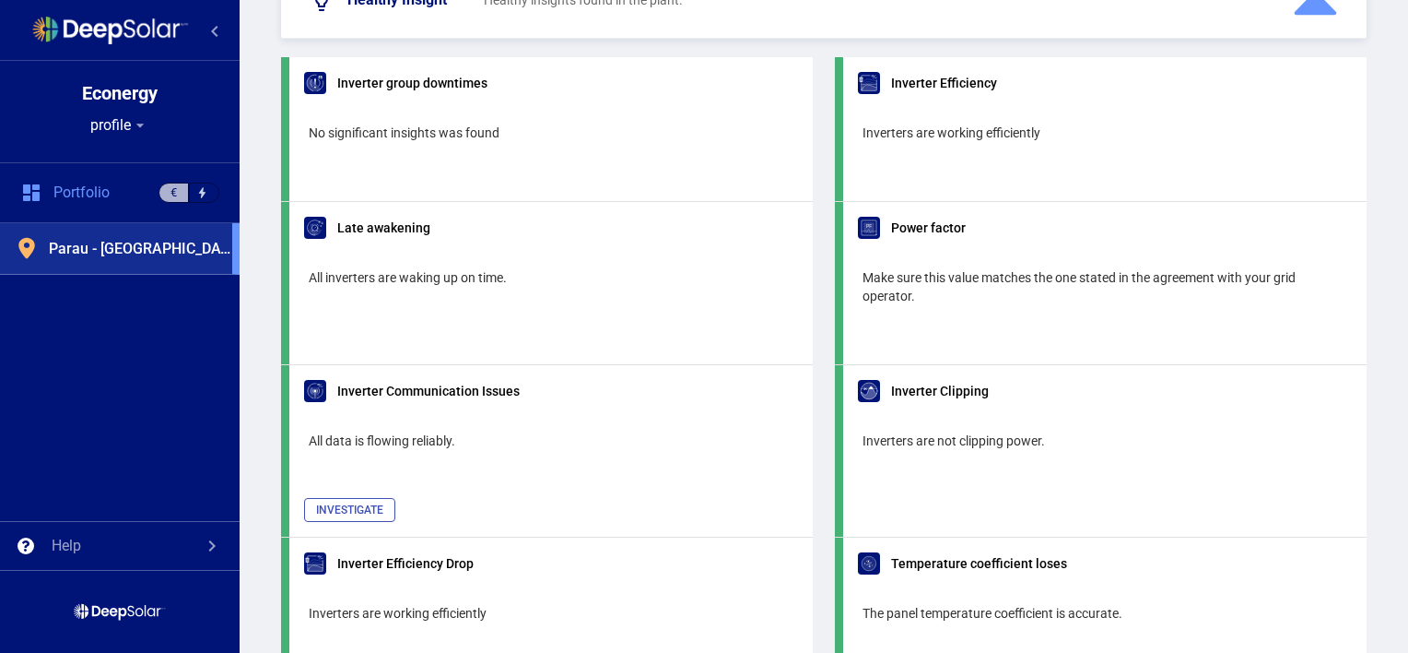
scroll to position [1454, 0]
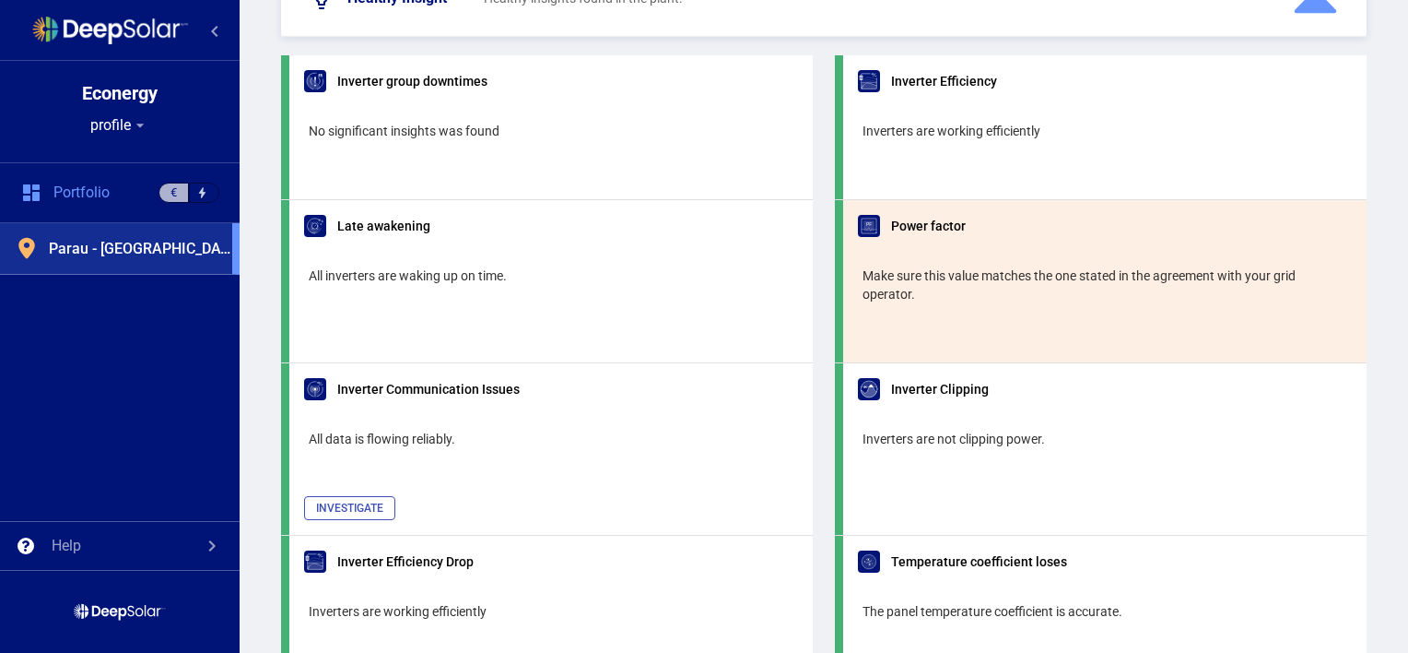
click at [1051, 291] on div "Make sure this value matches the one stated in the agreement with your grid ope…" at bounding box center [1101, 295] width 477 height 59
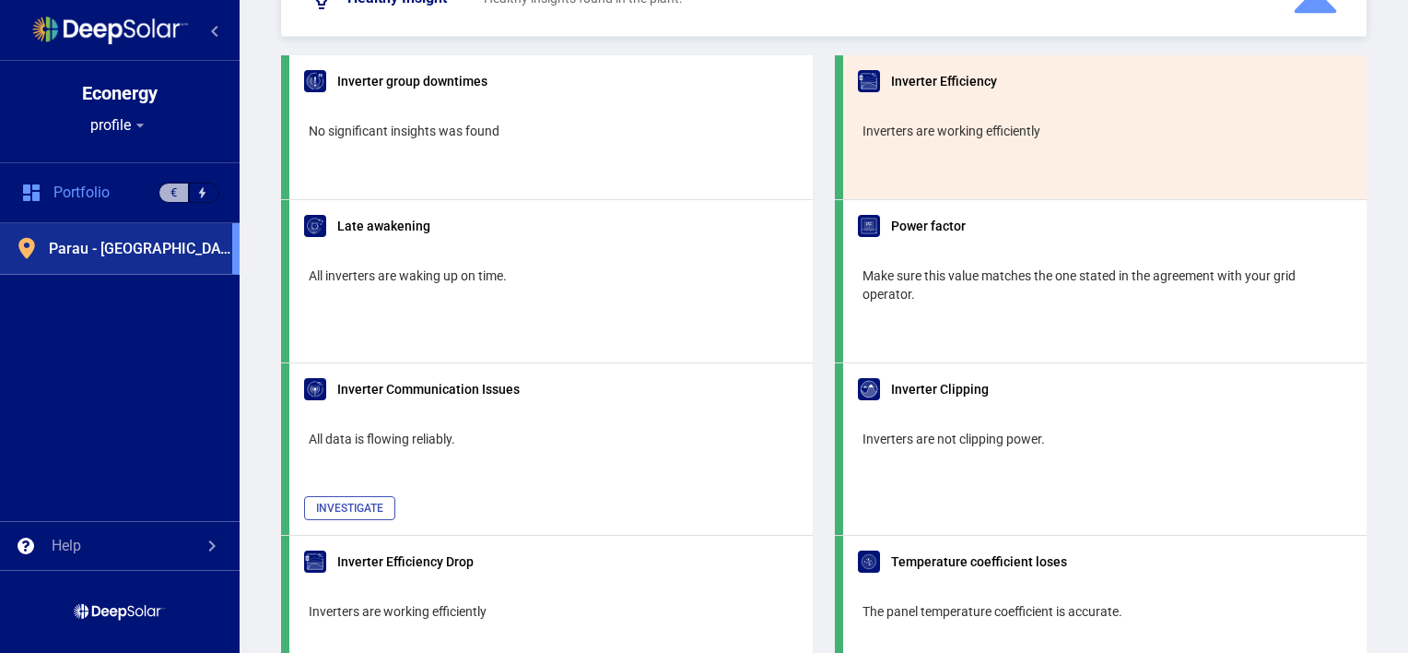
click at [962, 154] on div "Inverters are working efficiently" at bounding box center [1101, 142] width 477 height 41
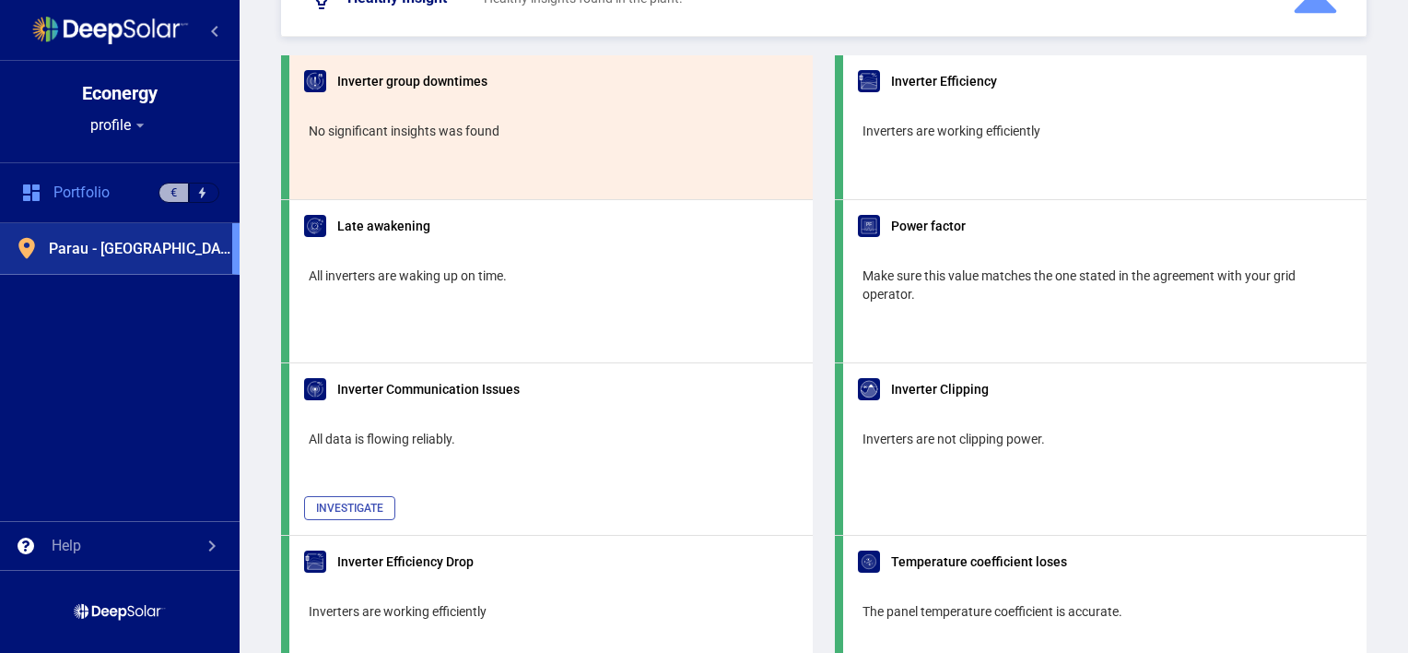
click at [580, 107] on div "Inverter group downtimes No significant insights was found" at bounding box center [551, 127] width 524 height 144
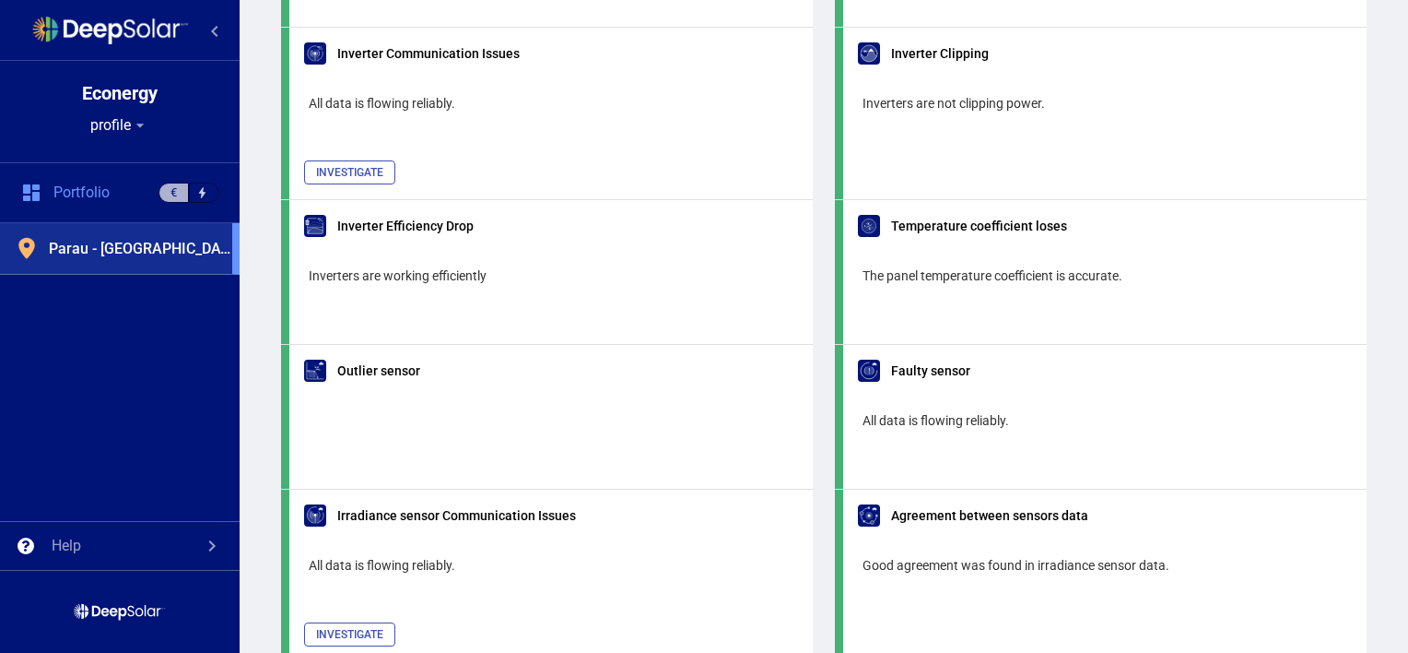
scroll to position [1779, 0]
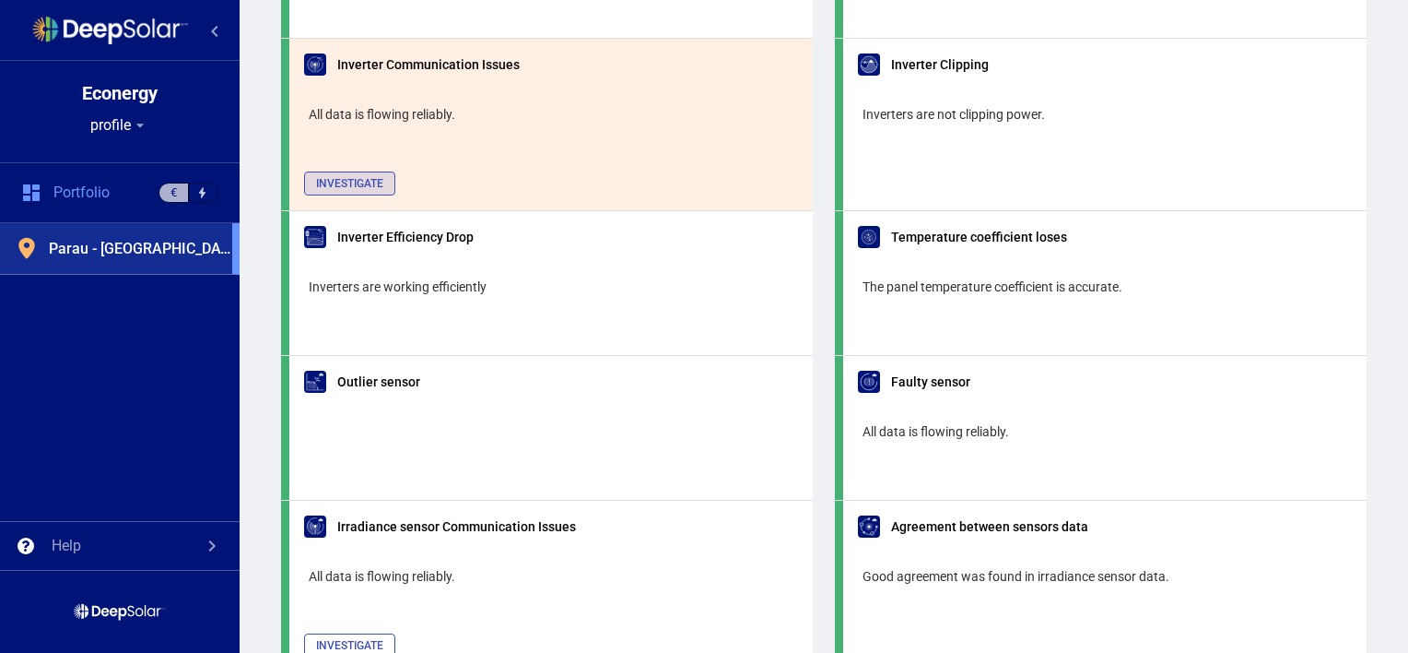
click at [342, 177] on span "Investigate" at bounding box center [349, 183] width 67 height 13
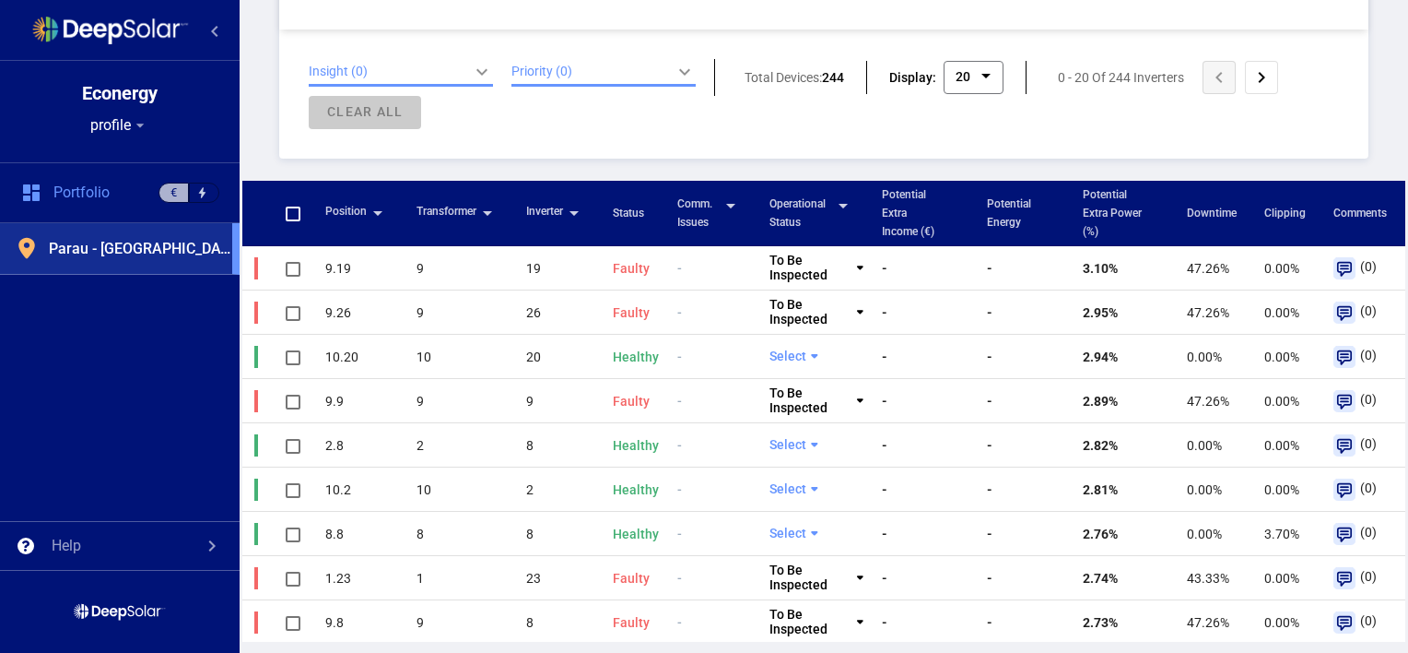
scroll to position [1135, 0]
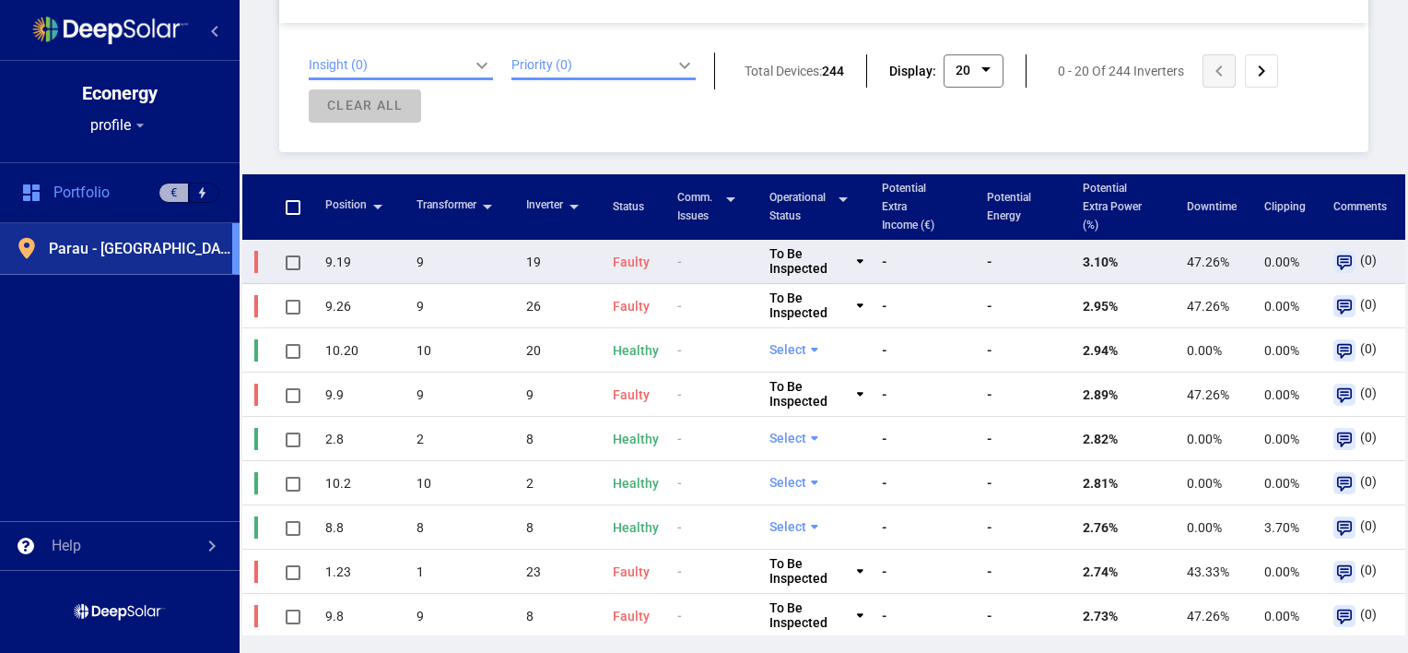
click at [860, 262] on td "To be inspected" at bounding box center [816, 262] width 112 height 44
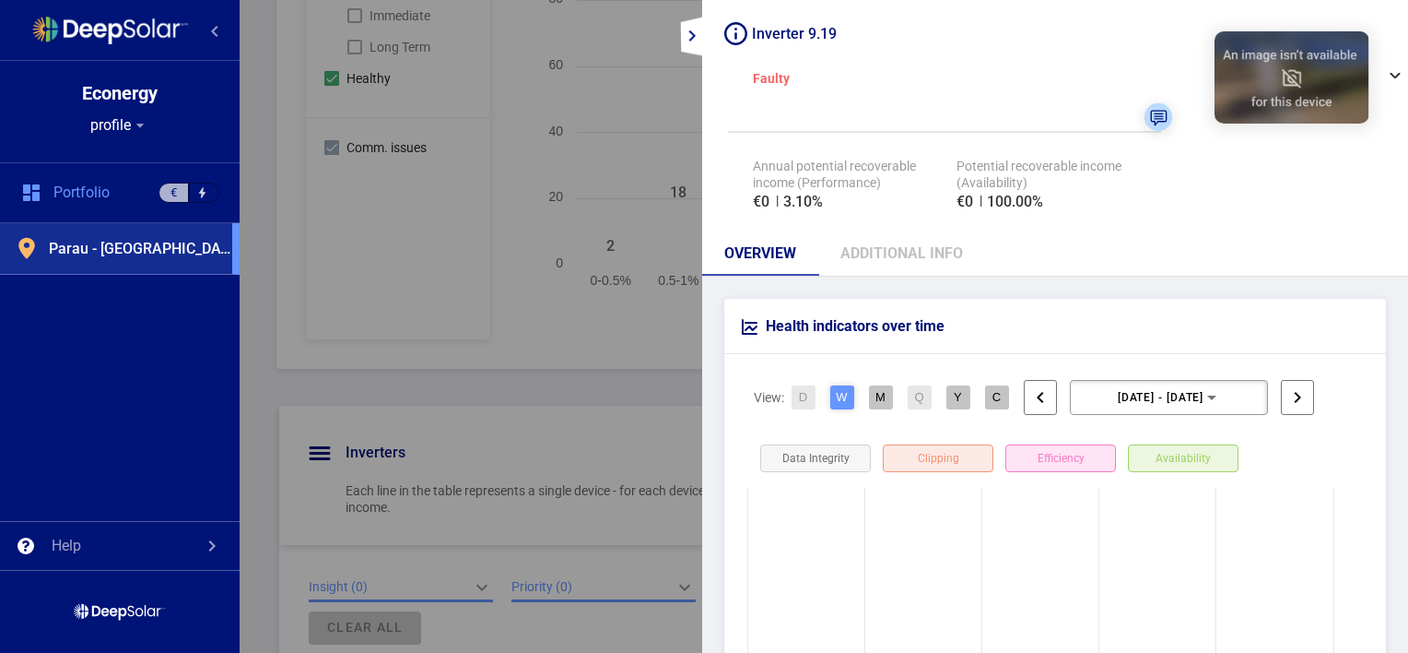
scroll to position [614, 0]
click at [589, 134] on rect at bounding box center [925, 130] width 814 height 415
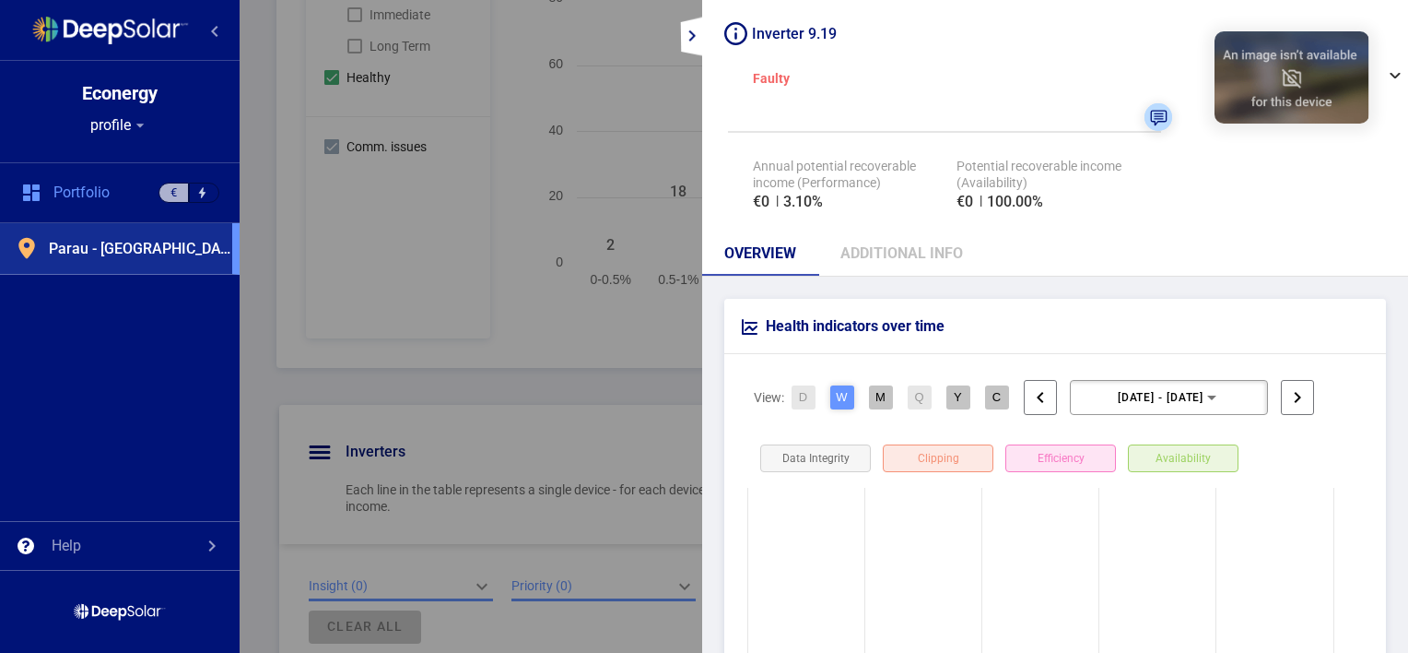
click at [589, 134] on rect at bounding box center [925, 130] width 814 height 415
click at [685, 41] on mat-icon "expand_more" at bounding box center [692, 36] width 22 height 22
click at [685, 41] on rect at bounding box center [925, 130] width 814 height 415
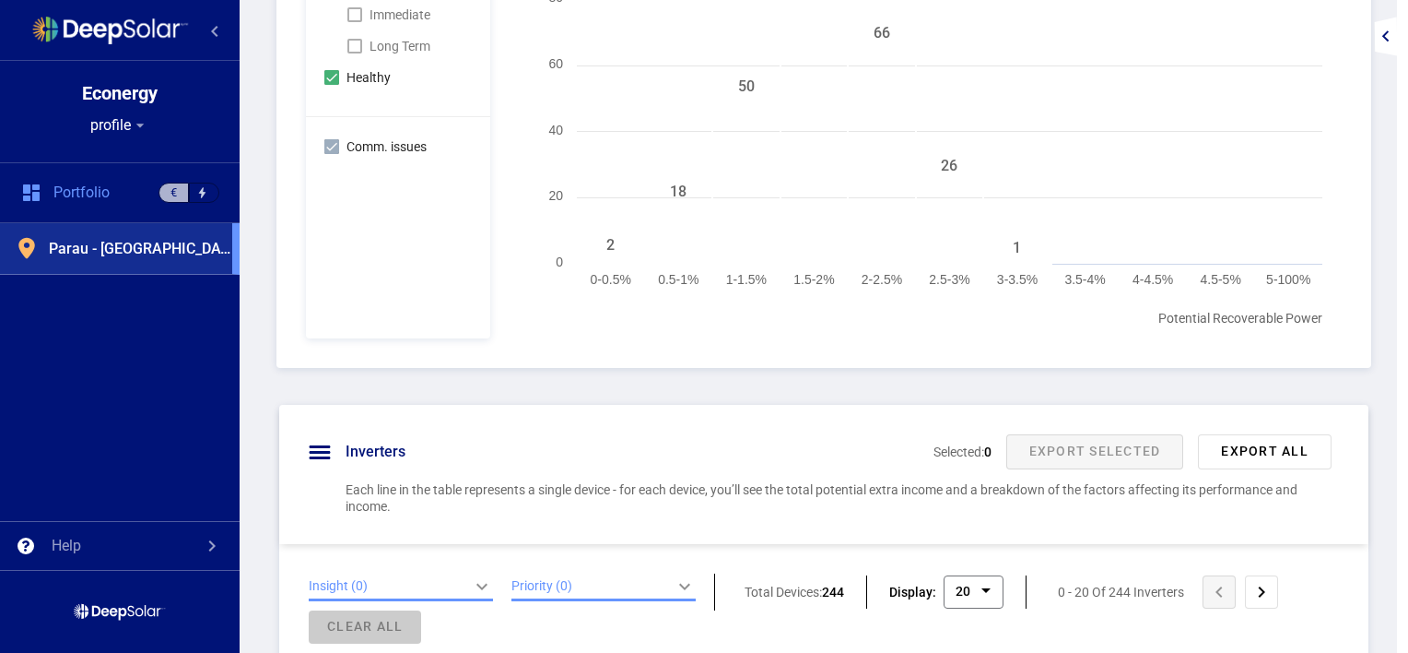
click at [853, 341] on div "filters All Faulty Immediate Long Term Healthy Comm. issues Status Total: 244 €…" at bounding box center [824, 86] width 1095 height 561
click at [965, 590] on span "20" at bounding box center [963, 591] width 15 height 15
click at [934, 529] on div "Inverters selected: 0 Export Selected Export All Each line in the table represe…" at bounding box center [823, 474] width 1089 height 139
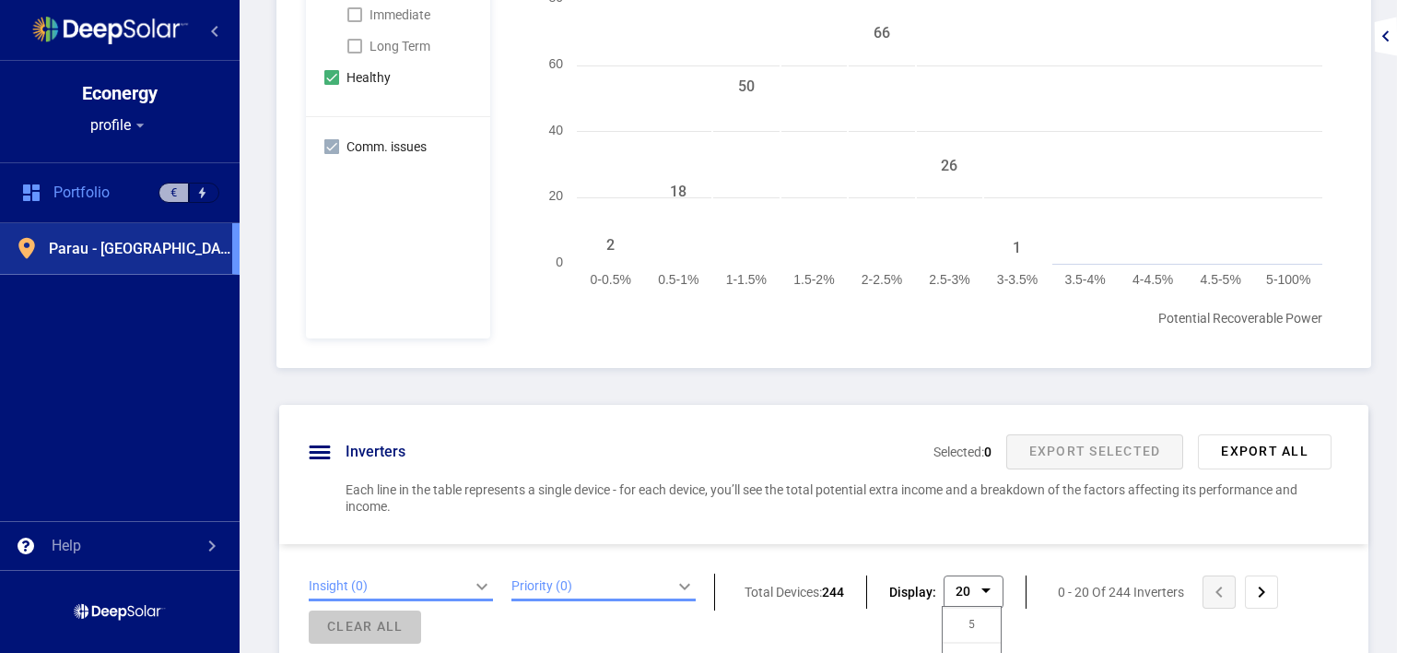
click at [841, 414] on div "Inverters selected: 0 Export Selected Export All Each line in the table represe…" at bounding box center [823, 474] width 1089 height 139
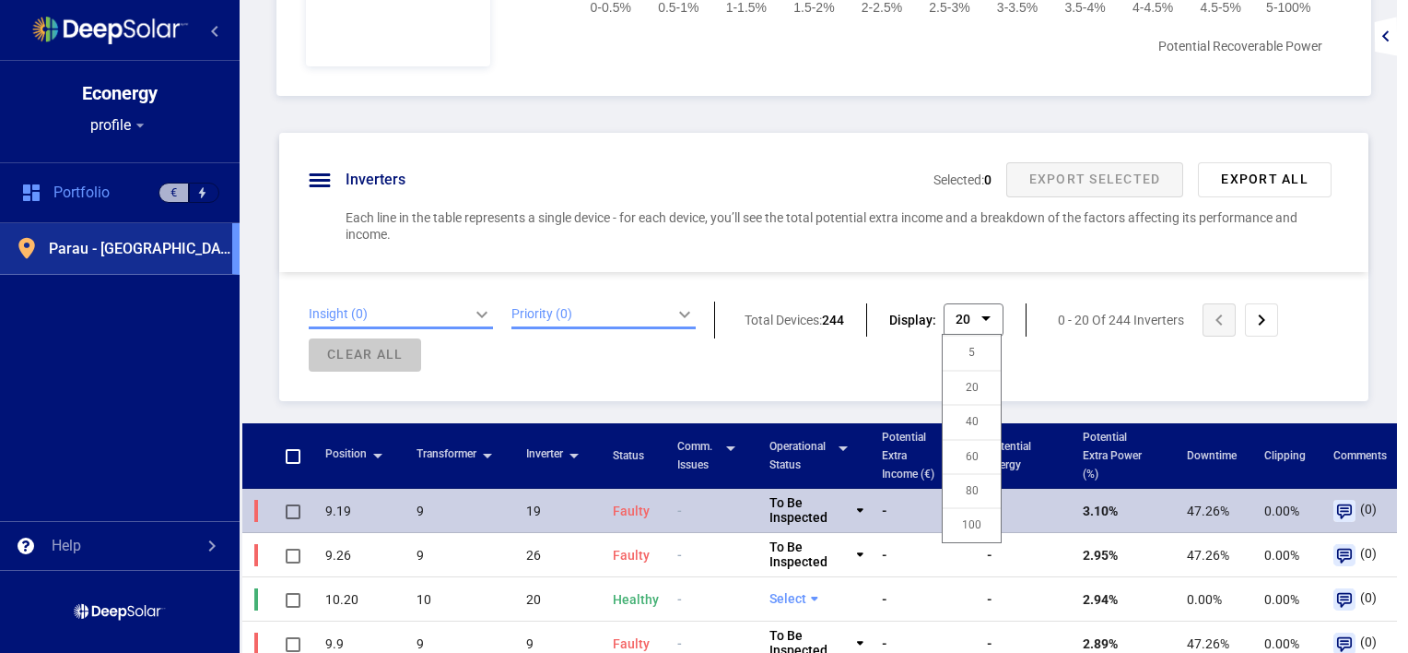
scroll to position [1056, 0]
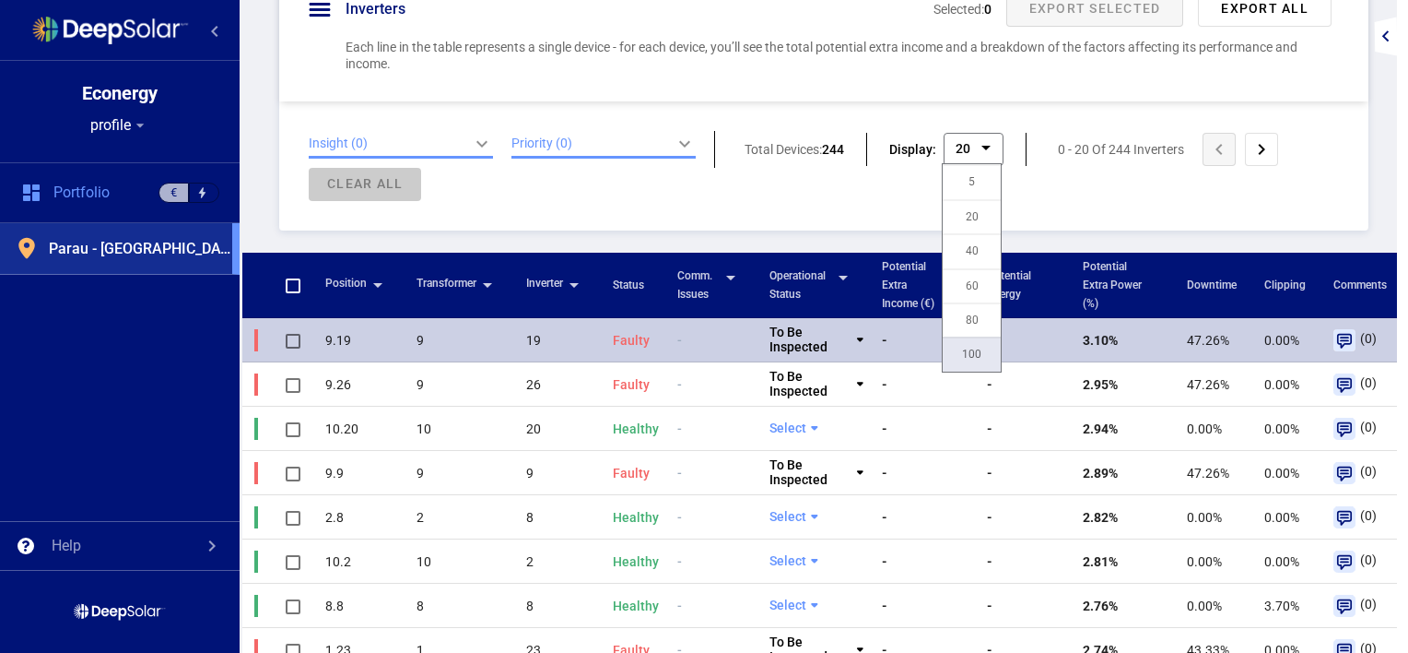
click at [967, 347] on div "100" at bounding box center [972, 353] width 58 height 34
click at [628, 335] on span "faulty" at bounding box center [631, 340] width 37 height 15
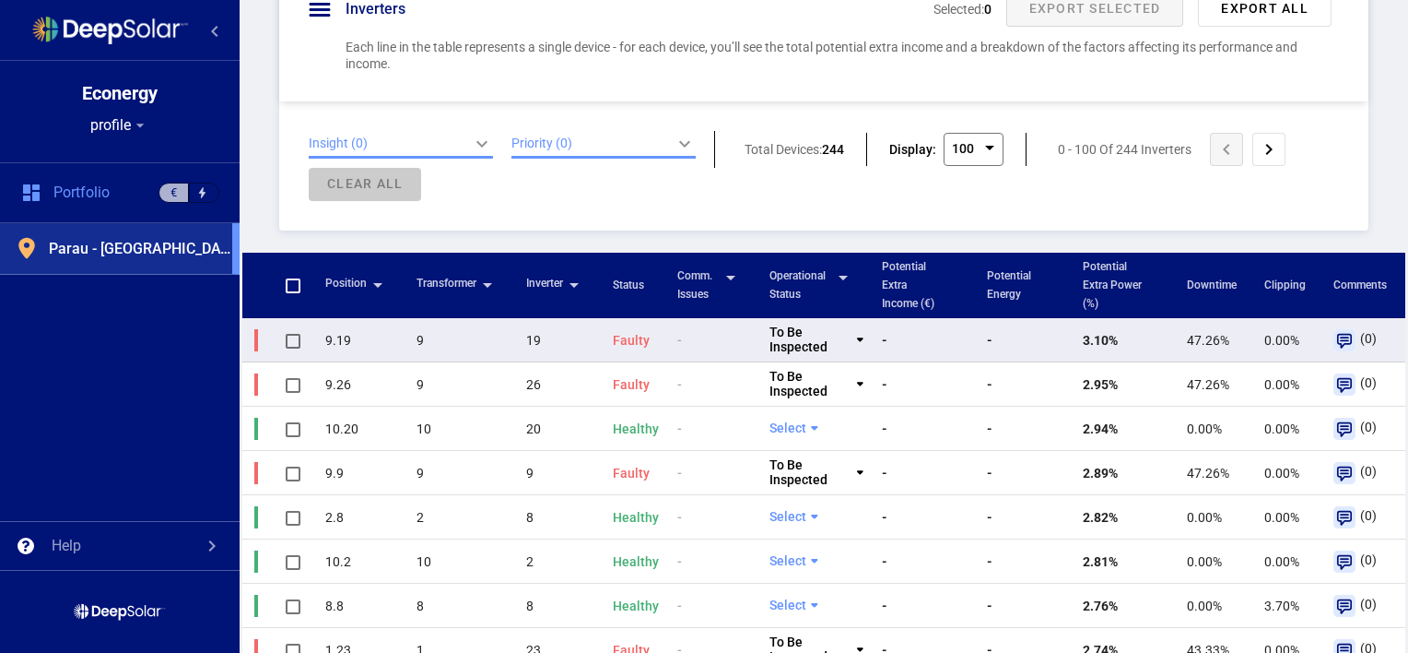
click at [628, 335] on span "faulty" at bounding box center [631, 340] width 37 height 15
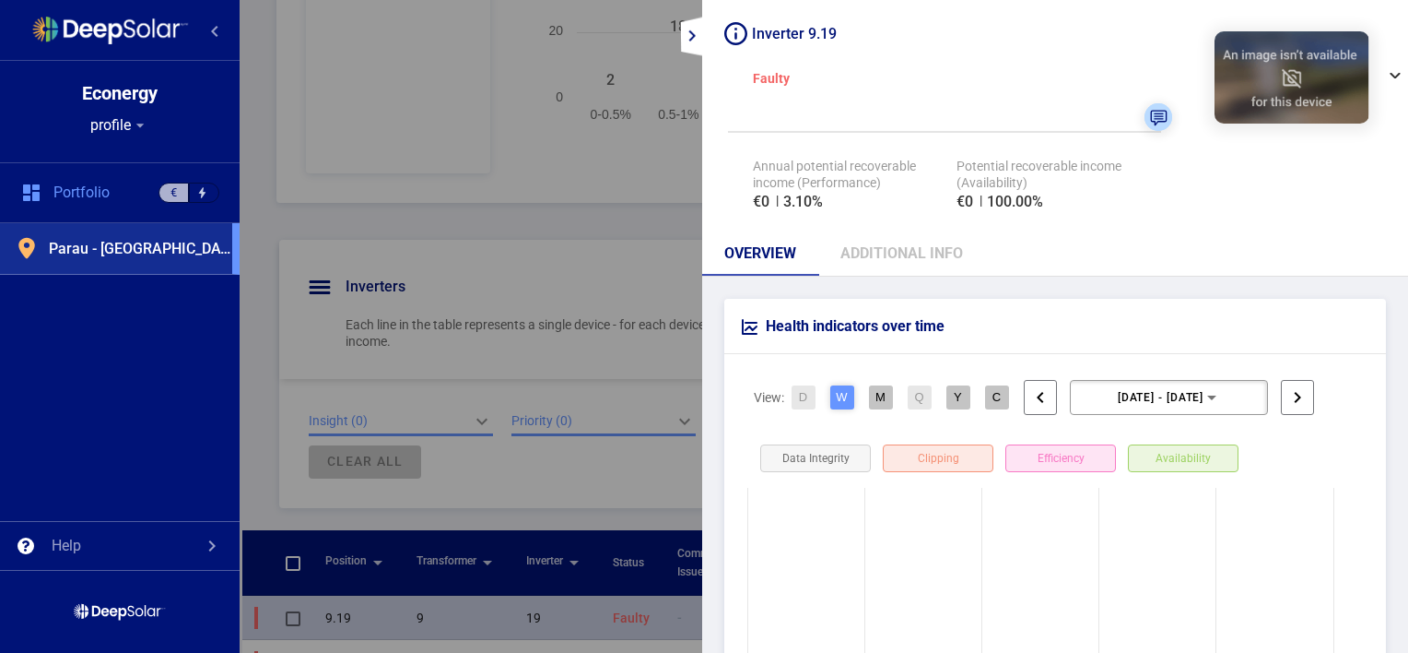
scroll to position [781, 0]
click at [957, 398] on button "Y" at bounding box center [959, 397] width 24 height 24
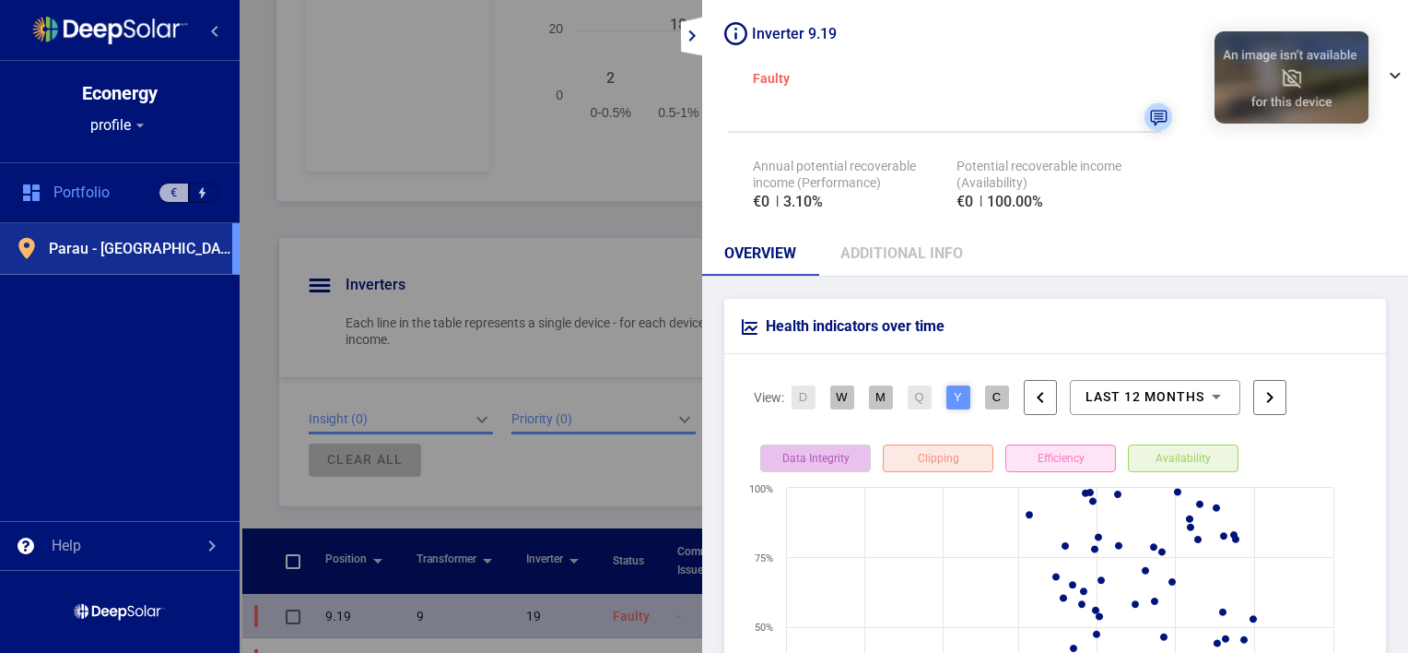
click at [836, 459] on div "Data Integrity" at bounding box center [815, 458] width 111 height 28
click at [919, 454] on div "Clipping" at bounding box center [938, 458] width 111 height 28
click at [1015, 453] on div "Efficiency" at bounding box center [1061, 458] width 111 height 28
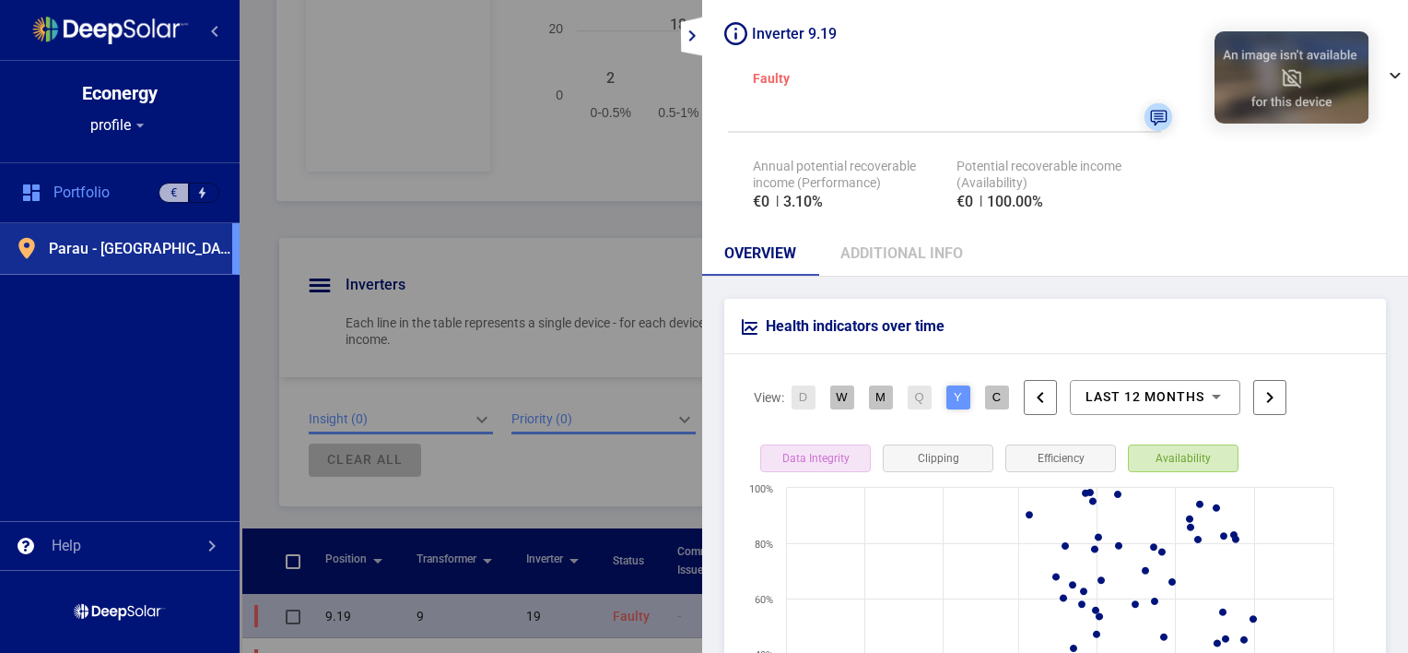
click at [1180, 447] on div "Availability" at bounding box center [1183, 458] width 111 height 28
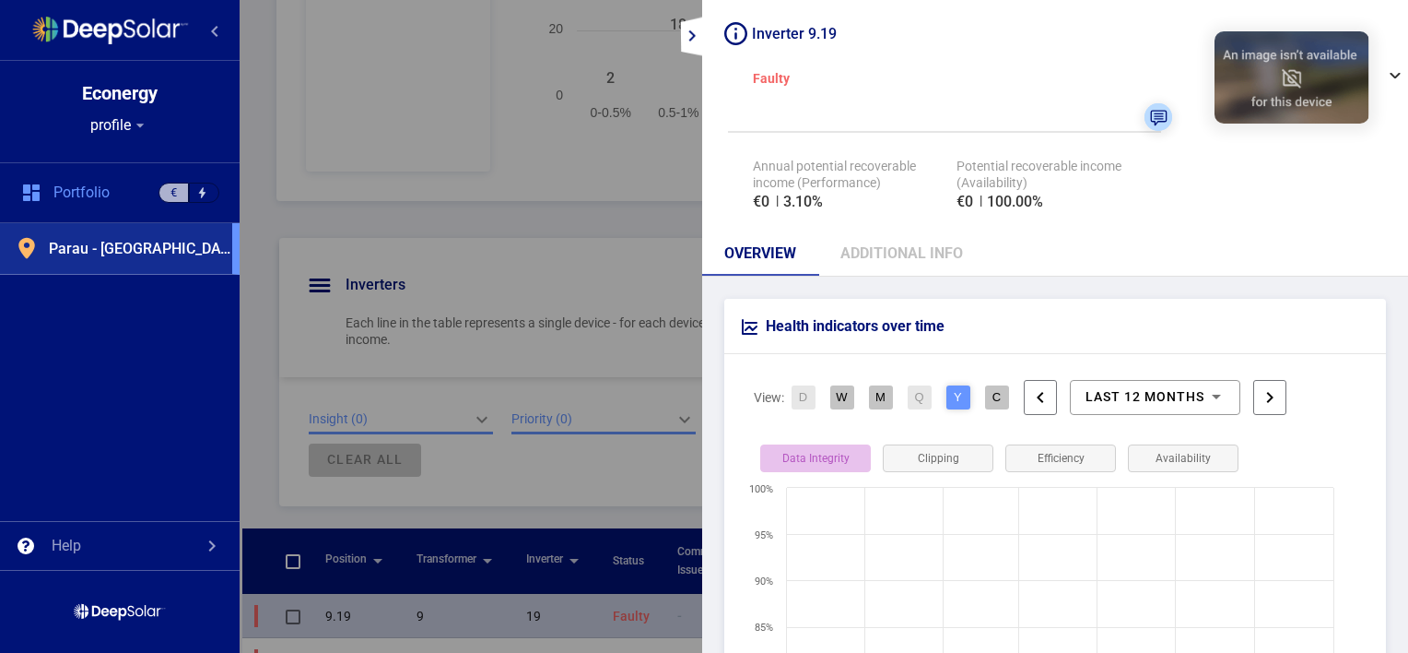
click at [818, 465] on div "Data Integrity" at bounding box center [815, 458] width 111 height 28
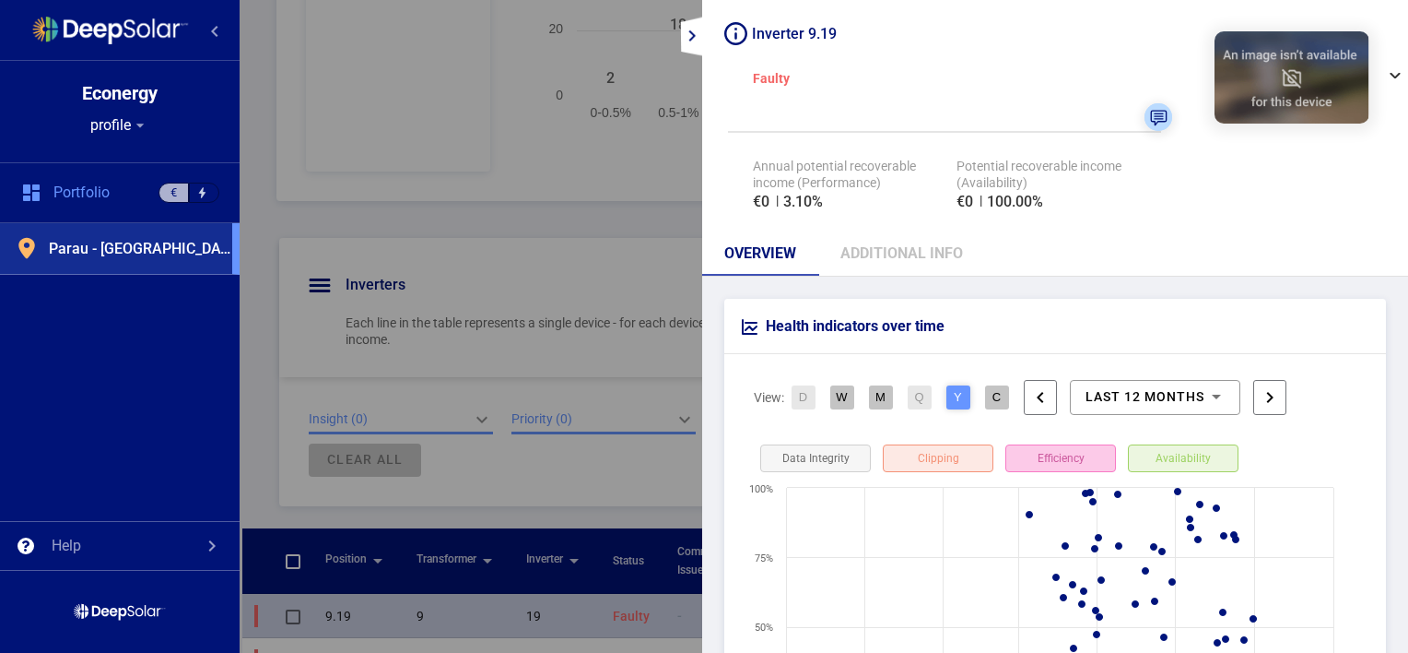
click at [1042, 463] on div "Efficiency" at bounding box center [1061, 458] width 111 height 28
click at [948, 452] on div "Clipping" at bounding box center [938, 458] width 111 height 28
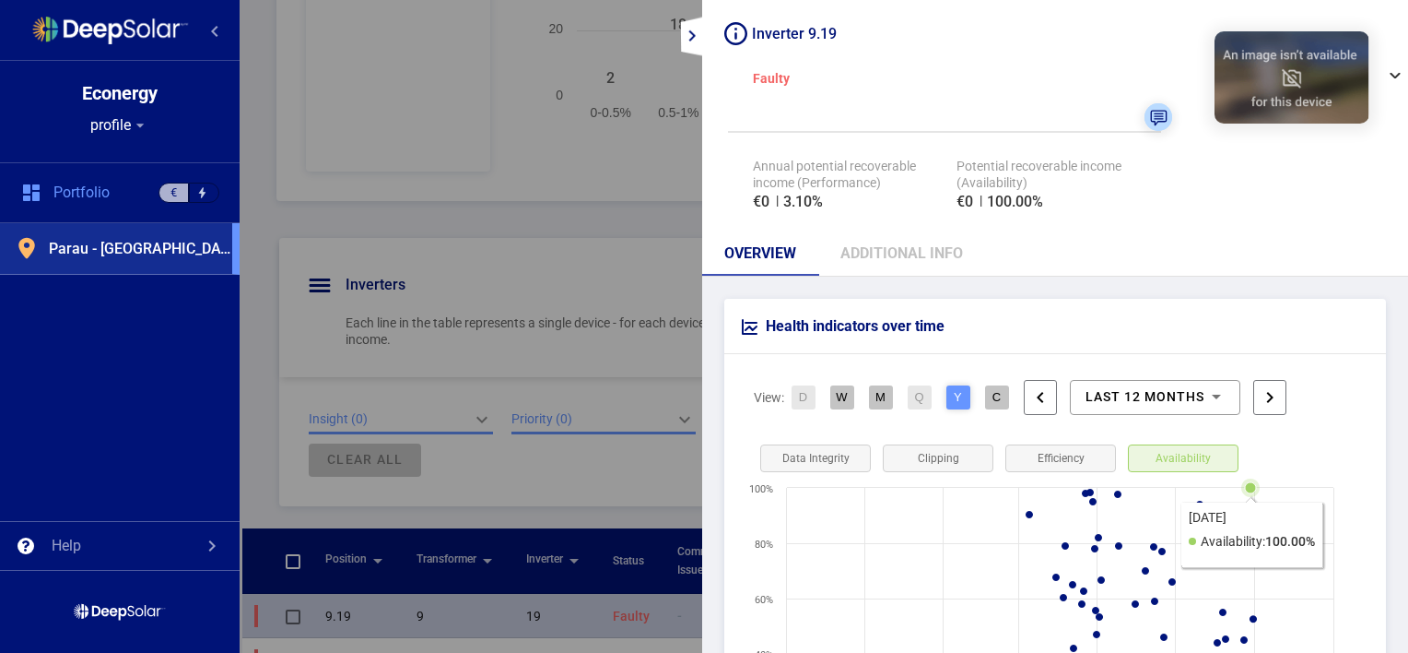
click at [1252, 616] on icon at bounding box center [1253, 618] width 7 height 7
click at [687, 33] on mat-icon "expand_more" at bounding box center [692, 36] width 22 height 22
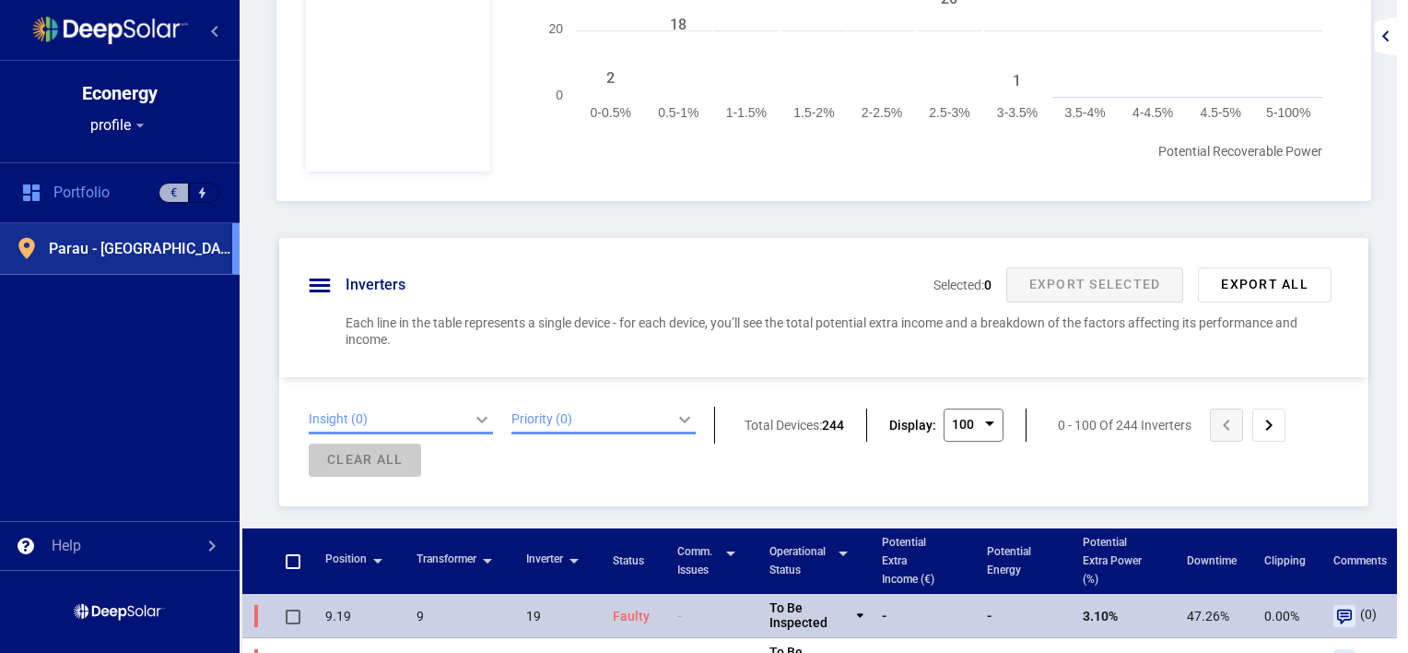
click at [719, 222] on div "Inverters Performance This is a division of all inverters in the plant, accordi…" at bounding box center [824, 265] width 1169 height 1485
click at [1397, 135] on div "Inverter 9.19 Faulty Status expand_more To Do In Inspection Resolved Dismissed …" at bounding box center [1402, 326] width 11 height 653
click at [1372, 139] on div "Inverters Performance This is a division of all inverters in the plant, accordi…" at bounding box center [824, 265] width 1169 height 1485
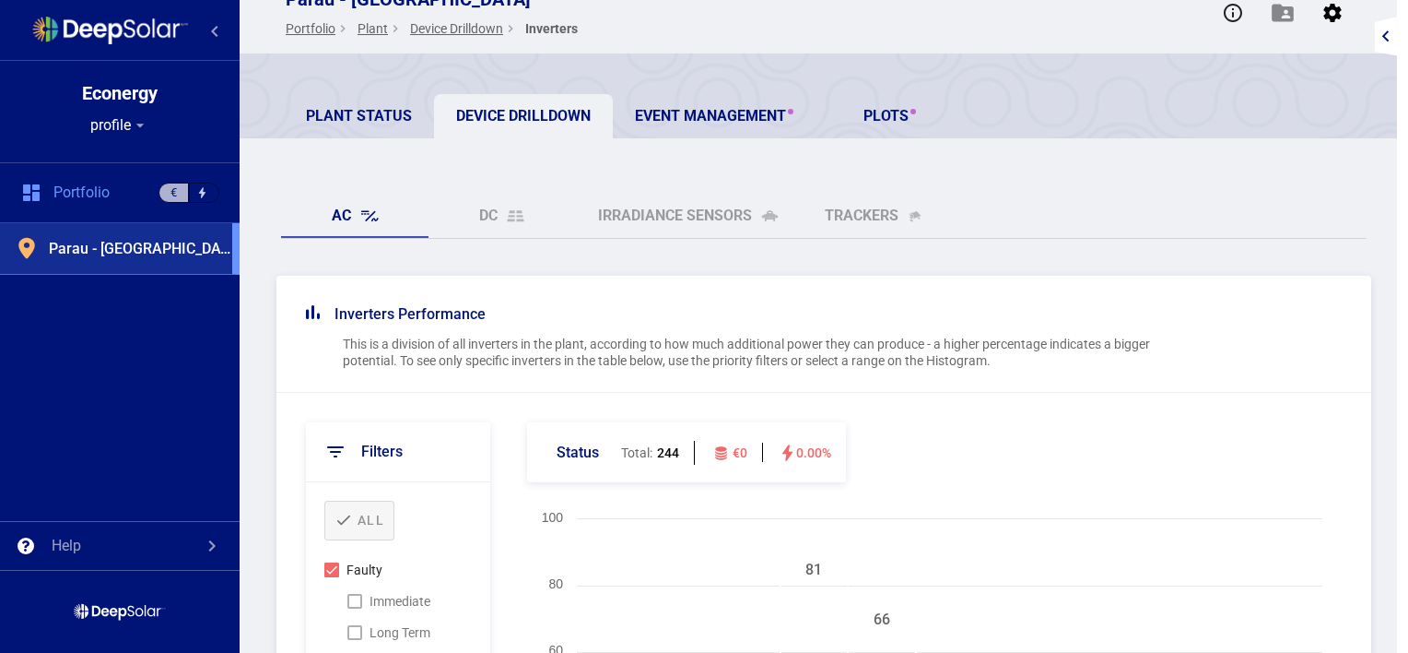
scroll to position [0, 0]
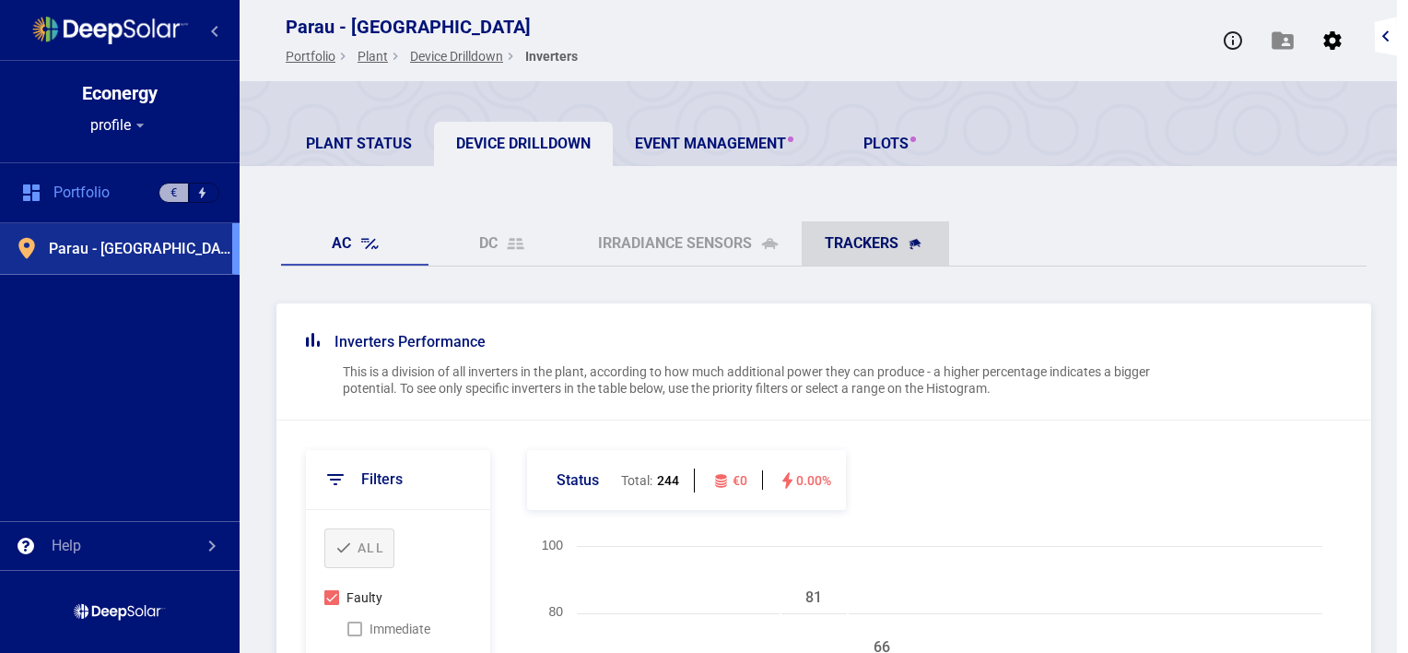
click at [875, 234] on link "trackers" at bounding box center [875, 243] width 147 height 44
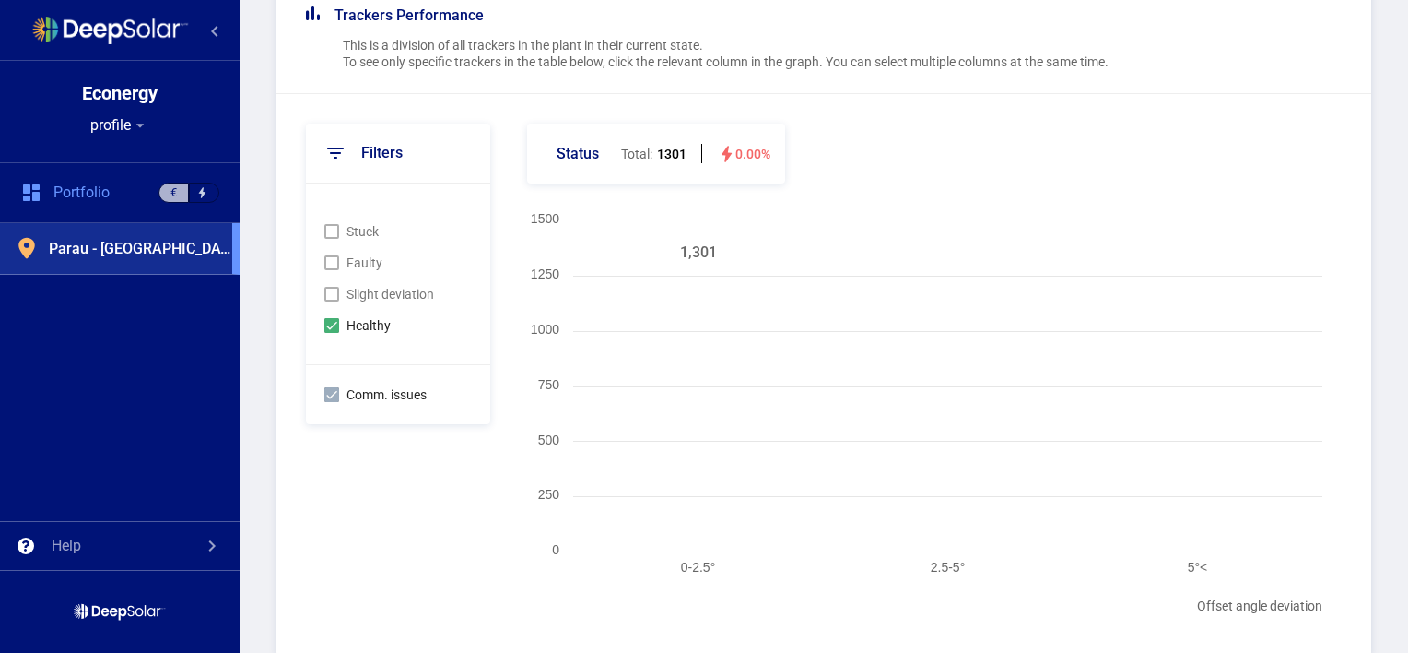
scroll to position [477, 0]
click at [334, 227] on div at bounding box center [331, 227] width 15 height 15
click at [332, 255] on div at bounding box center [331, 259] width 15 height 15
click at [332, 288] on div at bounding box center [331, 290] width 15 height 15
click at [338, 323] on div at bounding box center [331, 321] width 15 height 15
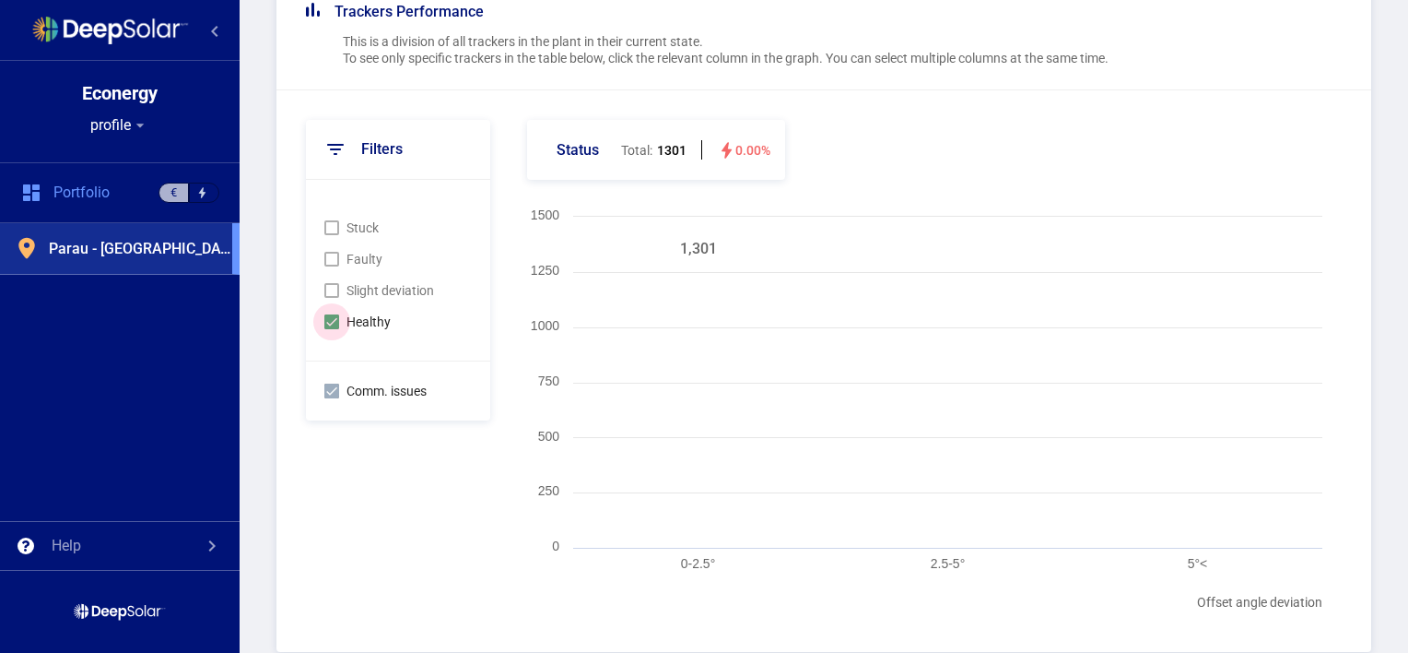
click at [332, 329] on input "Healthy" at bounding box center [331, 329] width 1 height 1
checkbox input "false"
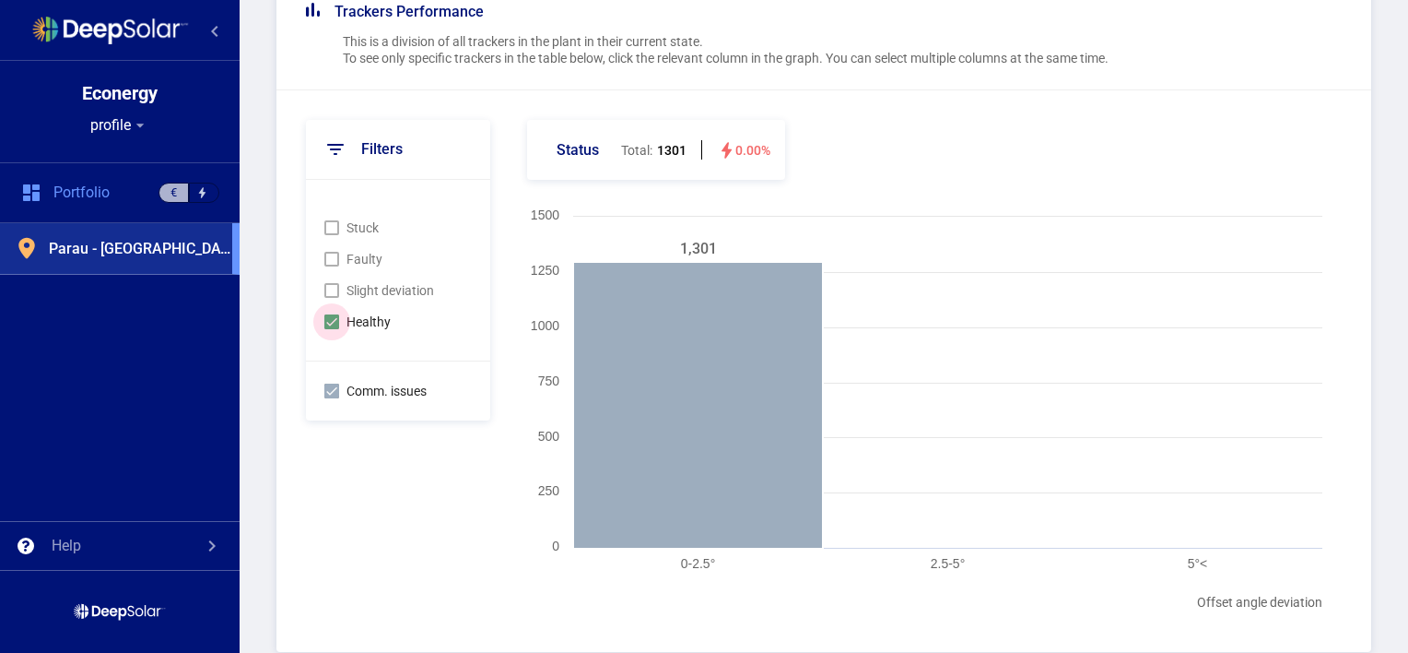
checkbox input "true"
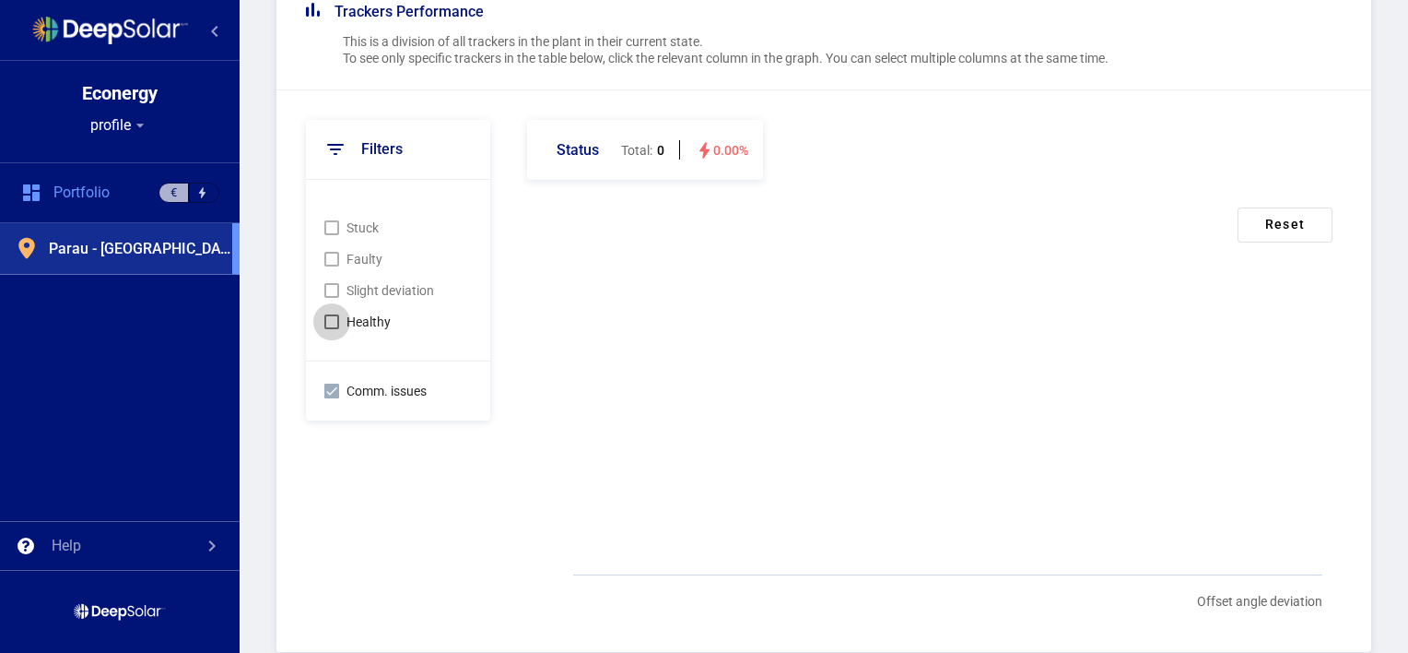
click at [338, 323] on div at bounding box center [331, 321] width 15 height 15
click at [332, 329] on input "Healthy" at bounding box center [331, 329] width 1 height 1
checkbox input "true"
checkbox input "false"
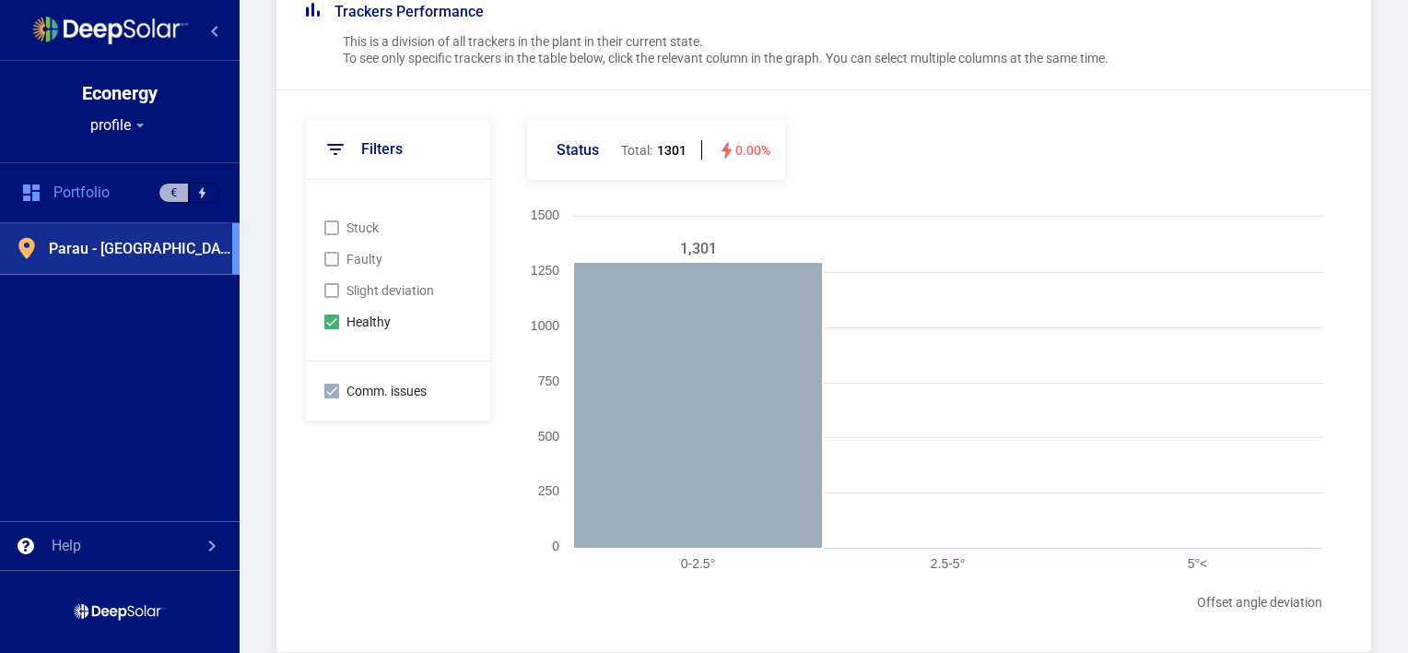
click at [332, 288] on div at bounding box center [331, 290] width 15 height 15
click at [325, 258] on div at bounding box center [331, 259] width 15 height 15
click at [333, 229] on div at bounding box center [331, 227] width 15 height 15
click at [334, 394] on div at bounding box center [331, 390] width 15 height 15
click at [332, 398] on input "Comm. issues" at bounding box center [331, 398] width 1 height 1
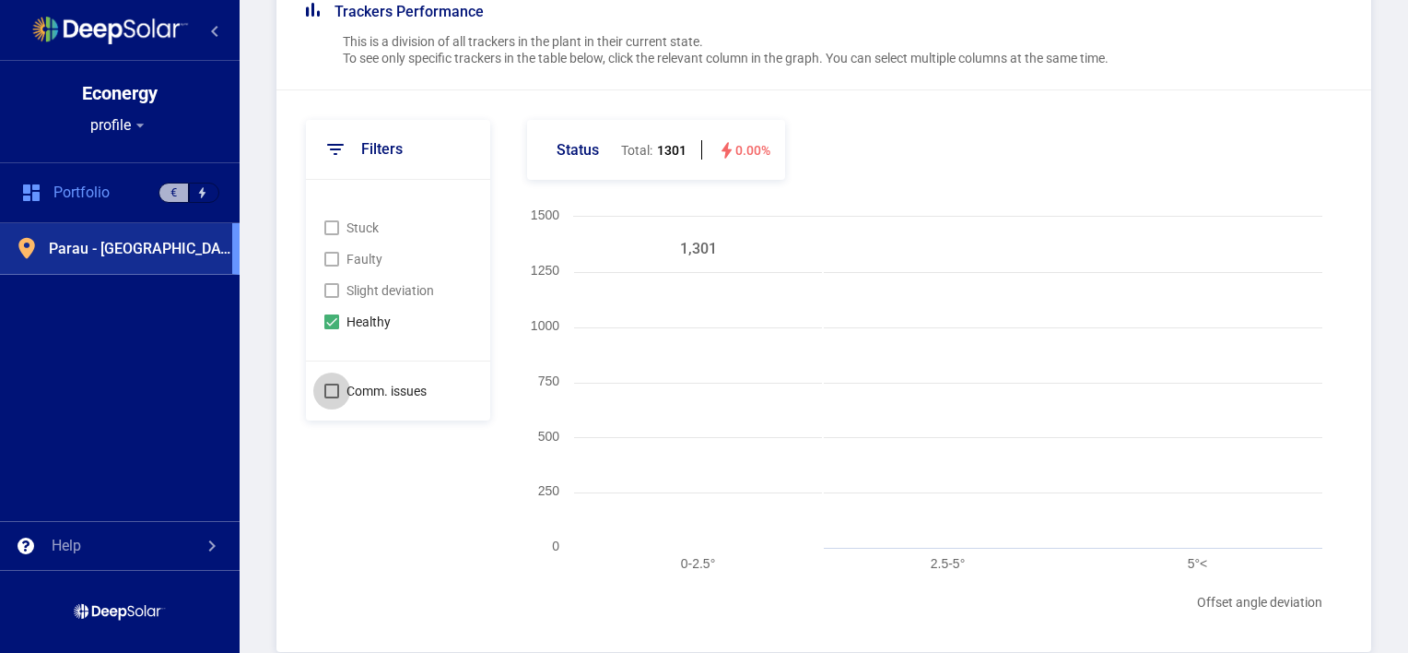
click at [333, 390] on div at bounding box center [331, 390] width 15 height 15
click at [332, 398] on input "Comm. issues" at bounding box center [331, 398] width 1 height 1
checkbox input "true"
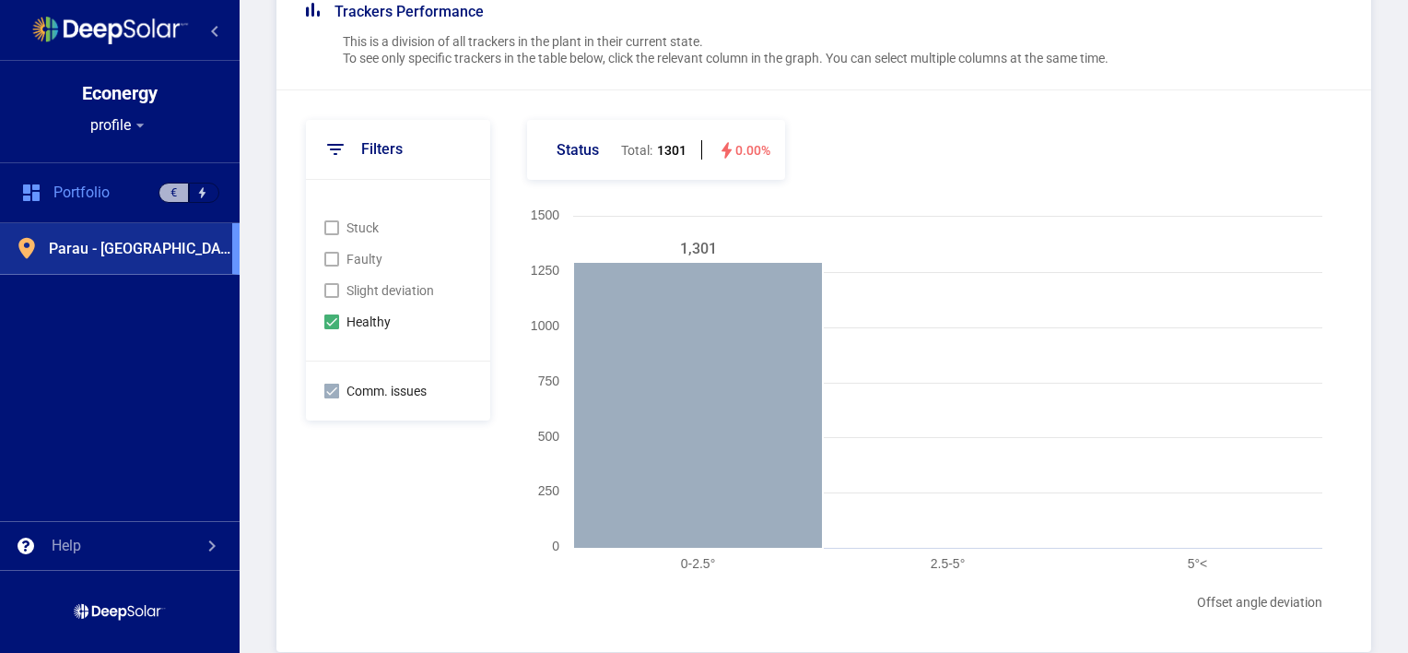
scroll to position [0, 0]
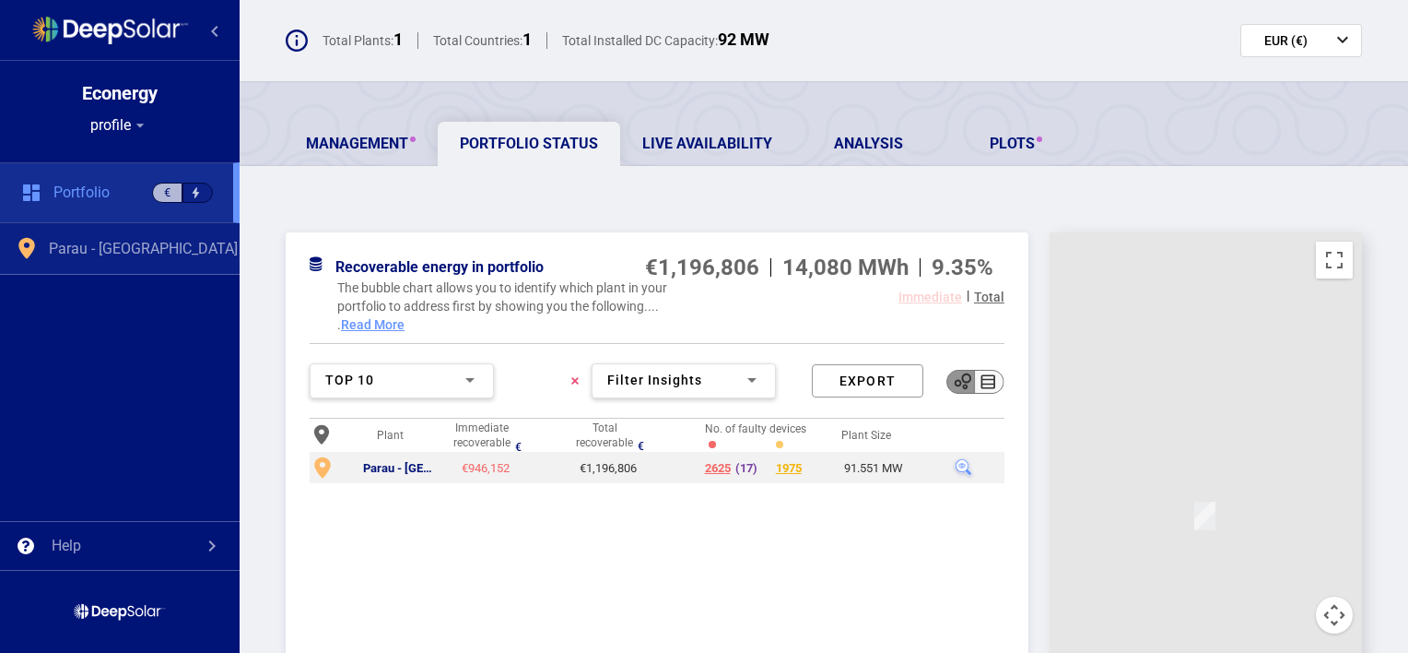
click at [145, 241] on span "Parau - [GEOGRAPHIC_DATA]" at bounding box center [143, 249] width 189 height 18
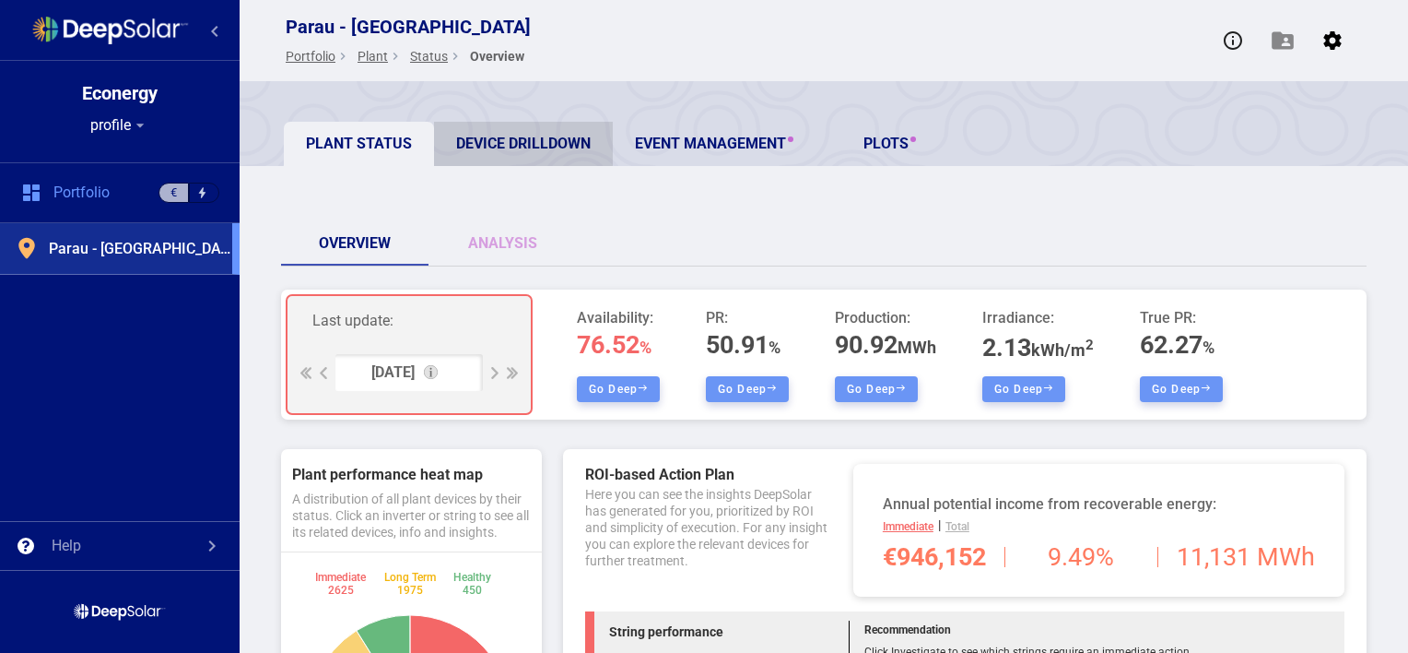
click at [524, 144] on link "Device Drilldown" at bounding box center [523, 144] width 179 height 44
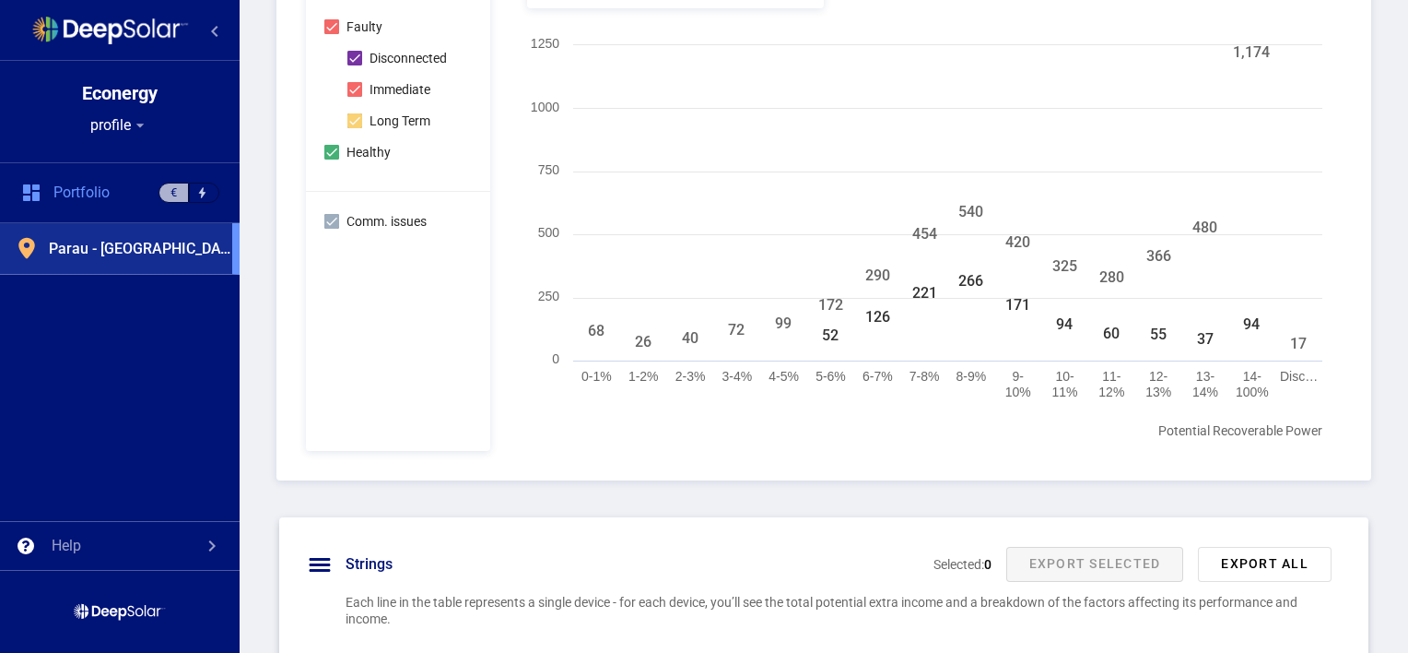
scroll to position [571, 0]
